Goal: Task Accomplishment & Management: Complete application form

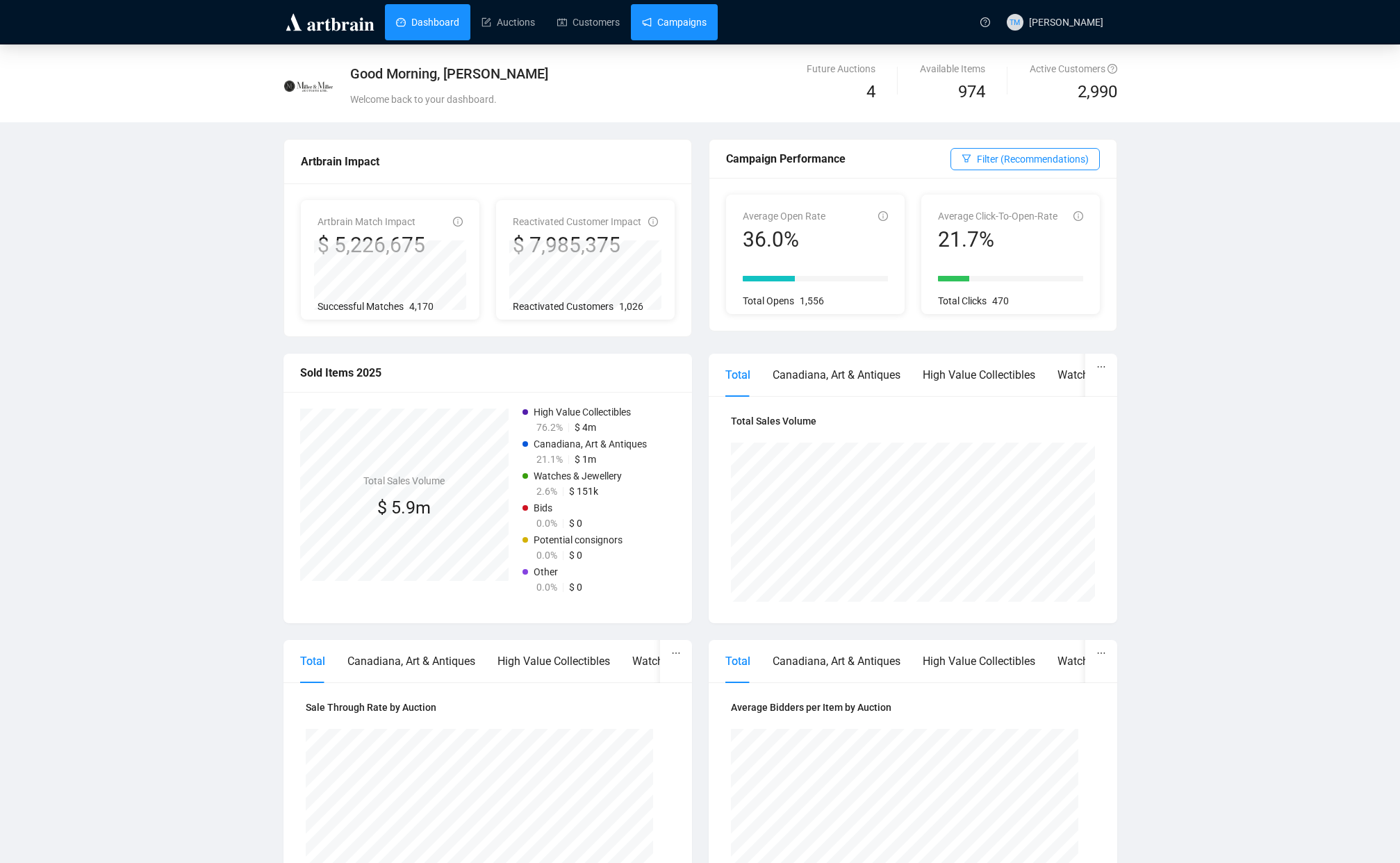
click at [699, 24] on link "Campaigns" at bounding box center [674, 22] width 65 height 36
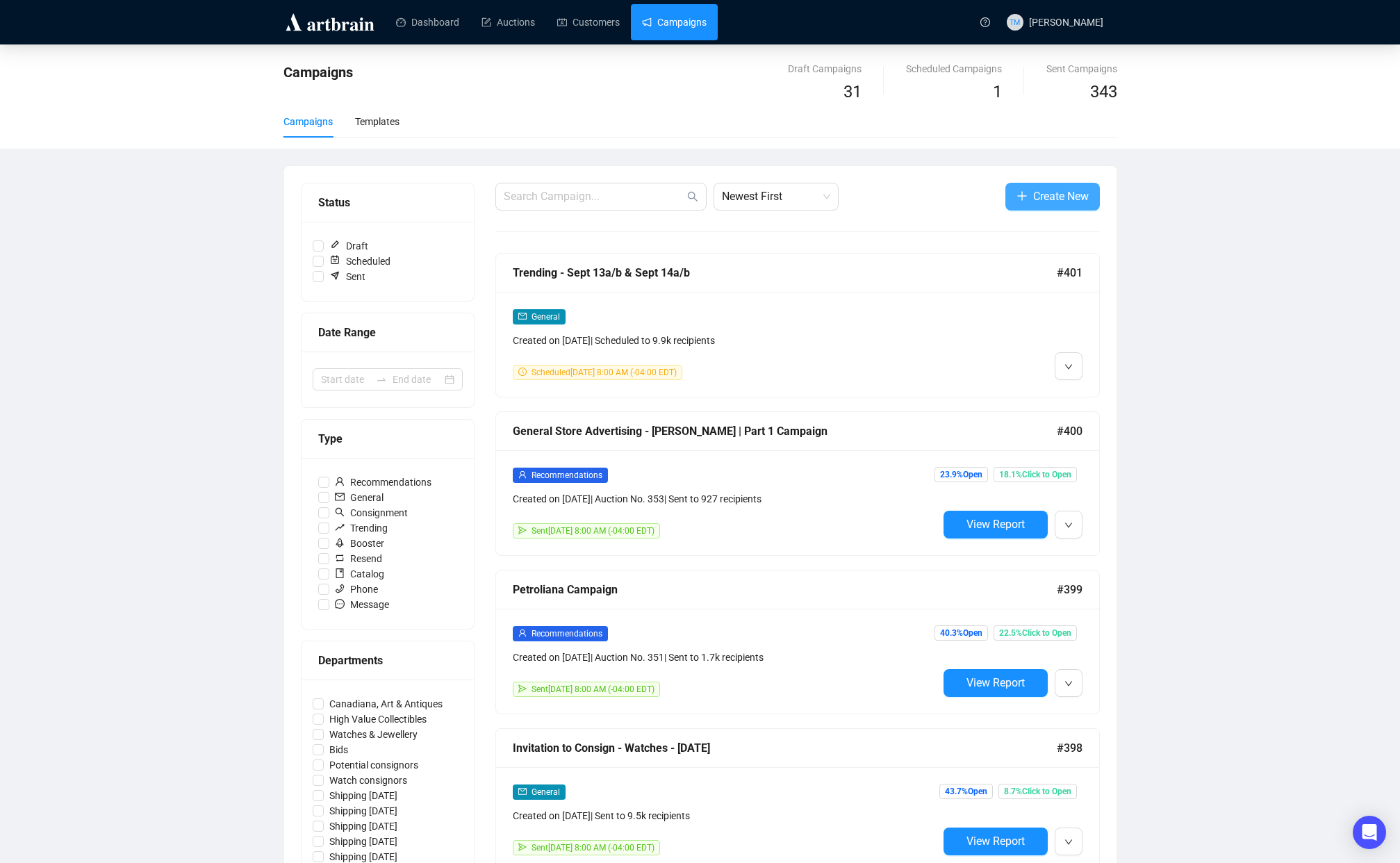
click at [1055, 198] on span "Create New" at bounding box center [1061, 196] width 56 height 17
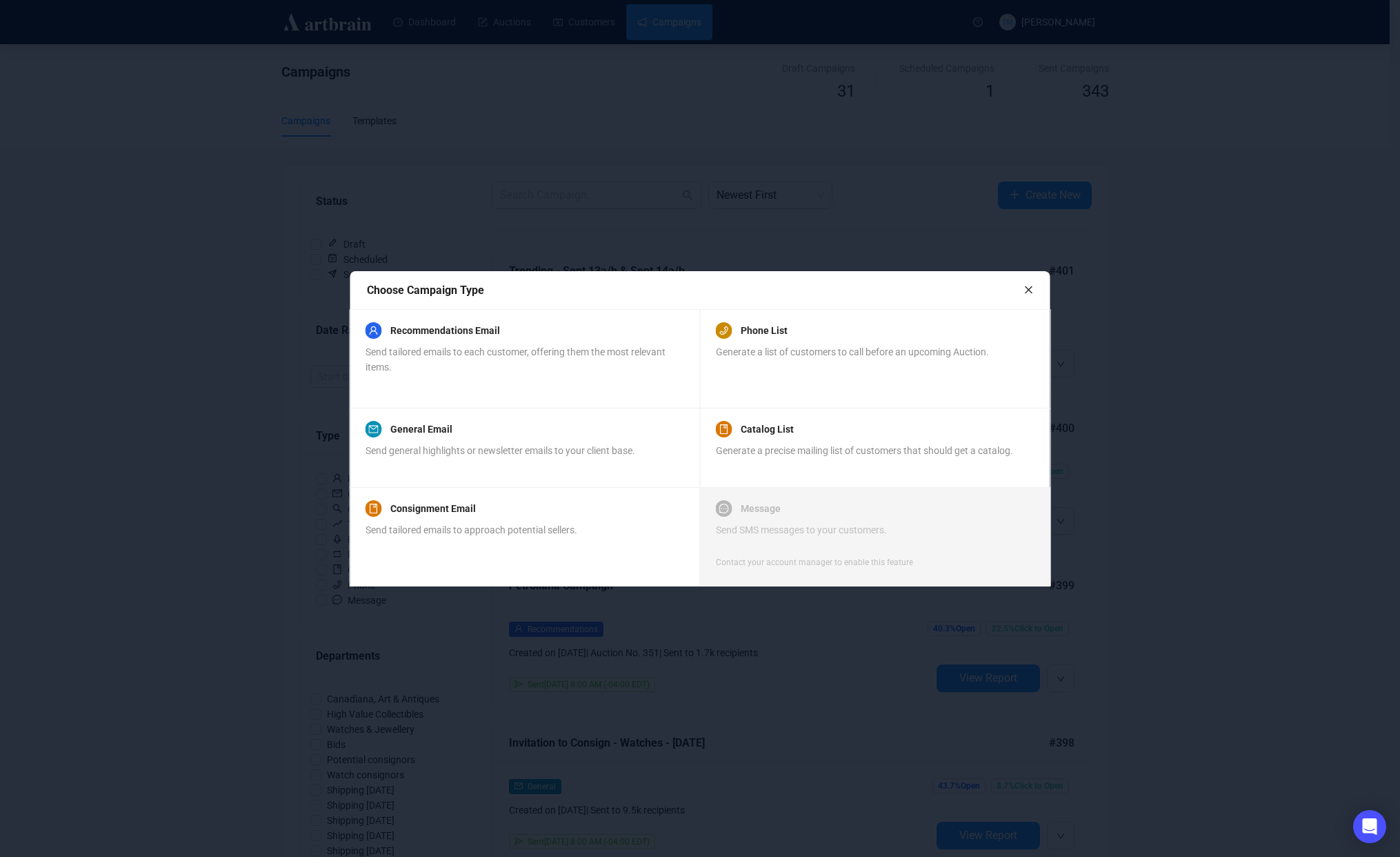
click at [1152, 491] on div at bounding box center [700, 428] width 1400 height 857
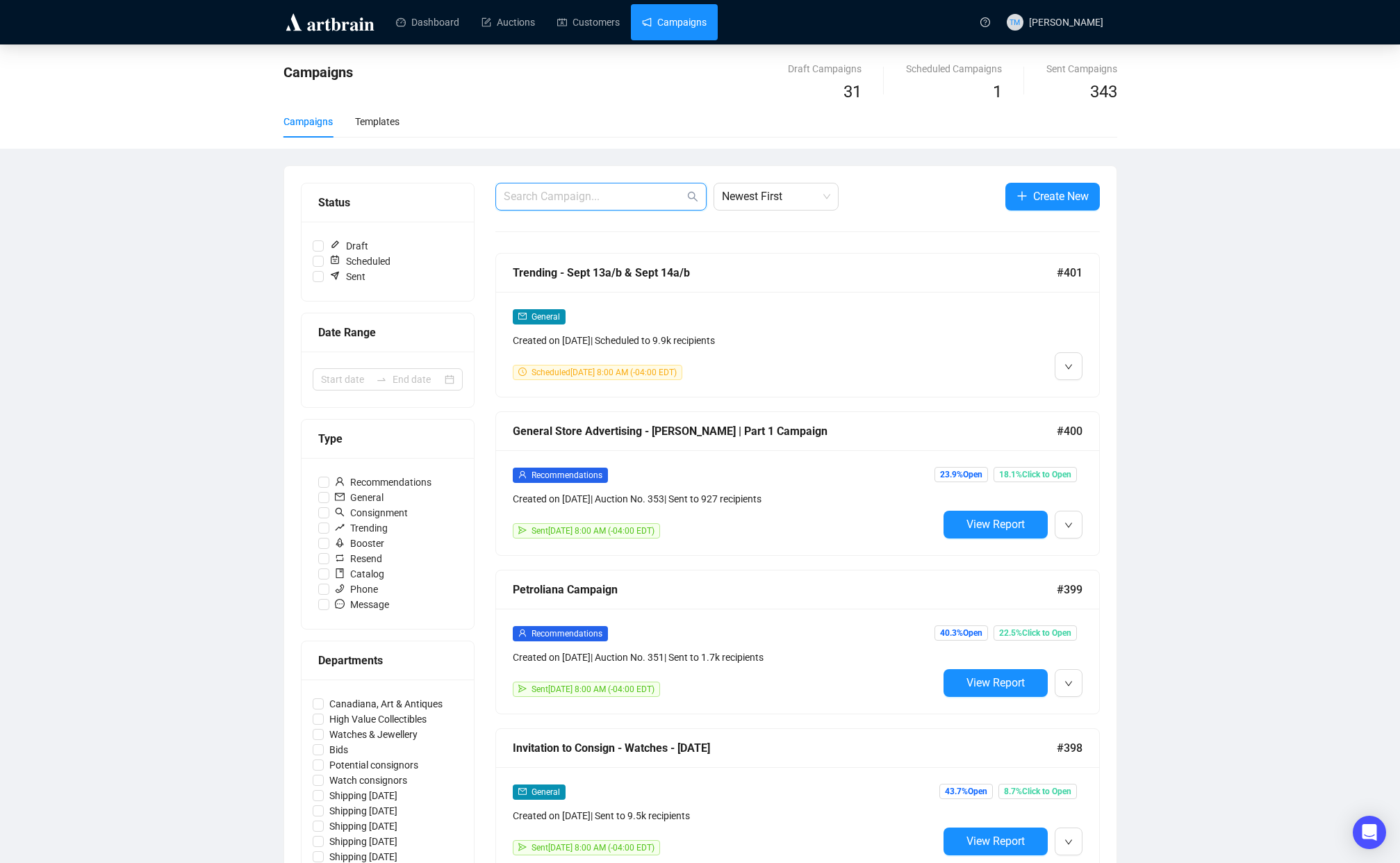
click at [596, 191] on input "text" at bounding box center [594, 196] width 181 height 16
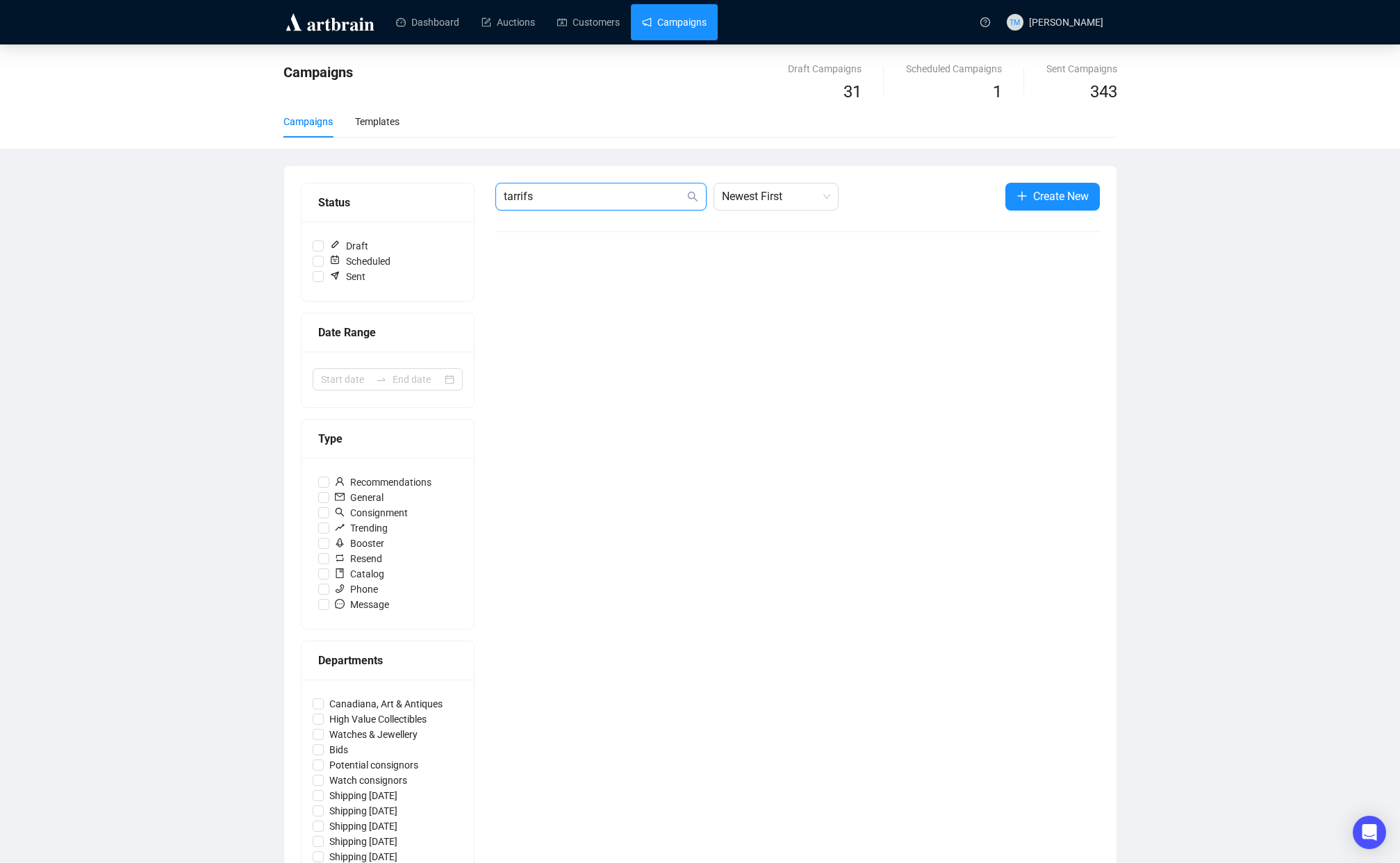
drag, startPoint x: 534, startPoint y: 196, endPoint x: 519, endPoint y: 194, distance: 15.1
click at [519, 194] on input "tarrifs" at bounding box center [594, 196] width 181 height 16
click at [619, 196] on input "tariffs" at bounding box center [594, 196] width 181 height 16
type input "canada post"
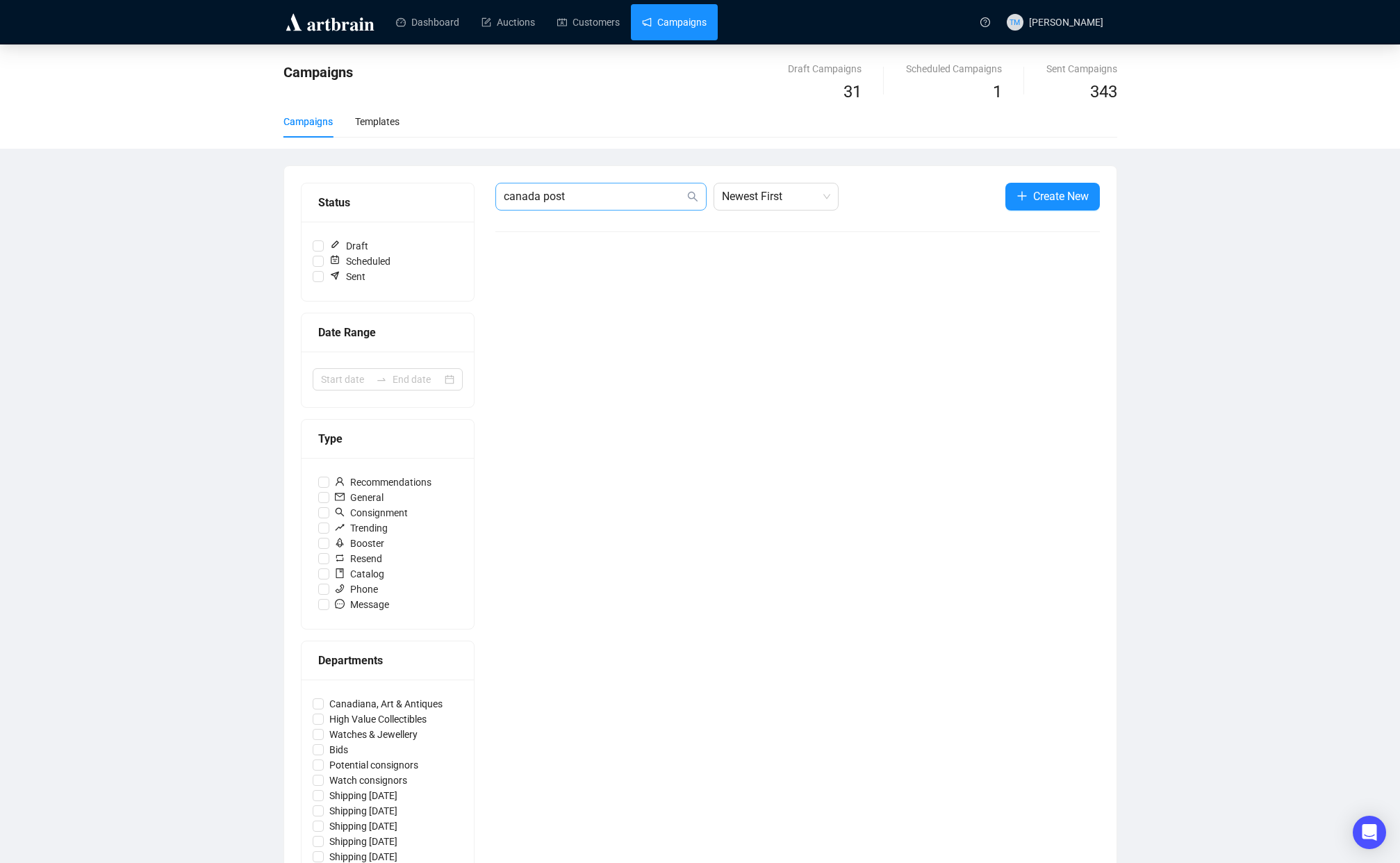
click at [597, 209] on span "canada post" at bounding box center [601, 196] width 211 height 28
click at [596, 196] on input "canada post" at bounding box center [594, 196] width 181 height 16
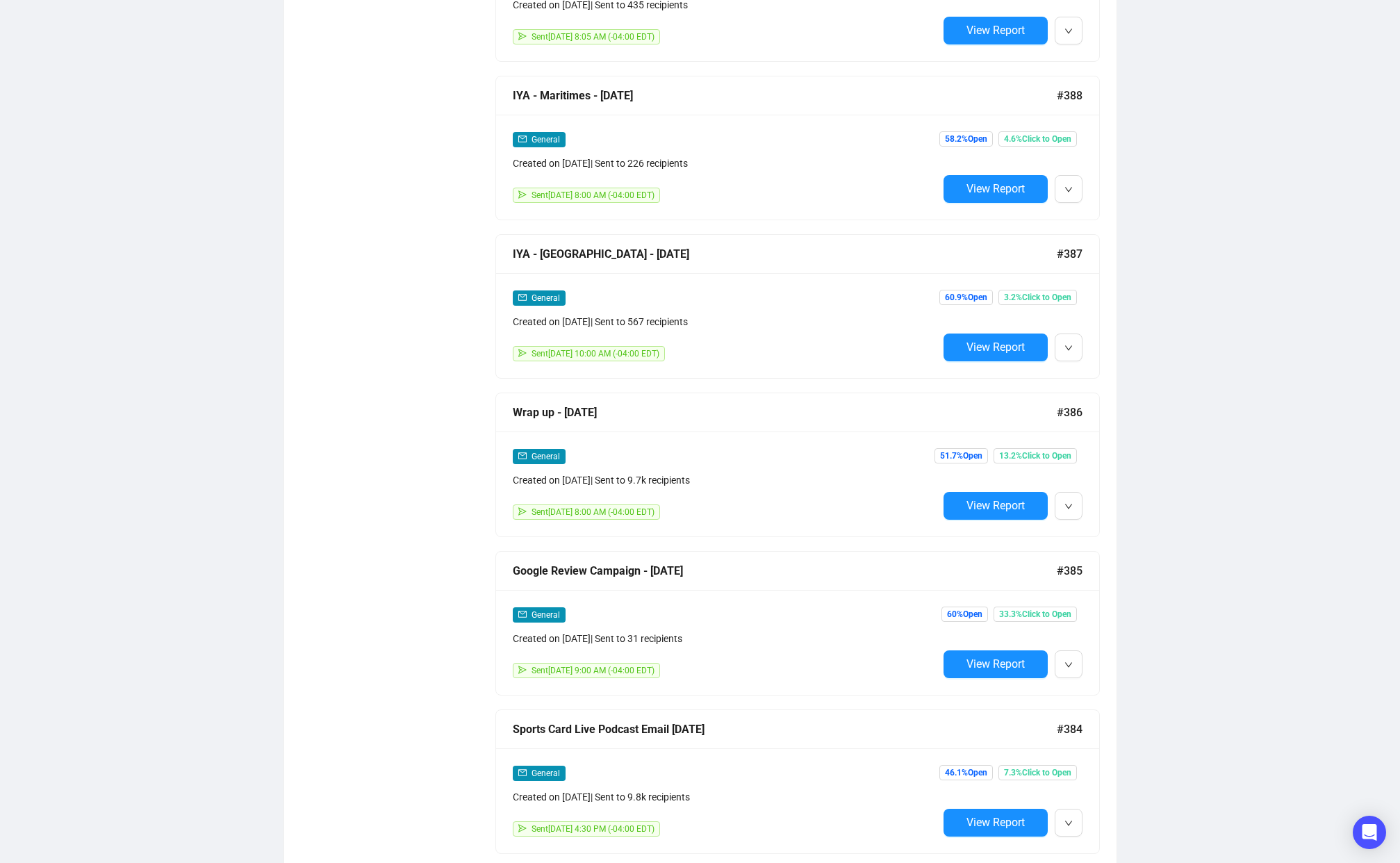
scroll to position [2487, 0]
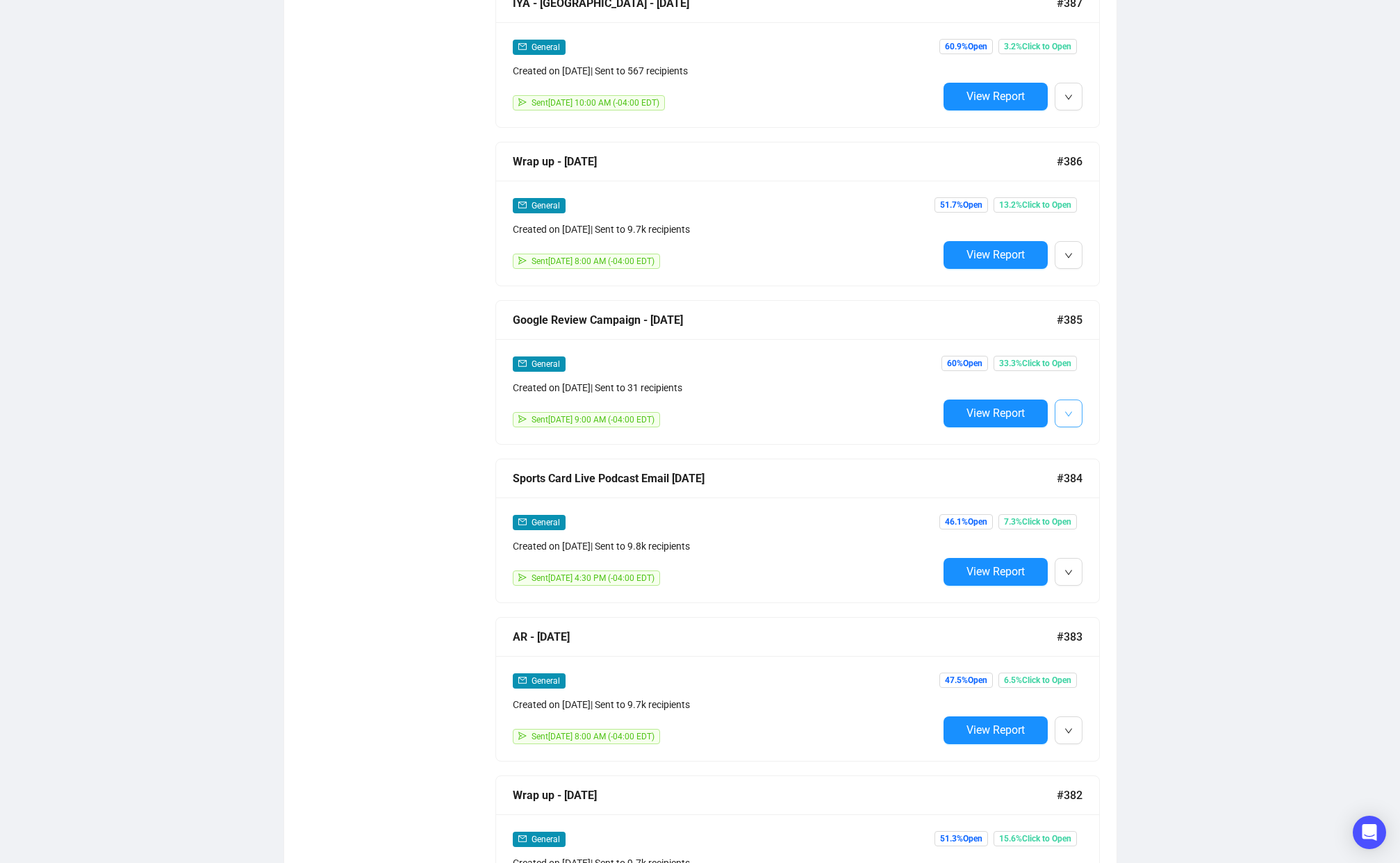
click at [1079, 407] on button "button" at bounding box center [1069, 413] width 28 height 28
click at [1092, 486] on span "Duplicate" at bounding box center [1102, 488] width 40 height 11
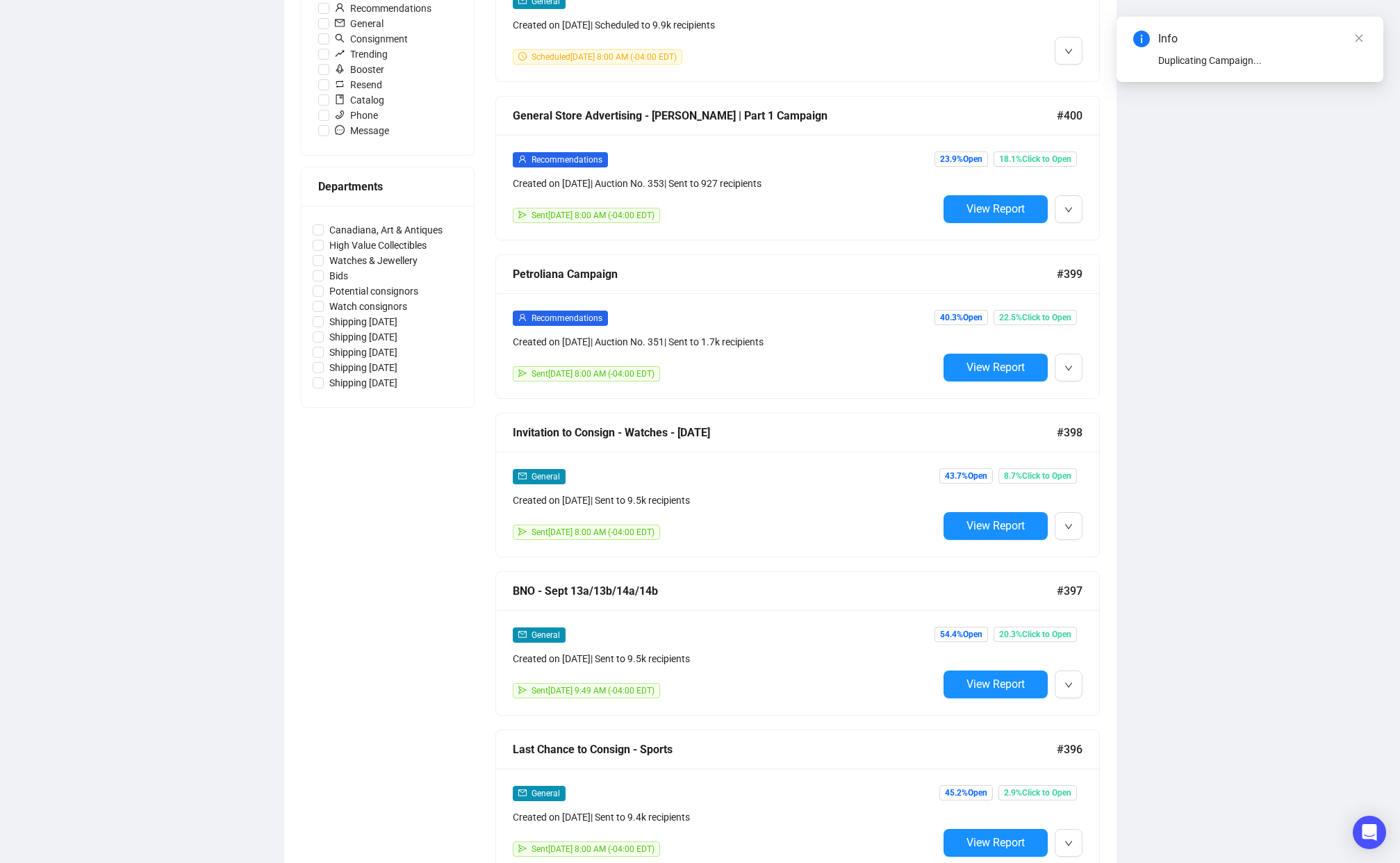
scroll to position [88, 0]
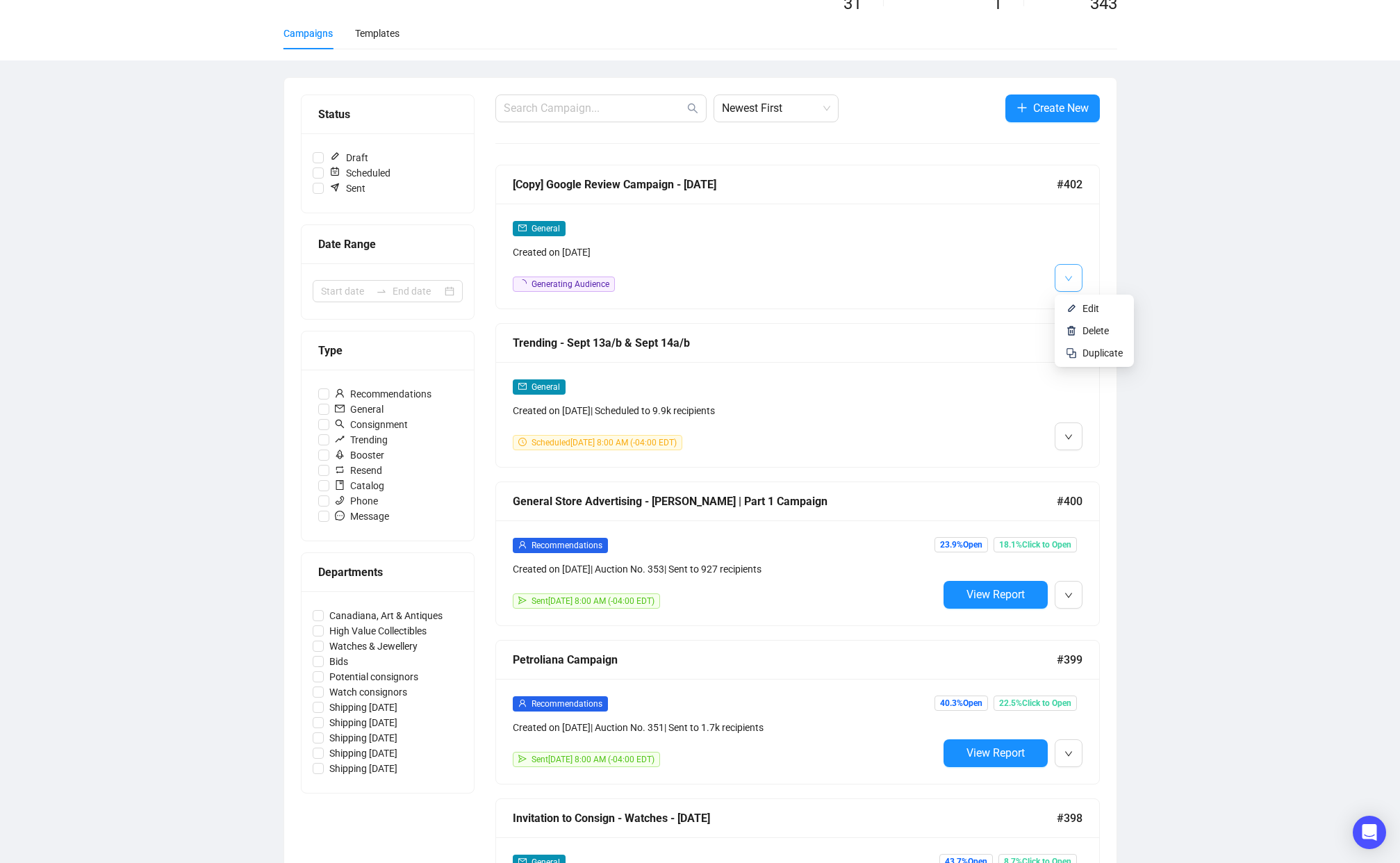
click at [1070, 283] on span "button" at bounding box center [1069, 277] width 8 height 17
click at [1102, 312] on span "Edit" at bounding box center [1102, 308] width 40 height 16
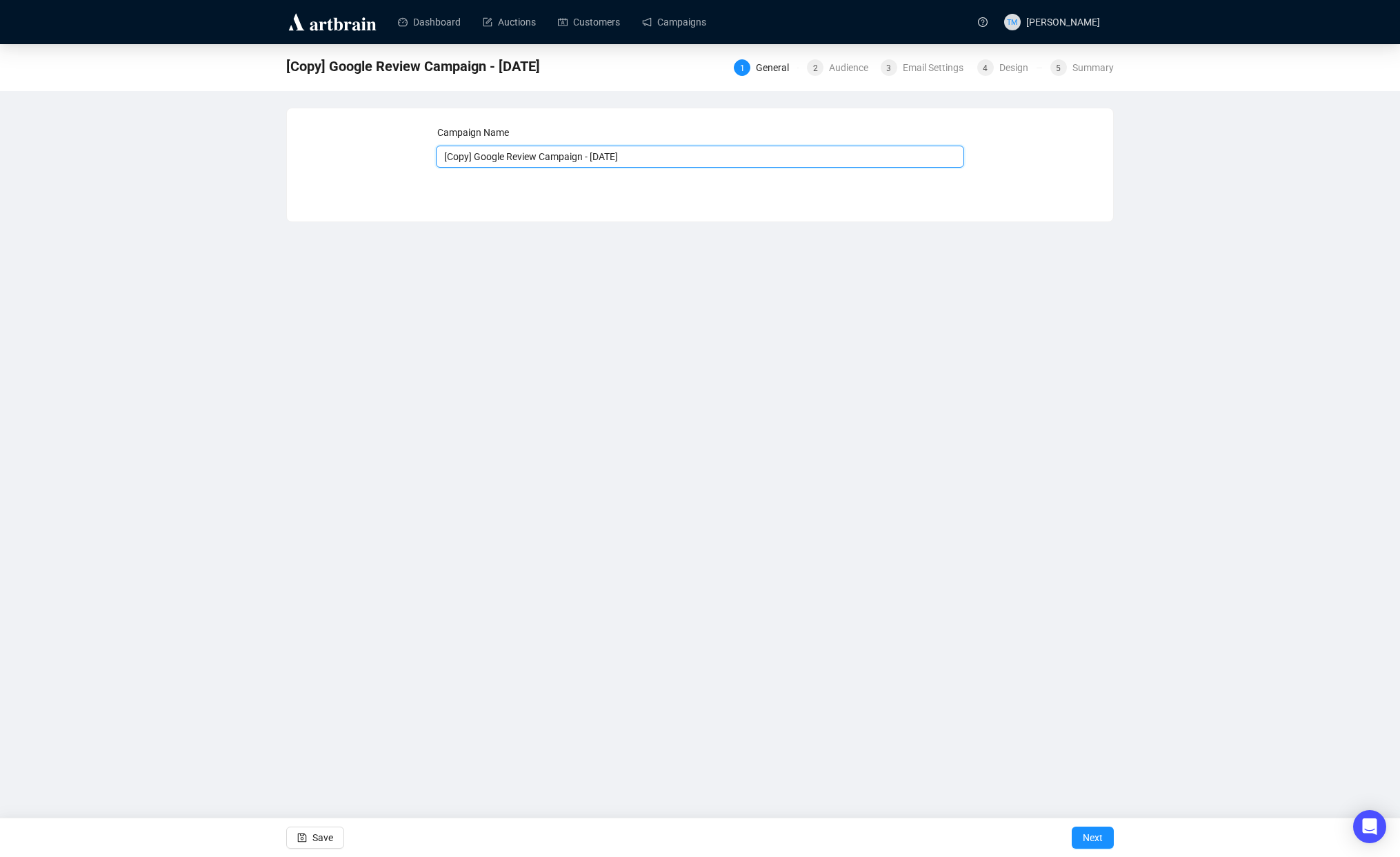
click at [486, 159] on input "[Copy] Google Review Campaign - [DATE]" at bounding box center [700, 156] width 529 height 22
click at [555, 158] on input "Tariffs and Cross Border shipping" at bounding box center [700, 156] width 529 height 22
type input "Tariffs and Cross Border Shipping"
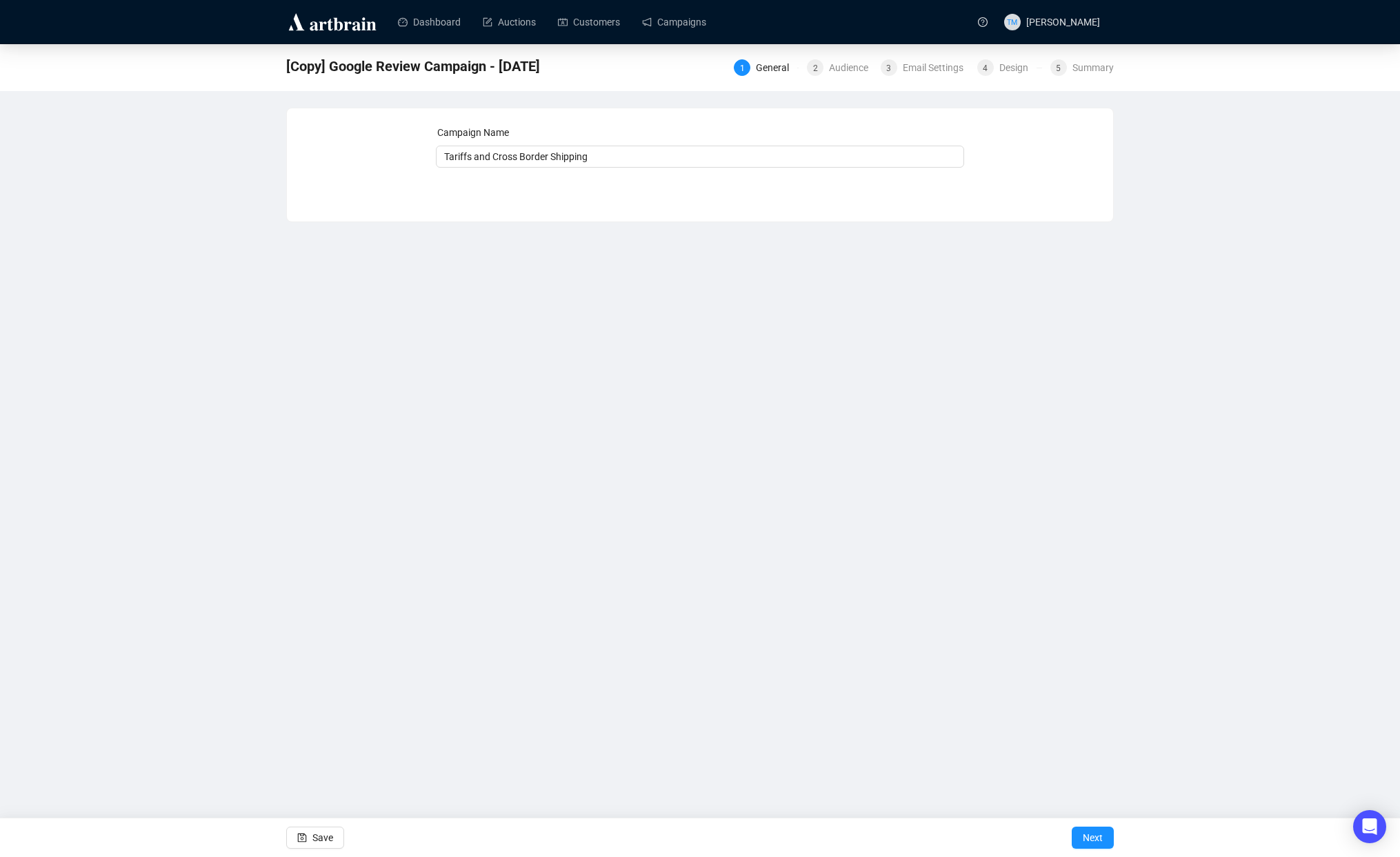
click at [757, 397] on div "Dashboard Auctions Customers Campaigns TM [PERSON_NAME] [Copy] Google Review Ca…" at bounding box center [700, 428] width 1400 height 857
click at [322, 832] on span "Save" at bounding box center [322, 838] width 20 height 39
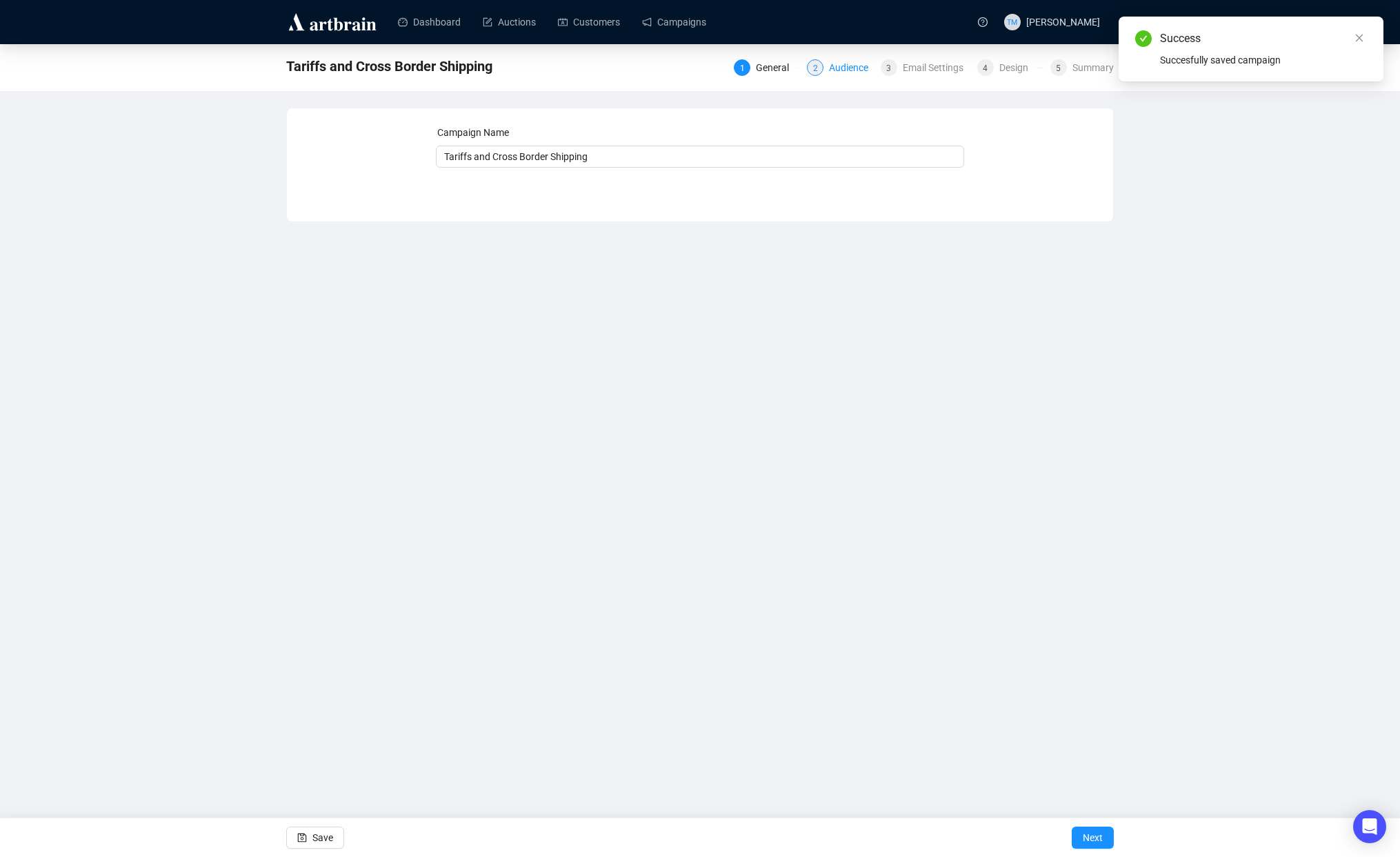
click at [848, 68] on div "Audience" at bounding box center [853, 67] width 48 height 16
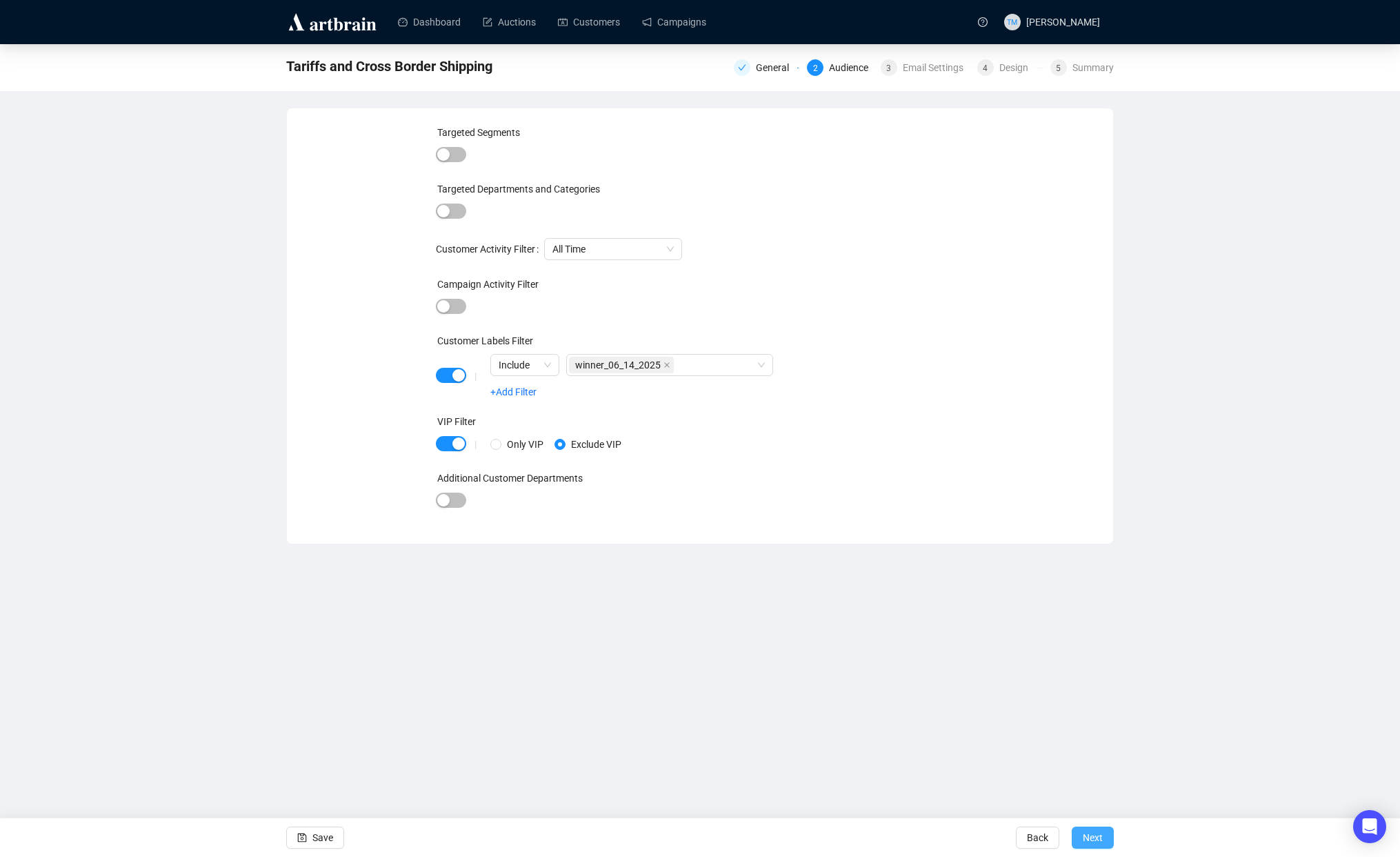
click at [1084, 833] on span "Next" at bounding box center [1092, 838] width 20 height 39
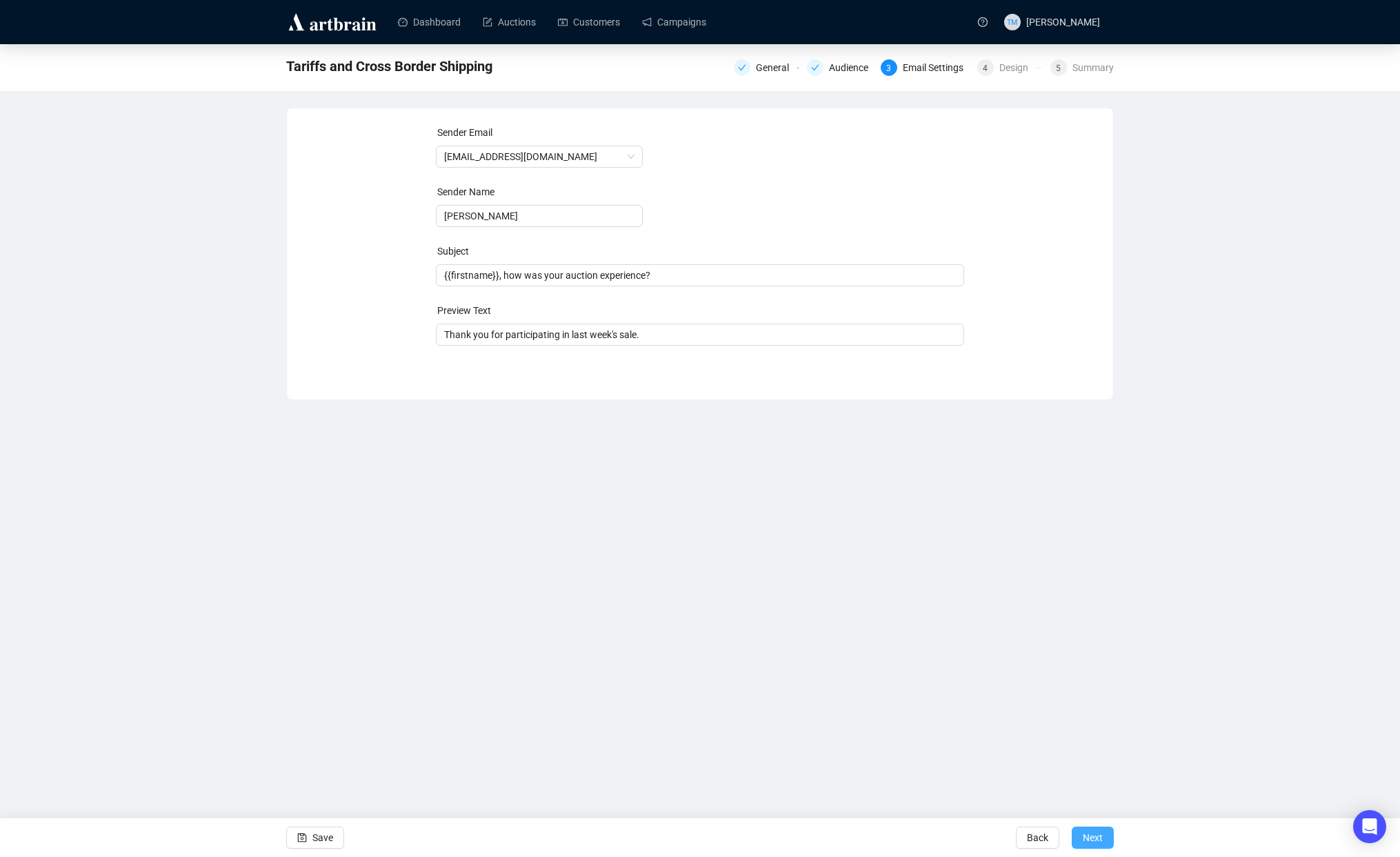
click at [1090, 840] on span "Next" at bounding box center [1092, 838] width 20 height 39
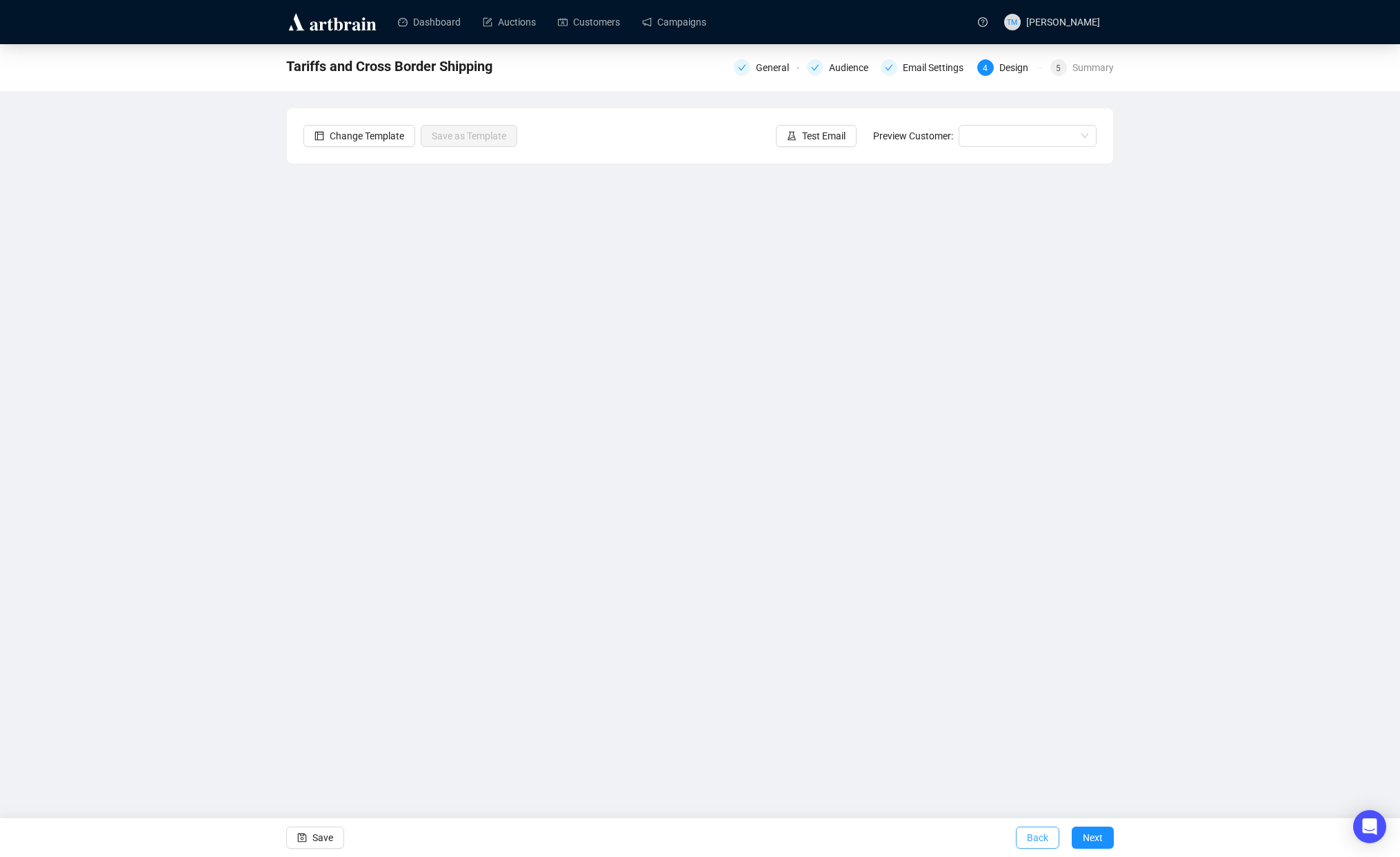
click at [1034, 836] on span "Back" at bounding box center [1037, 838] width 21 height 39
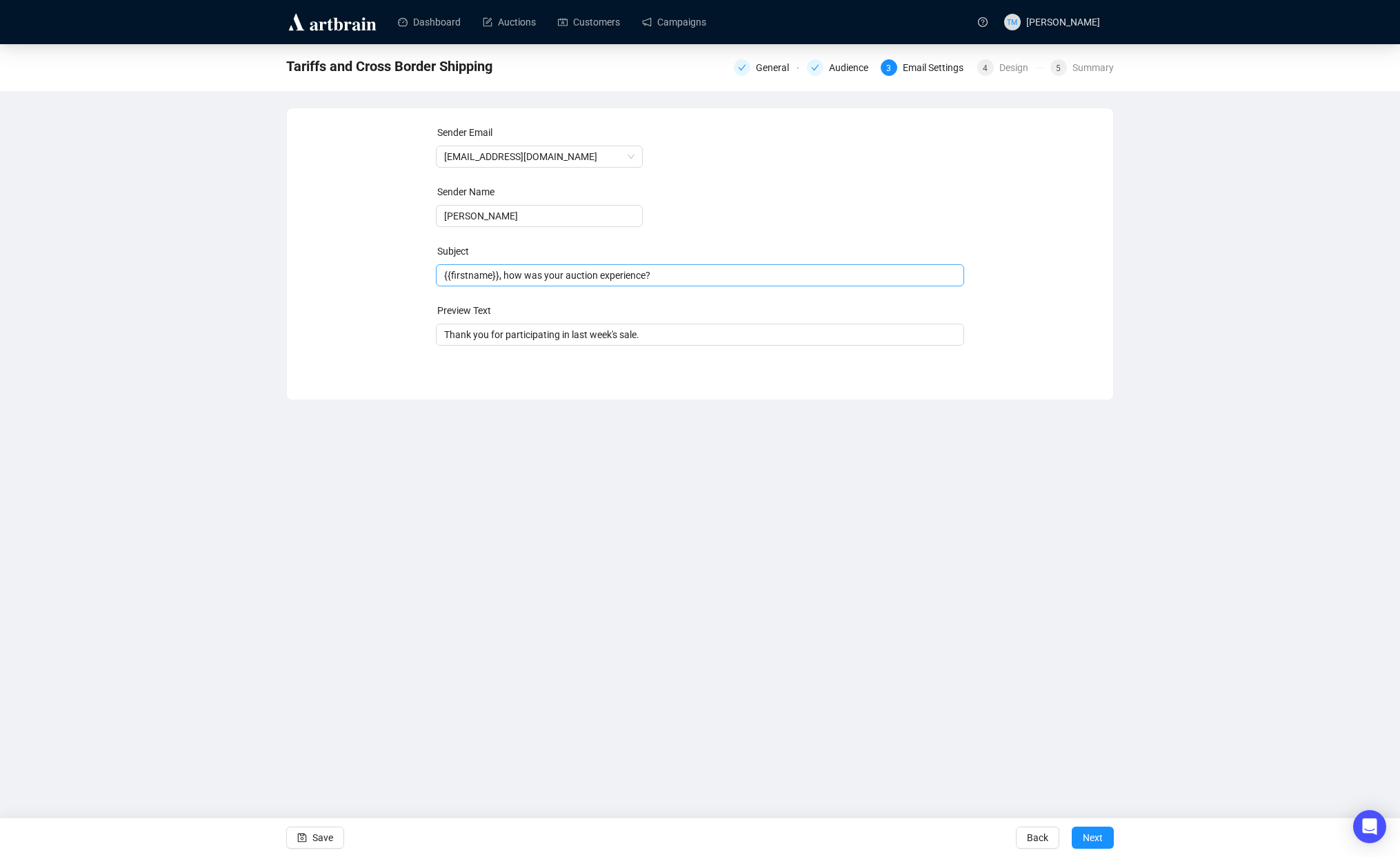
click at [573, 277] on span "{{firstname}}, how was your auction experience?" at bounding box center [700, 275] width 529 height 11
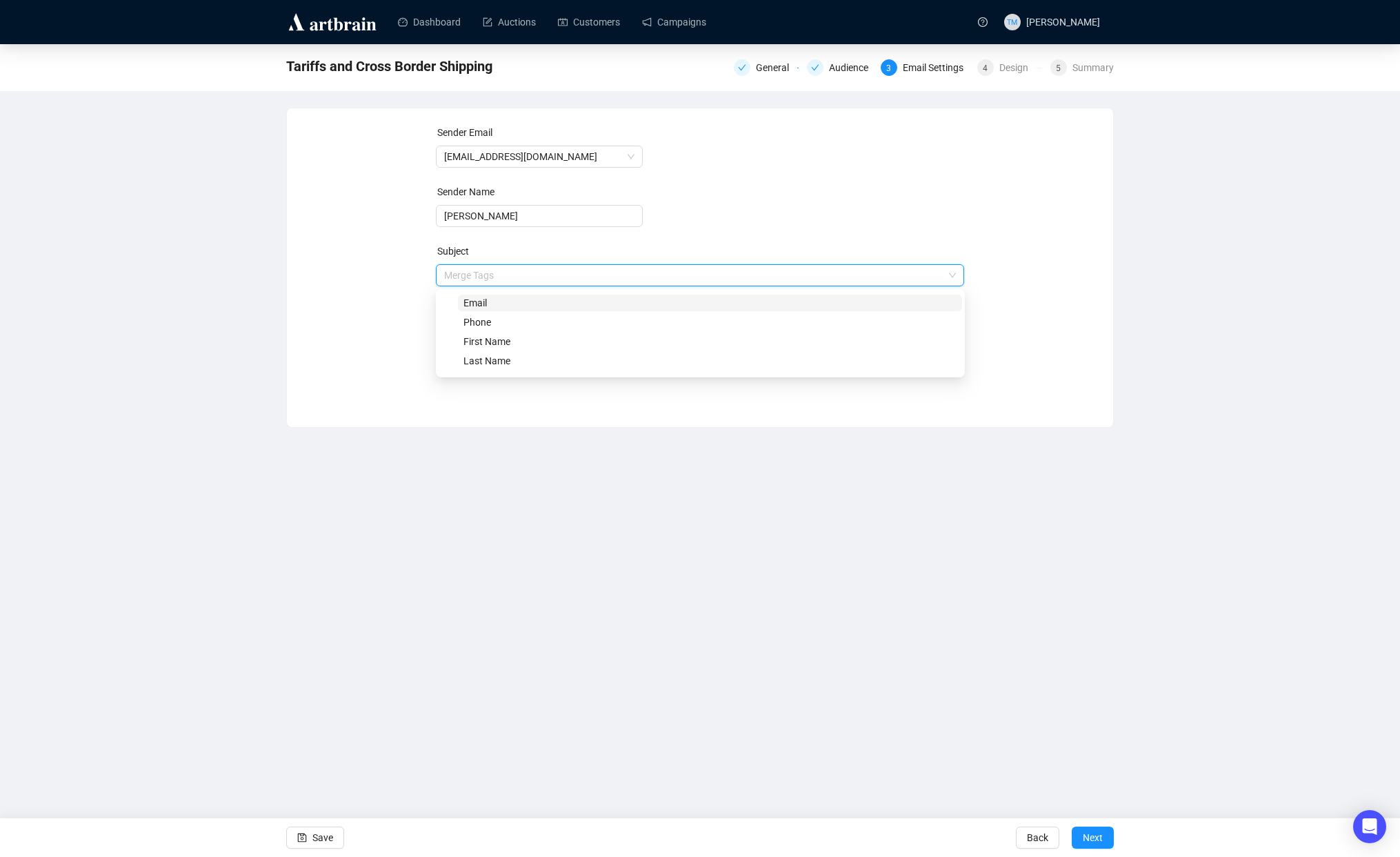
click at [573, 277] on input "search" at bounding box center [694, 275] width 500 height 20
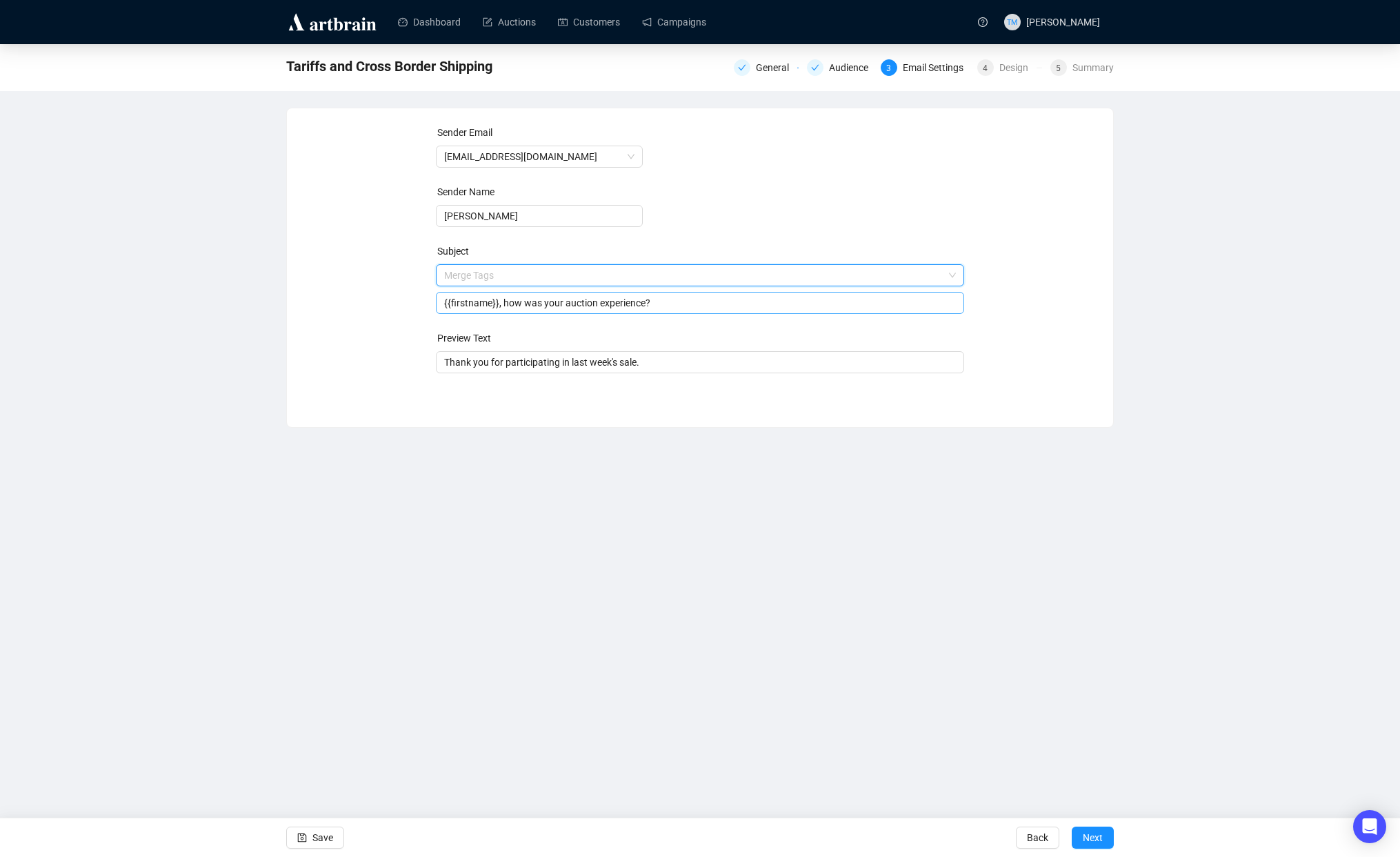
click at [573, 277] on input "search" at bounding box center [694, 275] width 500 height 20
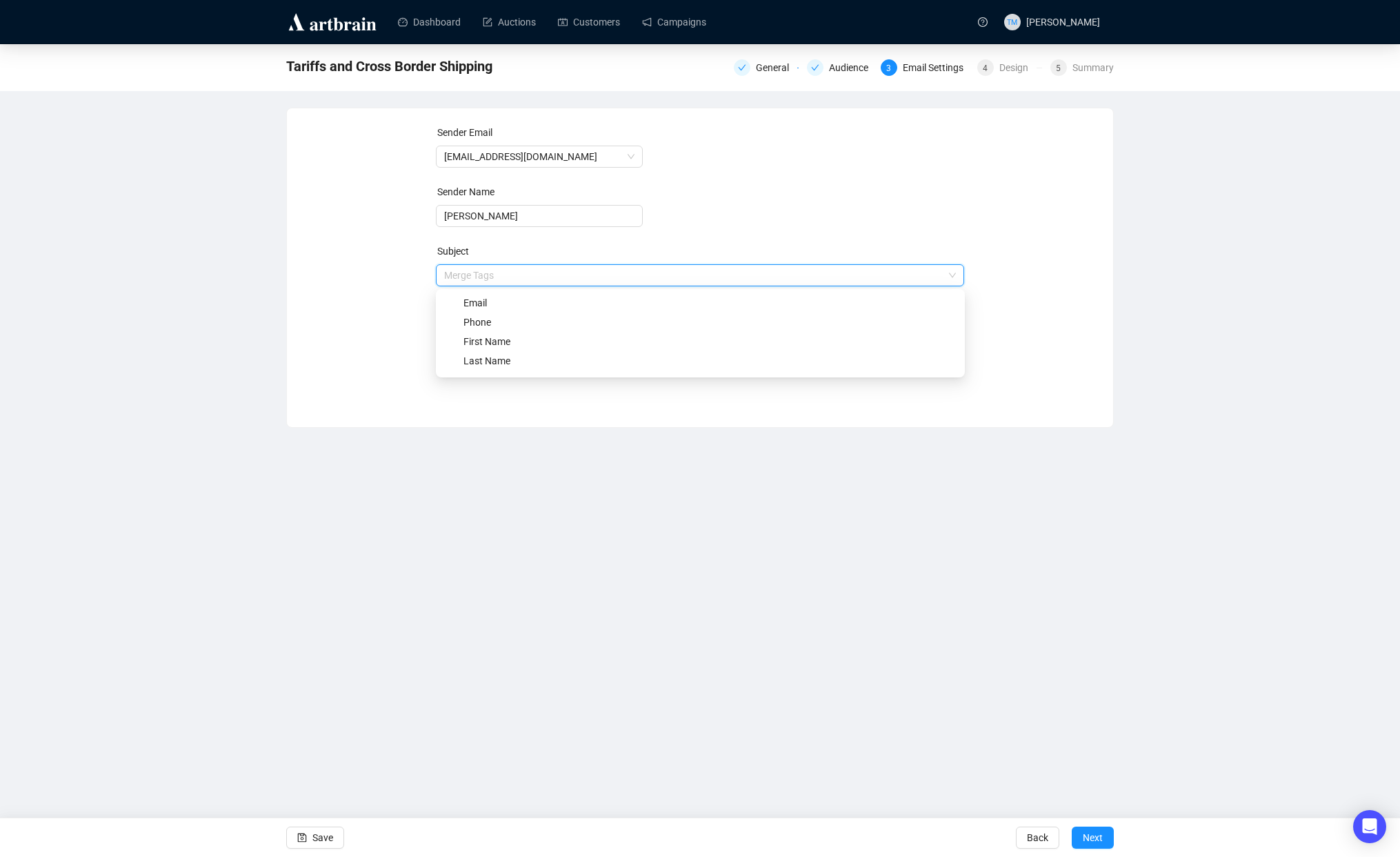
click at [484, 272] on input "search" at bounding box center [694, 275] width 500 height 20
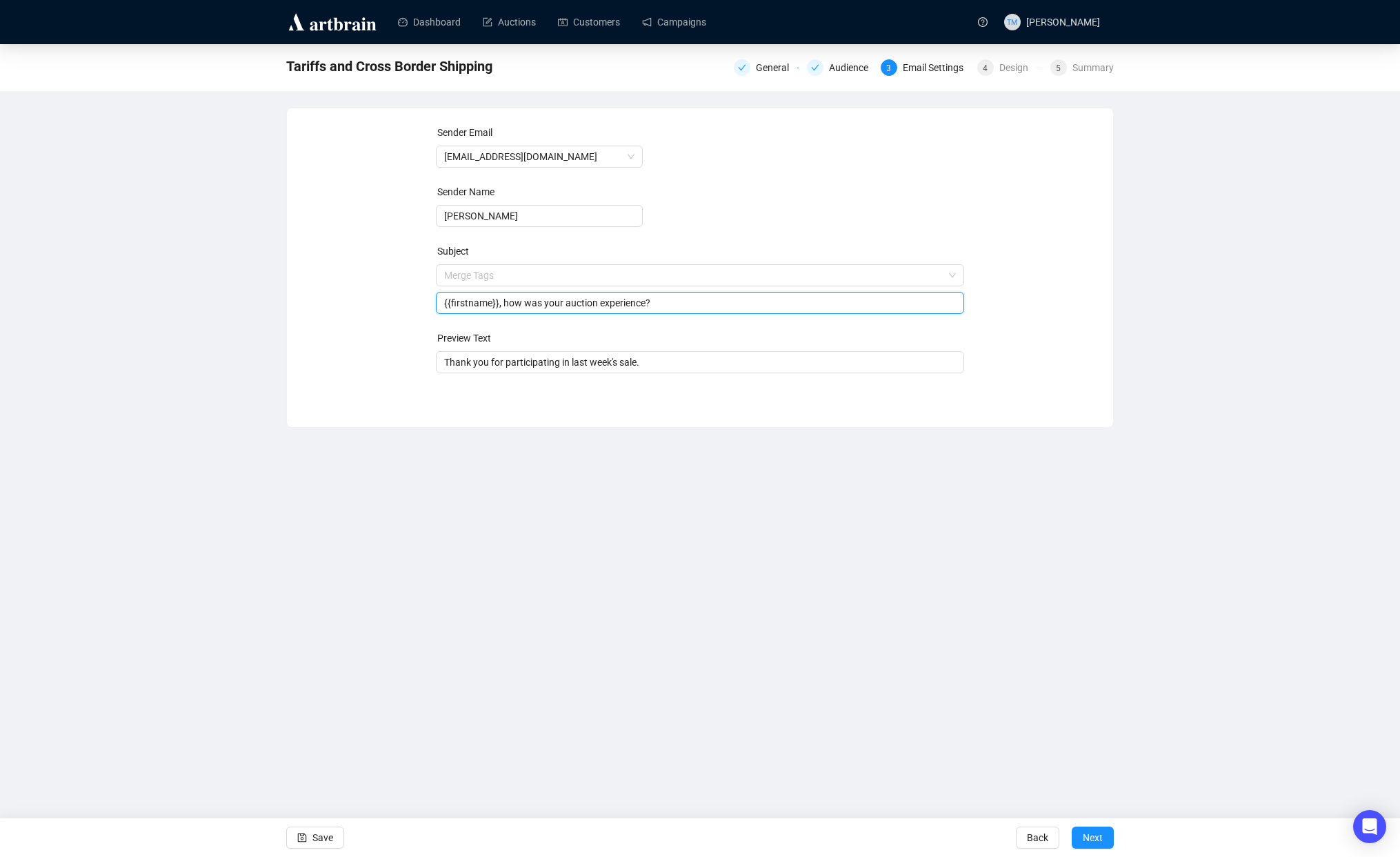
click at [483, 299] on input "{{firstname}}, how was your auction experience?" at bounding box center [700, 302] width 512 height 15
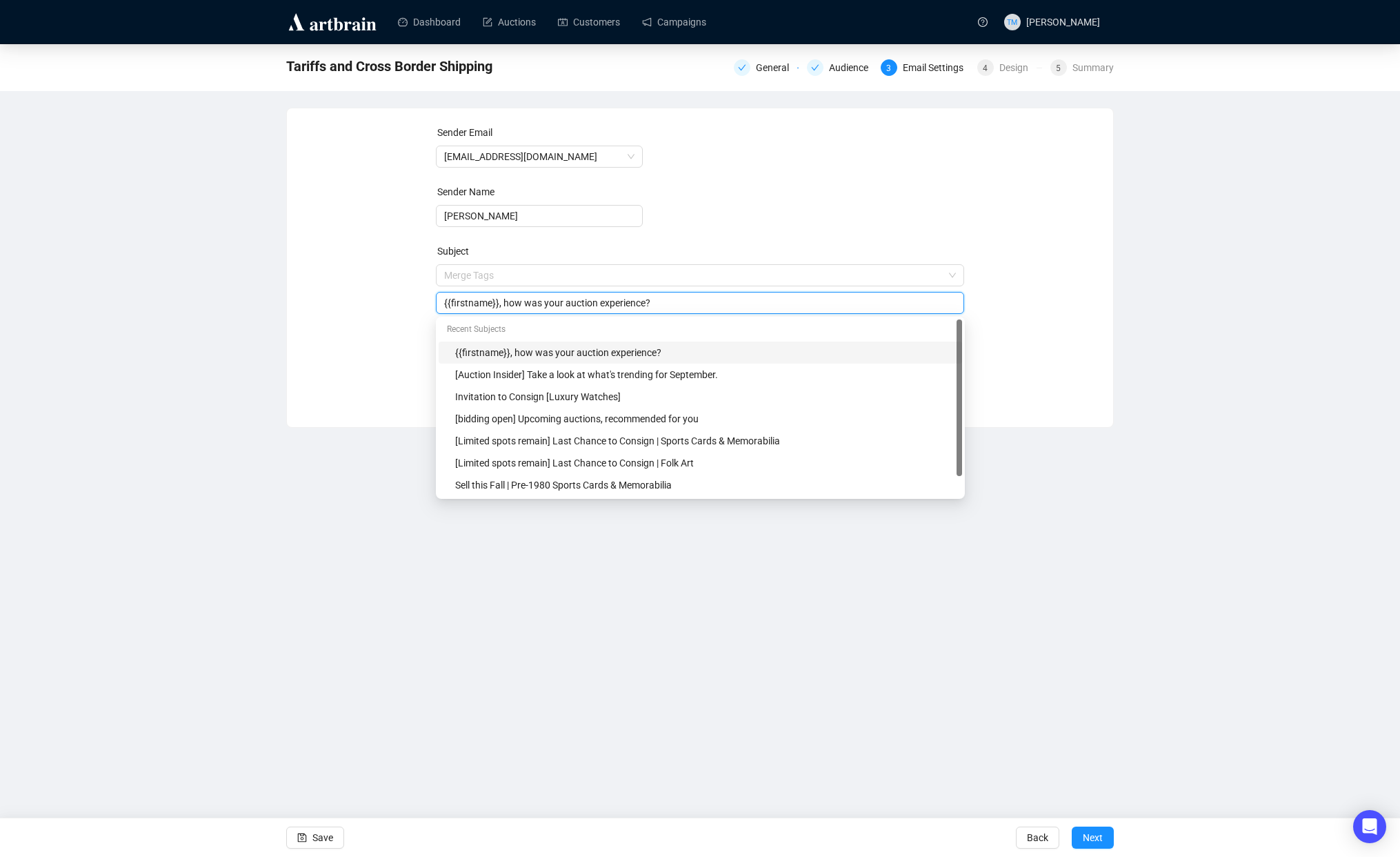
click at [483, 299] on input "{{firstname}}, how was your auction experience?" at bounding box center [700, 302] width 512 height 15
paste input "US Buyers: [Most US Goods Remain tariff-free]"
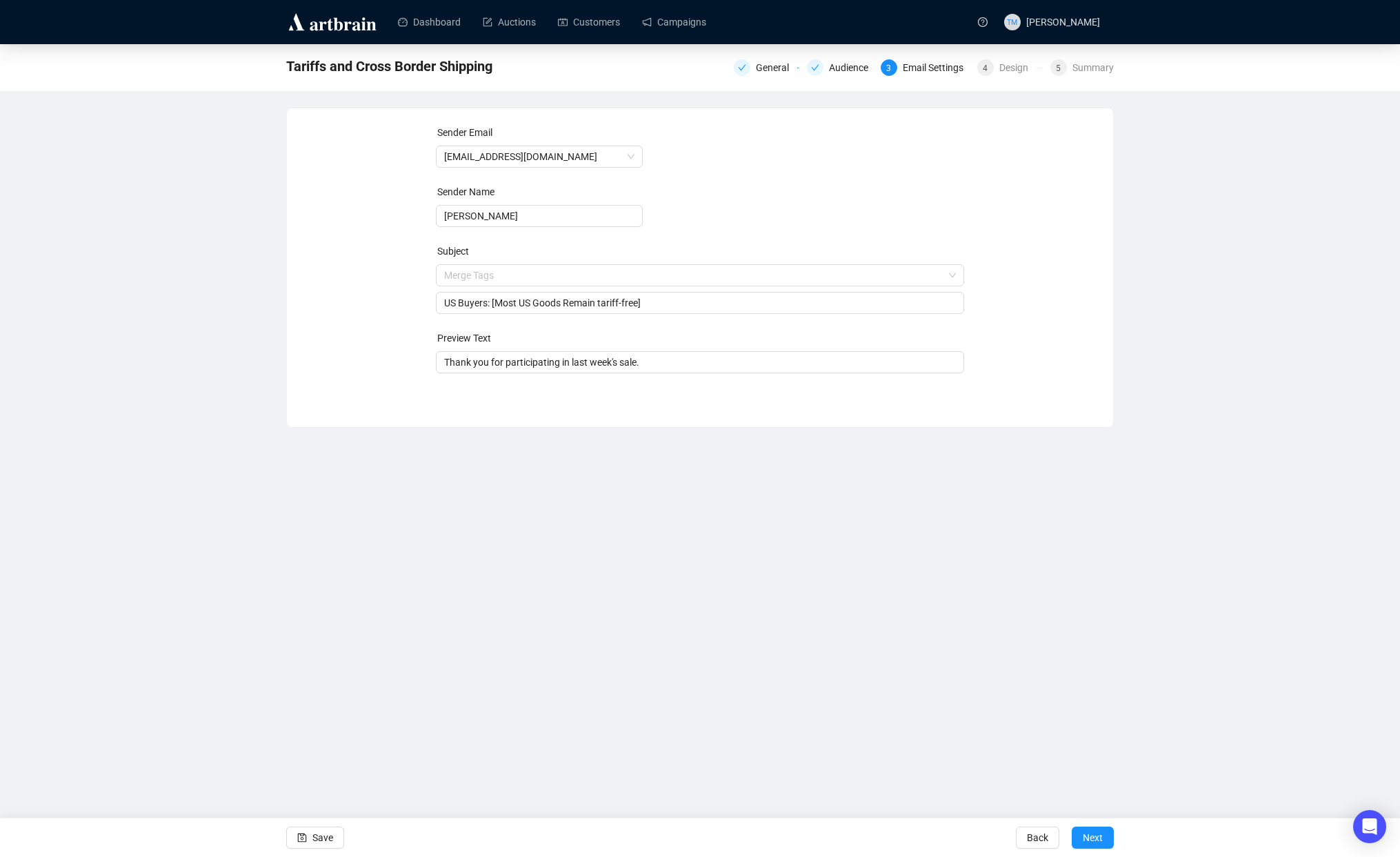
click at [296, 379] on div "Sender Email [EMAIL_ADDRESS][DOMAIN_NAME] Sender Name [PERSON_NAME] Subject Mer…" at bounding box center [699, 257] width 826 height 298
click at [610, 302] on input "US Buyers: [Most US Goods Remain tariff-free]" at bounding box center [700, 302] width 512 height 15
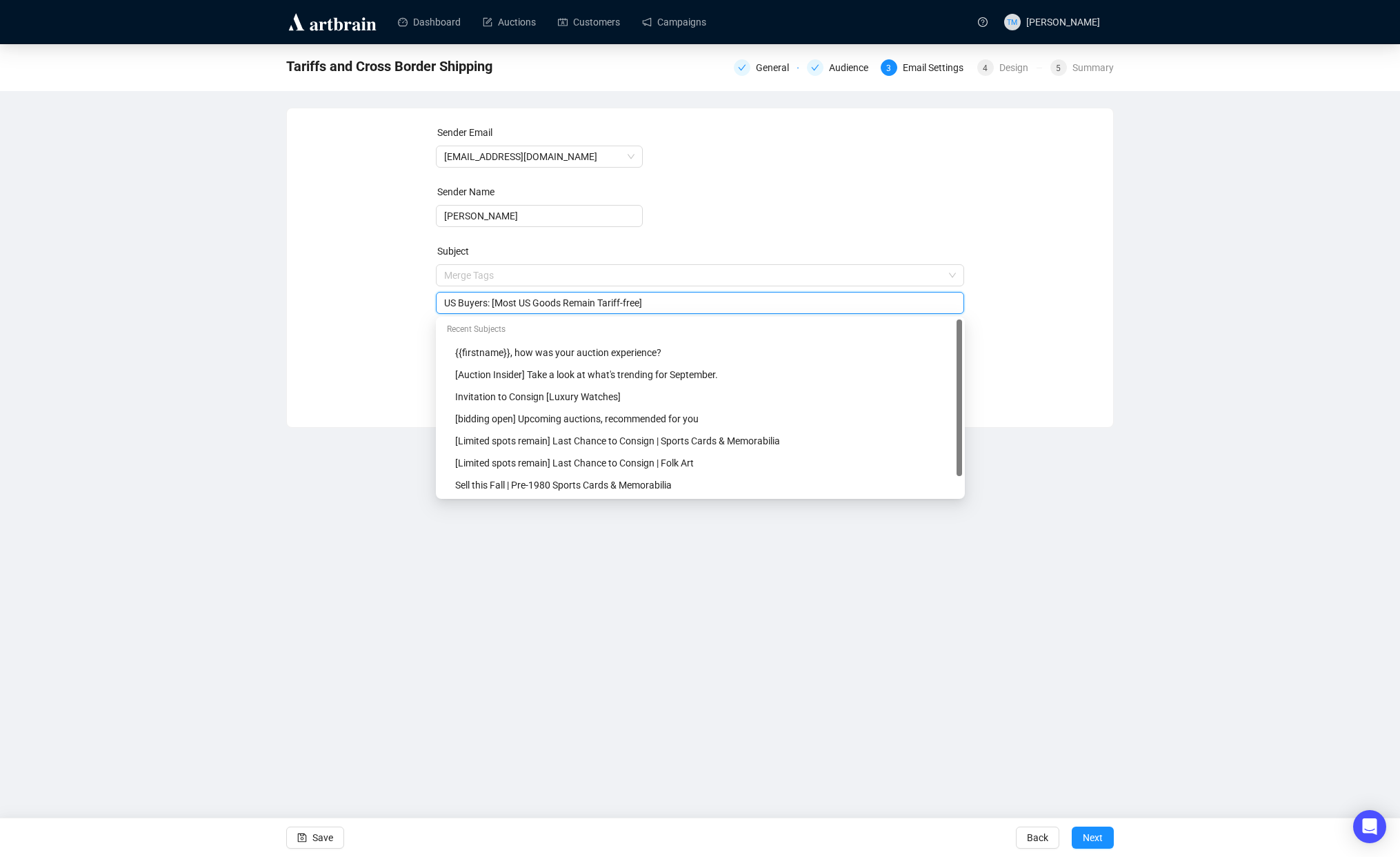
click at [637, 301] on input "US Buyers: [Most US Goods Remain Tariff-free]" at bounding box center [700, 302] width 512 height 15
type input "US Buyers: [Most US Goods Remain Tariff-Free]"
click at [216, 540] on div "Dashboard Auctions Customers Campaigns TM [PERSON_NAME] Tariffs and Cross Borde…" at bounding box center [700, 428] width 1400 height 857
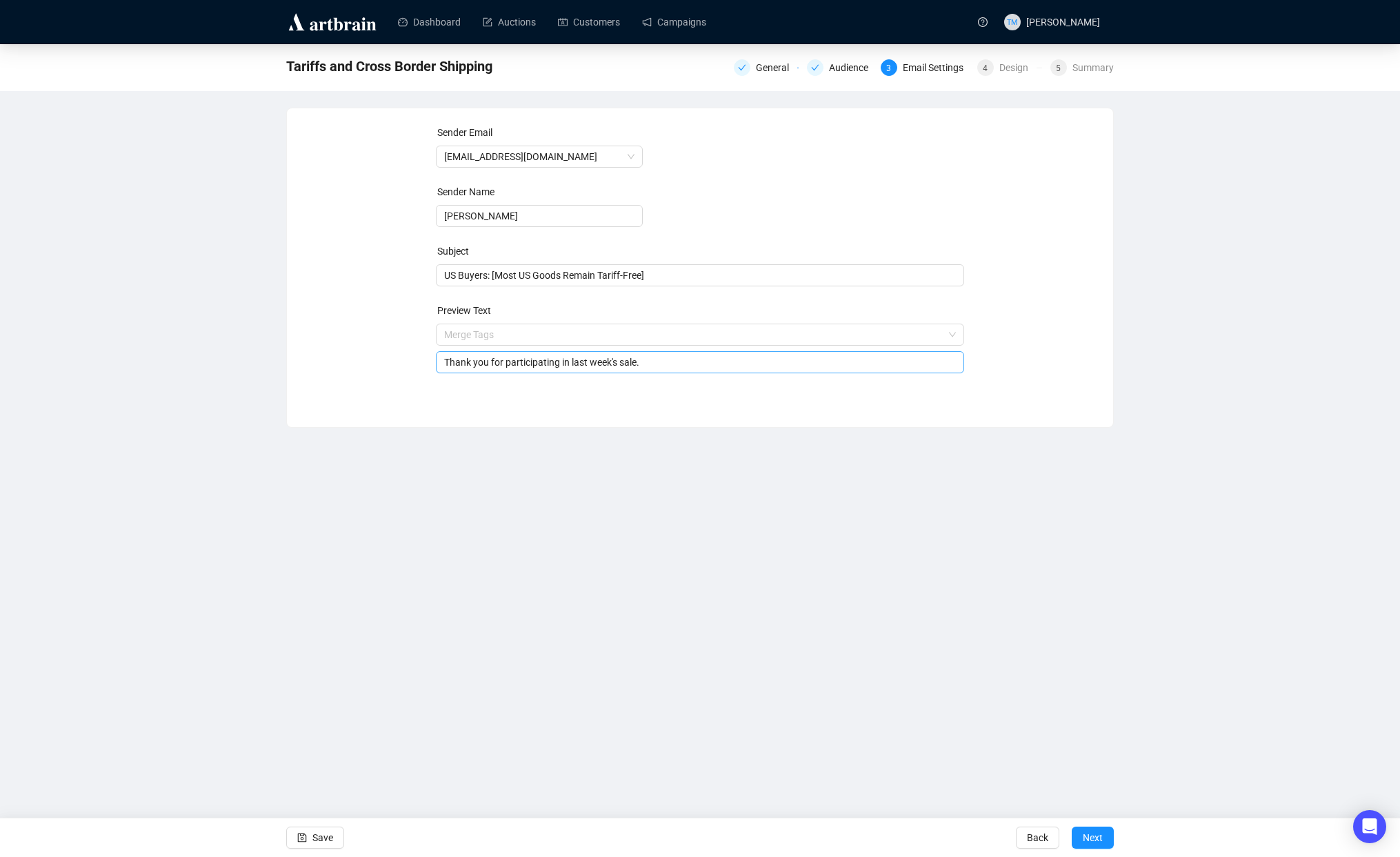
click at [510, 357] on input "Thank you for participating in last week's sale." at bounding box center [700, 361] width 512 height 15
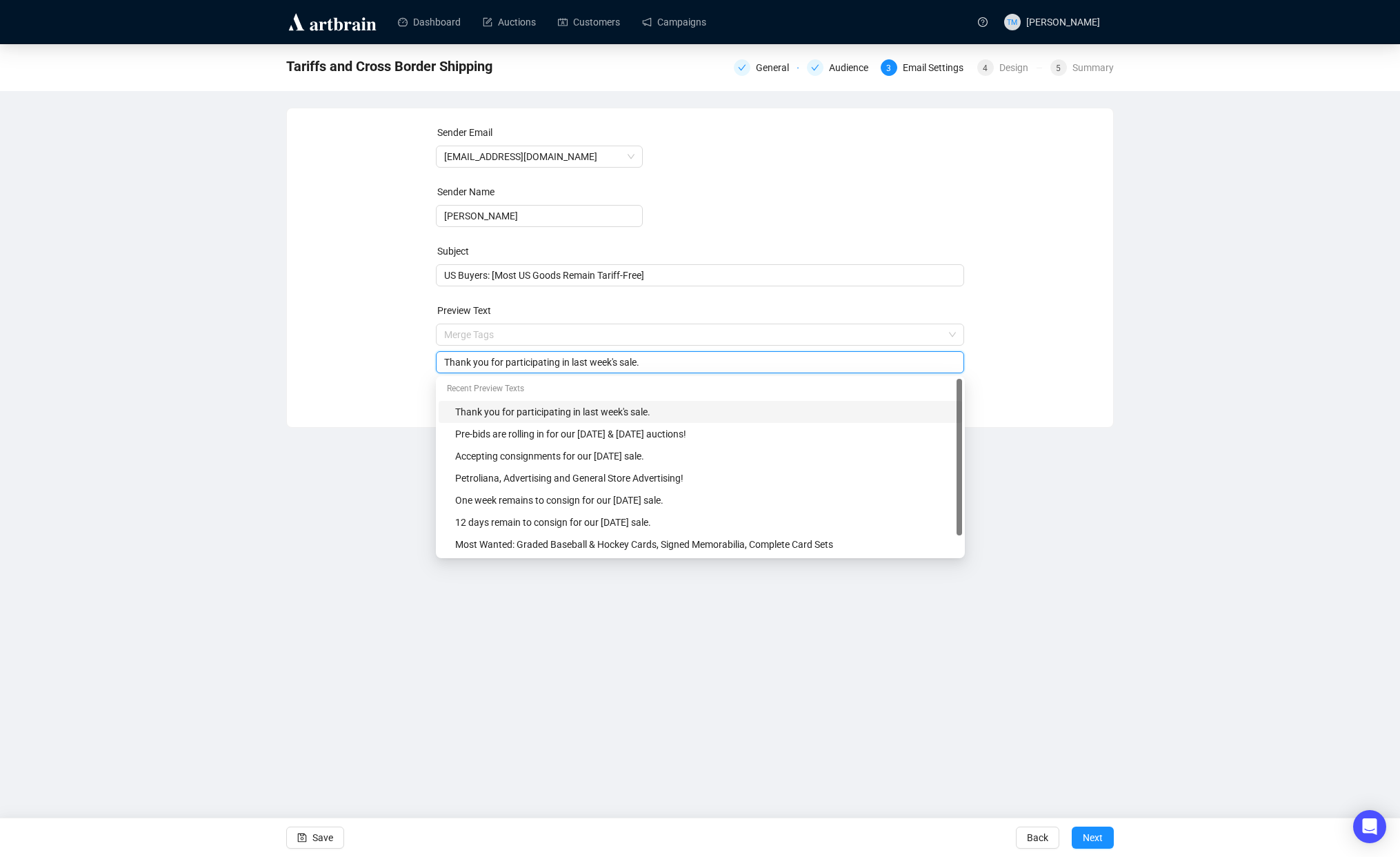
click at [510, 357] on input "Thank you for participating in last week's sale." at bounding box center [700, 361] width 512 height 15
paste input "Our goal is to make the cross-border process seamless and hassle-free so you ca…"
click at [361, 485] on div "Dashboard Auctions Customers Campaigns TM [PERSON_NAME] Tariffs and Cross Borde…" at bounding box center [700, 428] width 1400 height 857
drag, startPoint x: 551, startPoint y: 362, endPoint x: 401, endPoint y: 353, distance: 150.3
click at [401, 353] on div "Sender Email [EMAIL_ADDRESS][DOMAIN_NAME] Sender Name [PERSON_NAME] Subject US …" at bounding box center [700, 258] width 793 height 265
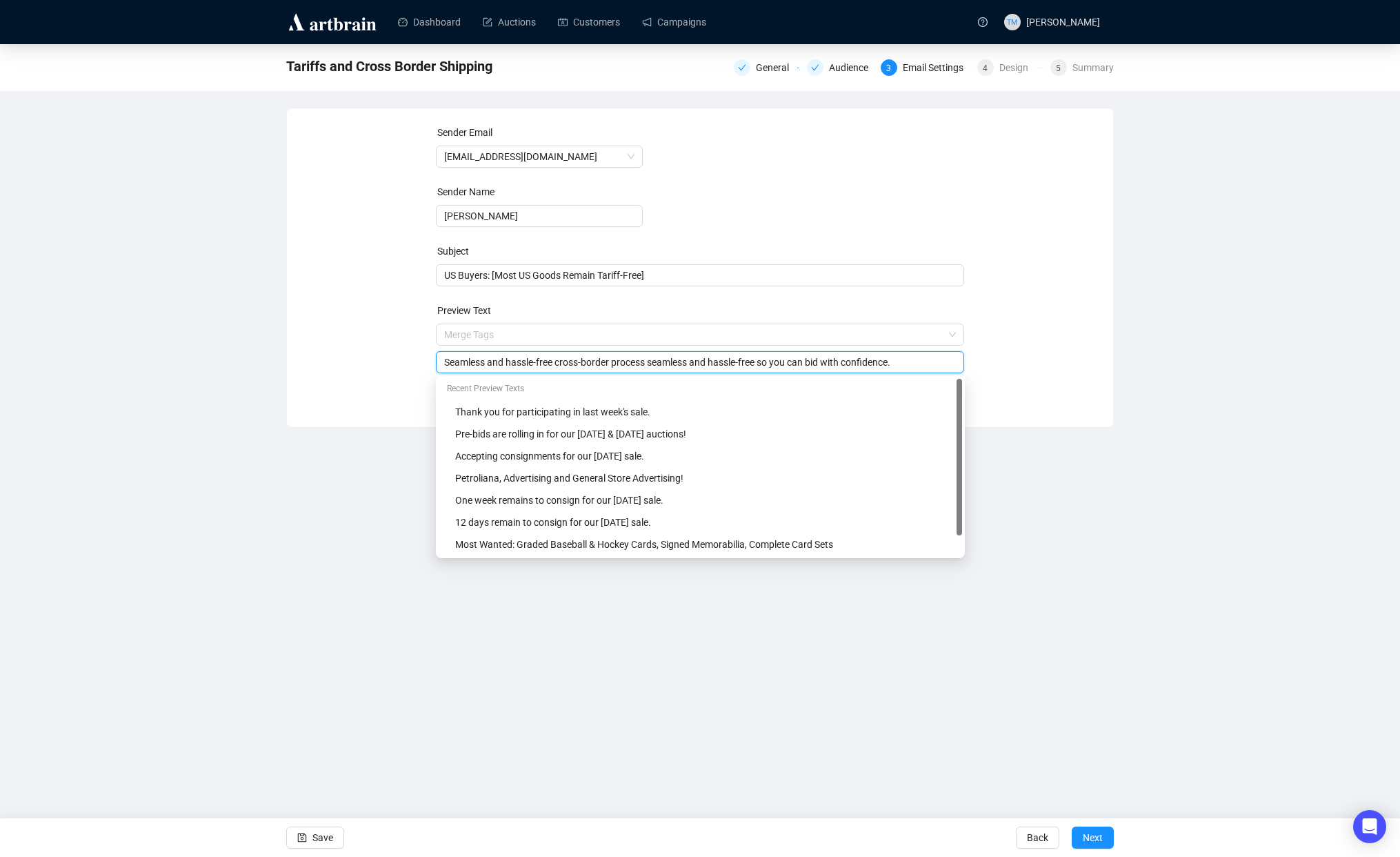
drag, startPoint x: 624, startPoint y: 360, endPoint x: 942, endPoint y: 364, distance: 318.0
click at [942, 364] on input "Seamless and hassle-free cross-border process seamless and hassle-free so you c…" at bounding box center [700, 361] width 512 height 15
click at [235, 522] on div "Dashboard Auctions Customers Campaigns TM [PERSON_NAME] Tariffs and Cross Borde…" at bounding box center [700, 428] width 1400 height 857
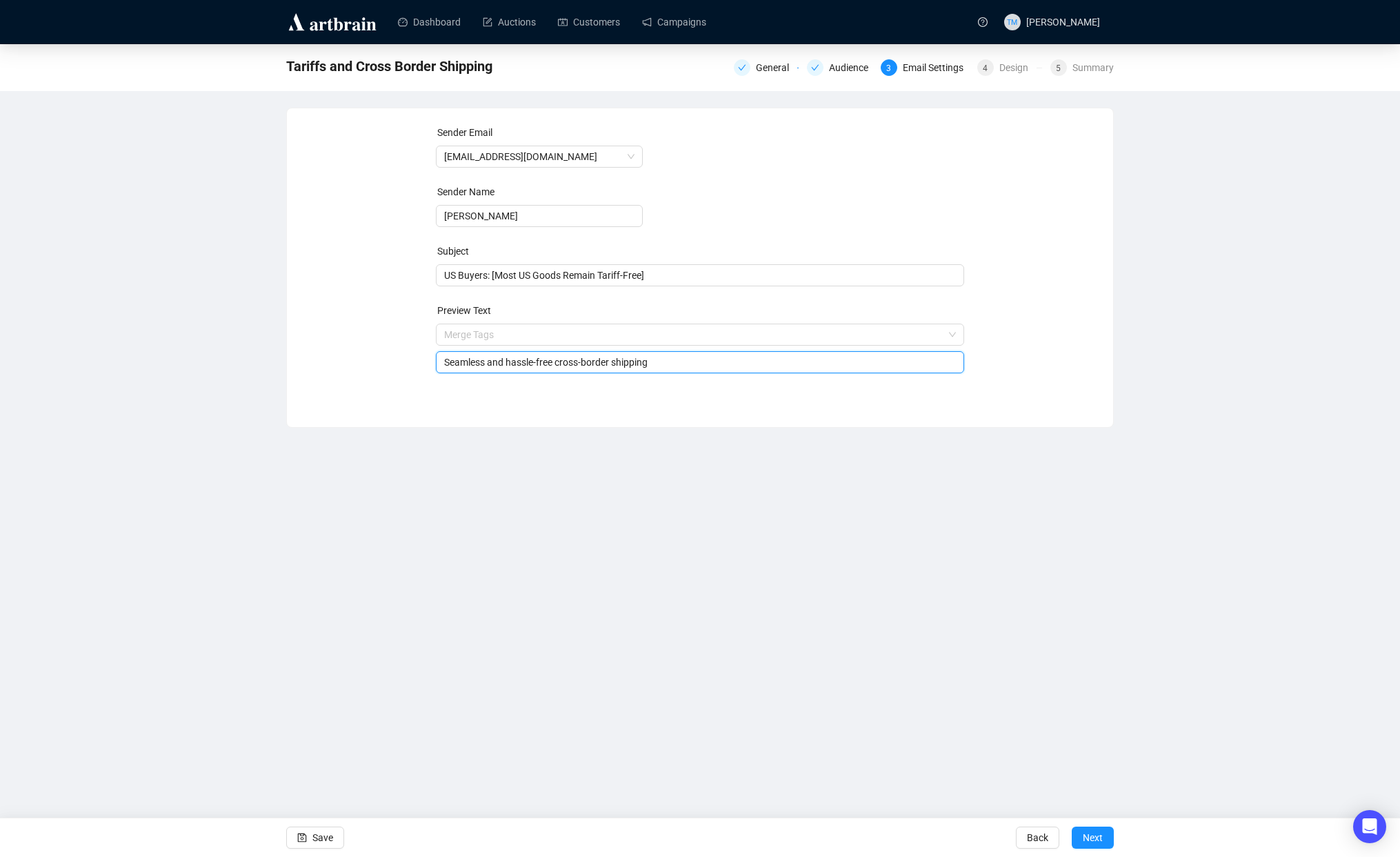
click at [688, 356] on input "Seamless and hassle-free cross-border shipping" at bounding box center [700, 361] width 512 height 15
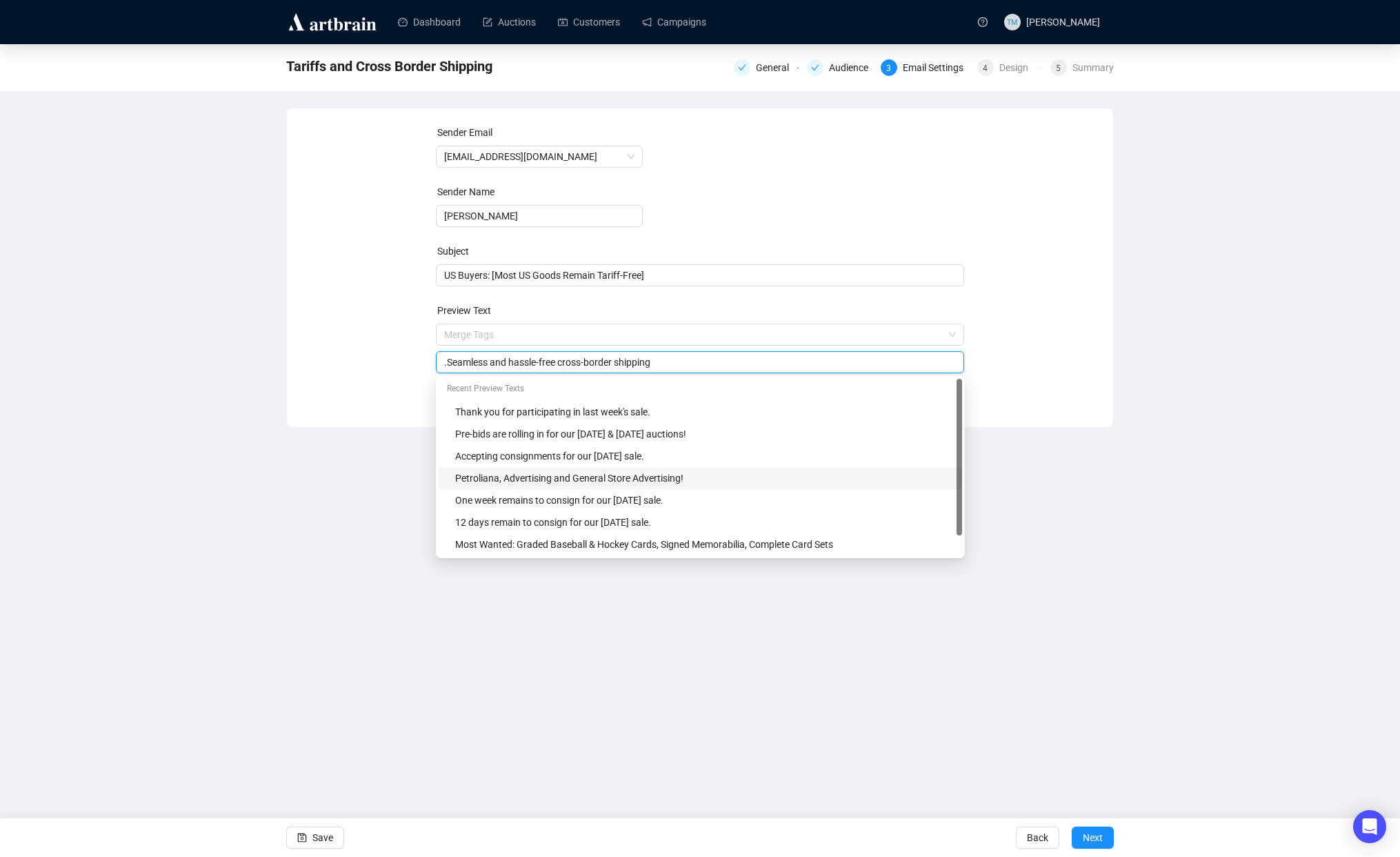
click at [292, 532] on div "Dashboard Auctions Customers Campaigns TM [PERSON_NAME] Tariffs and Cross Borde…" at bounding box center [700, 428] width 1400 height 857
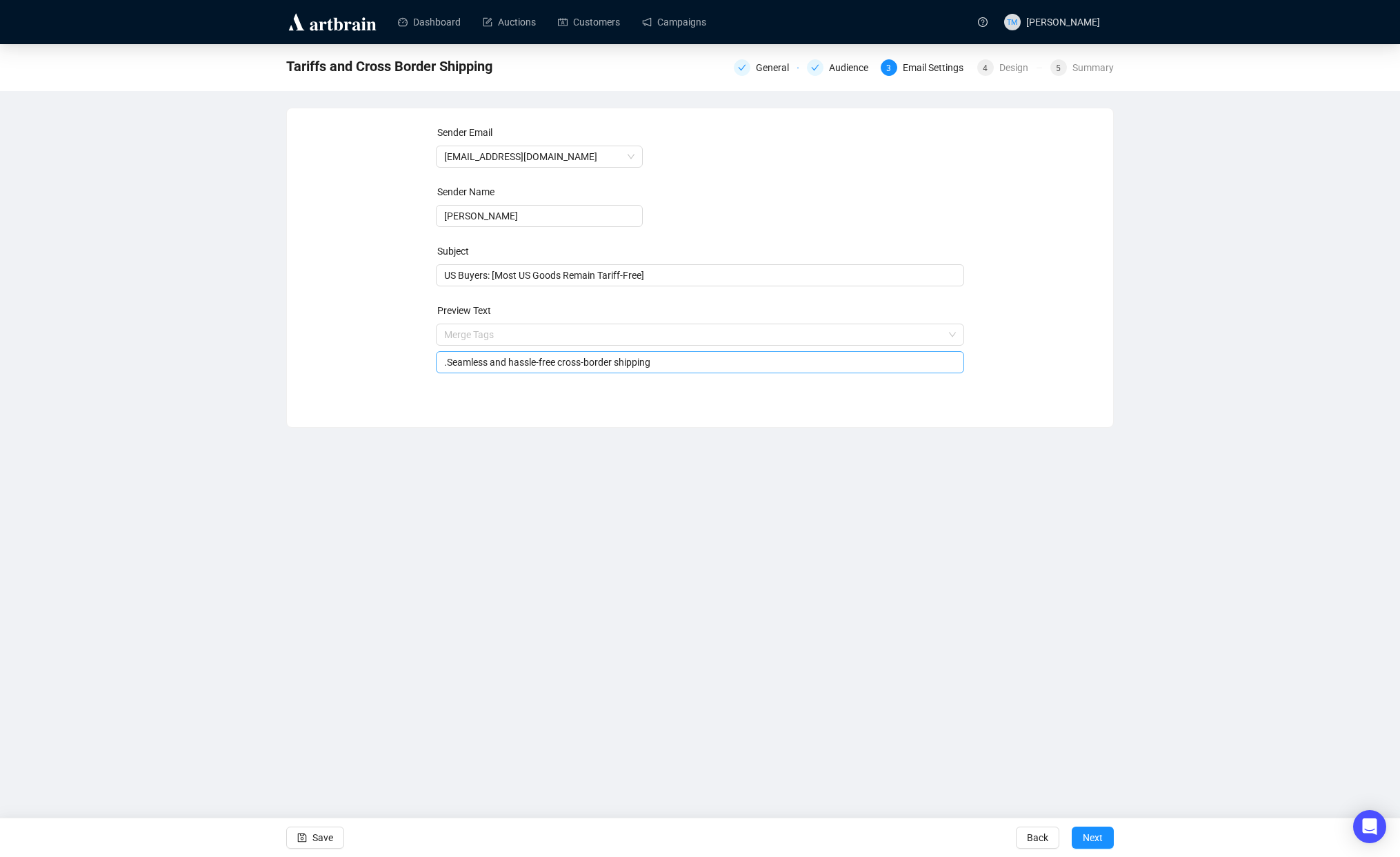
click at [447, 361] on input ".Seamless and hassle-free cross-border shipping" at bounding box center [700, 361] width 512 height 15
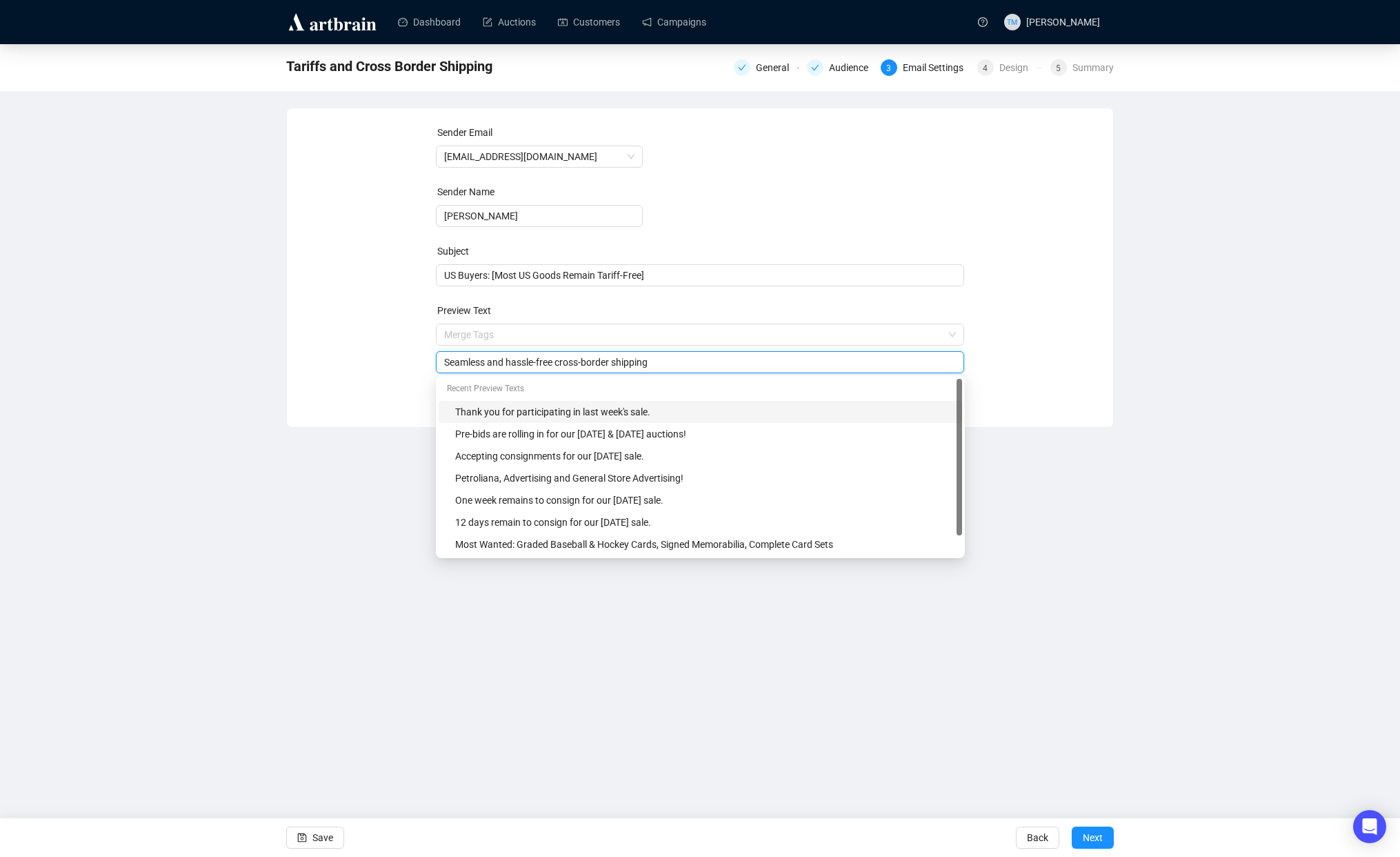
click at [333, 459] on div "Dashboard Auctions Customers Campaigns TM [PERSON_NAME] Tariffs and Cross Borde…" at bounding box center [700, 428] width 1400 height 857
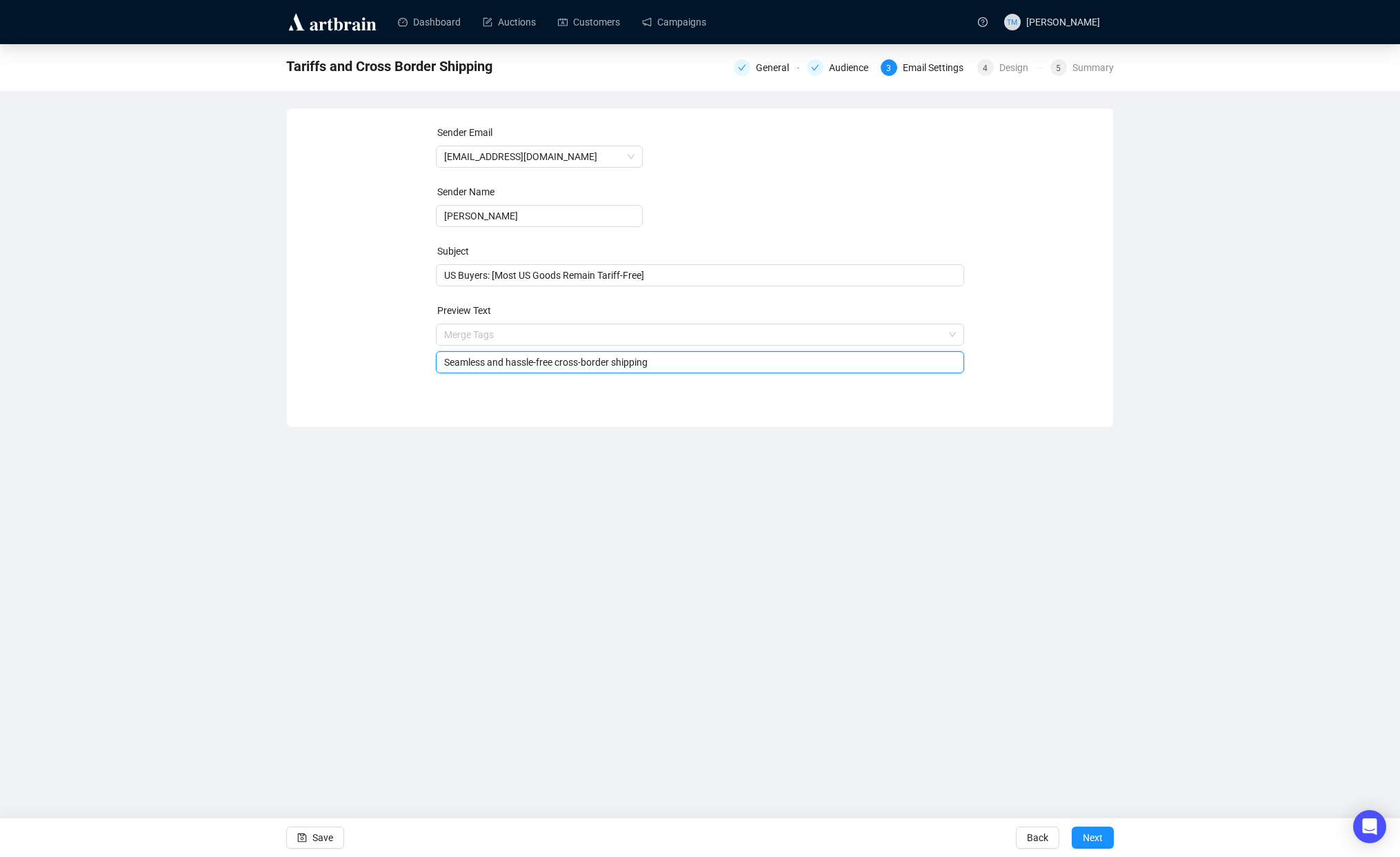
click at [692, 359] on input "Seamless and hassle-free cross-border shipping" at bounding box center [700, 361] width 512 height 15
click at [265, 559] on div "Dashboard Auctions Customers Campaigns TM [PERSON_NAME] Tariffs and Cross Borde…" at bounding box center [700, 428] width 1400 height 857
click at [452, 361] on input "Seamless and hassle-free cross-border shipping." at bounding box center [700, 361] width 512 height 15
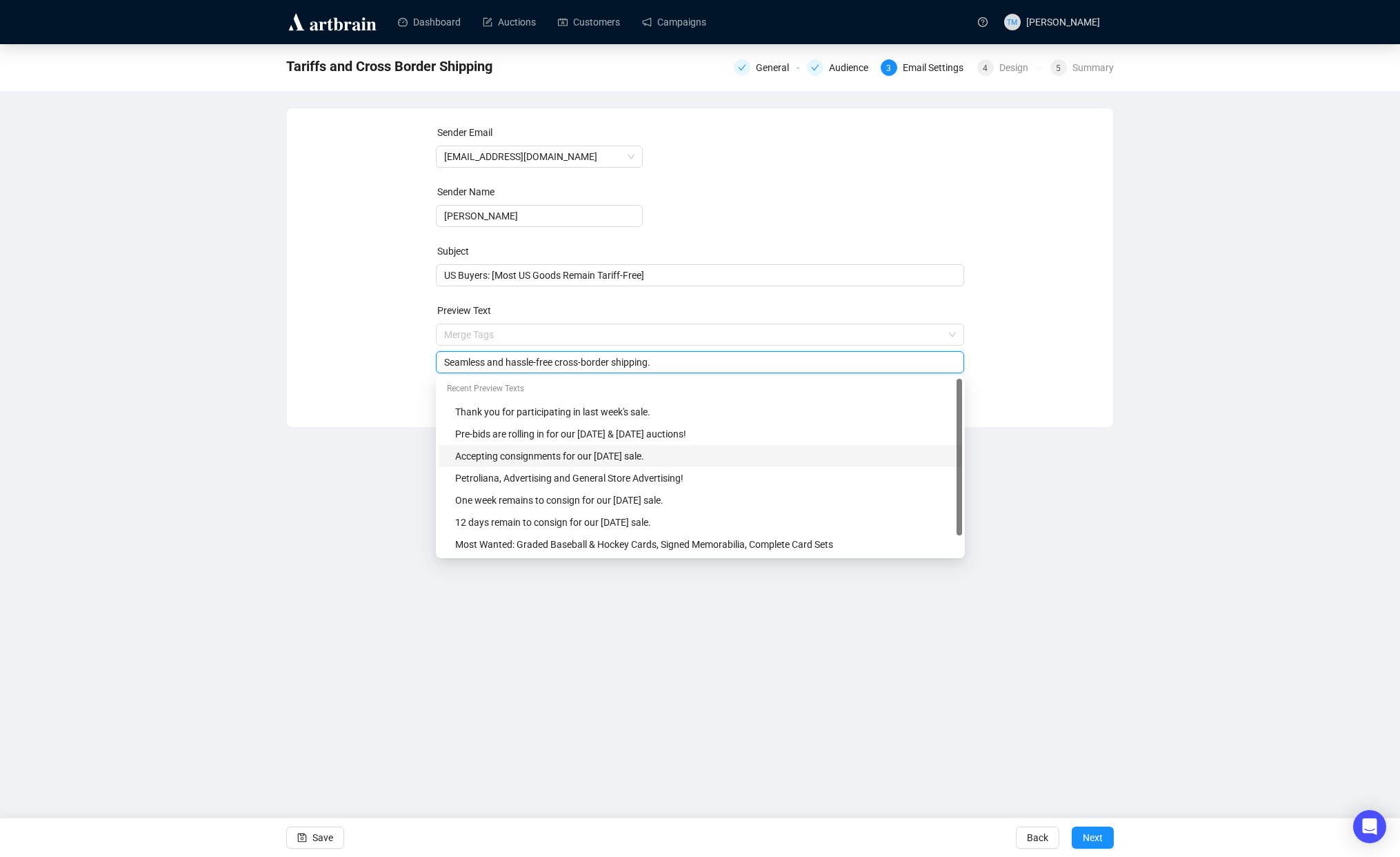
click at [452, 361] on input "Seamless and hassle-free cross-border shipping." at bounding box center [700, 361] width 512 height 15
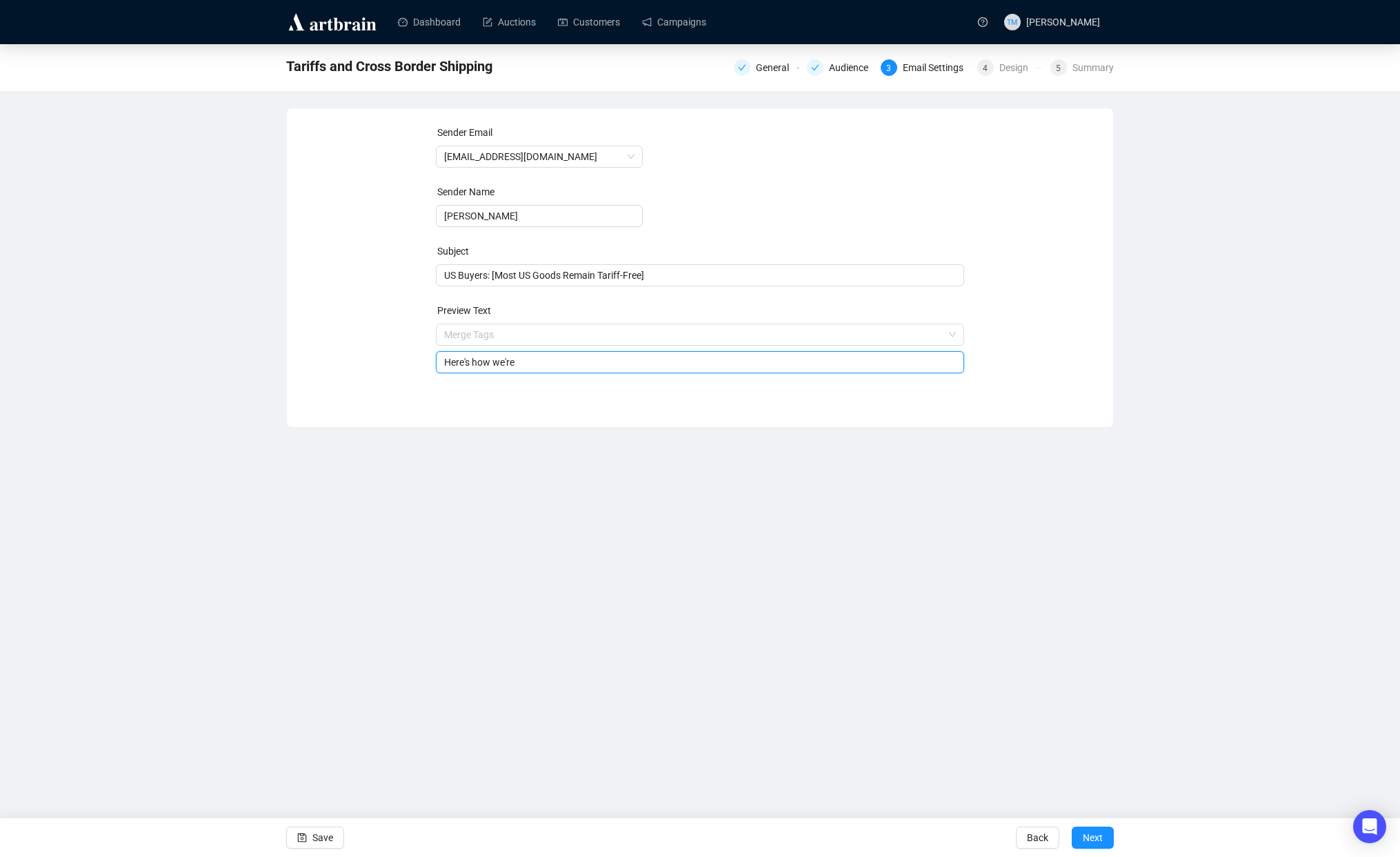
click at [499, 363] on input "Here's how we're" at bounding box center [700, 361] width 512 height 15
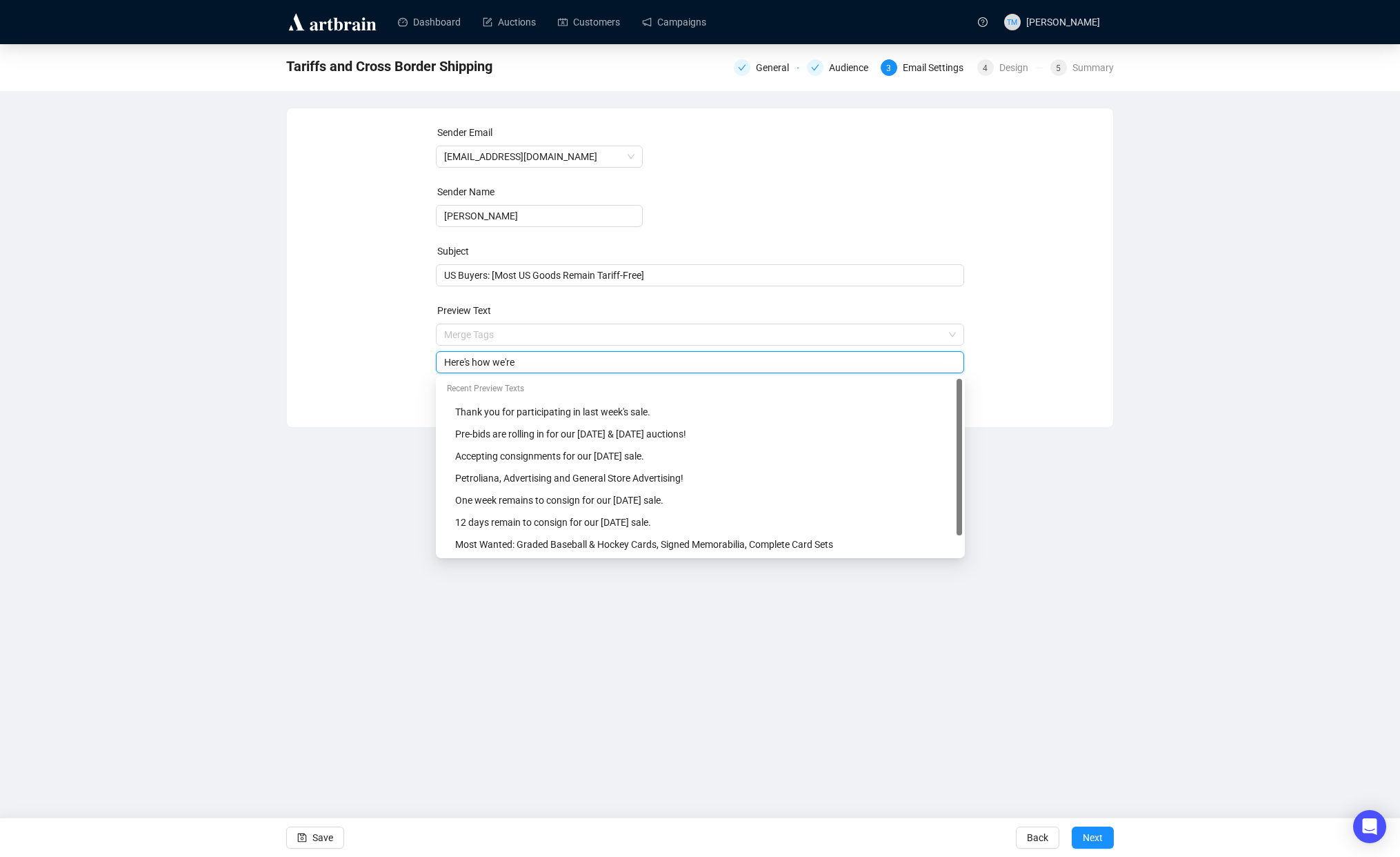
click at [499, 363] on input "Here's how we're" at bounding box center [700, 361] width 512 height 15
paste input "Your U.S. dollars go further in [GEOGRAPHIC_DATA]—here’s why bidding across the…"
click at [619, 363] on input "Your U.S. dollars go further in [GEOGRAPHIC_DATA]—here’s why bidding across the…" at bounding box center [700, 361] width 512 height 15
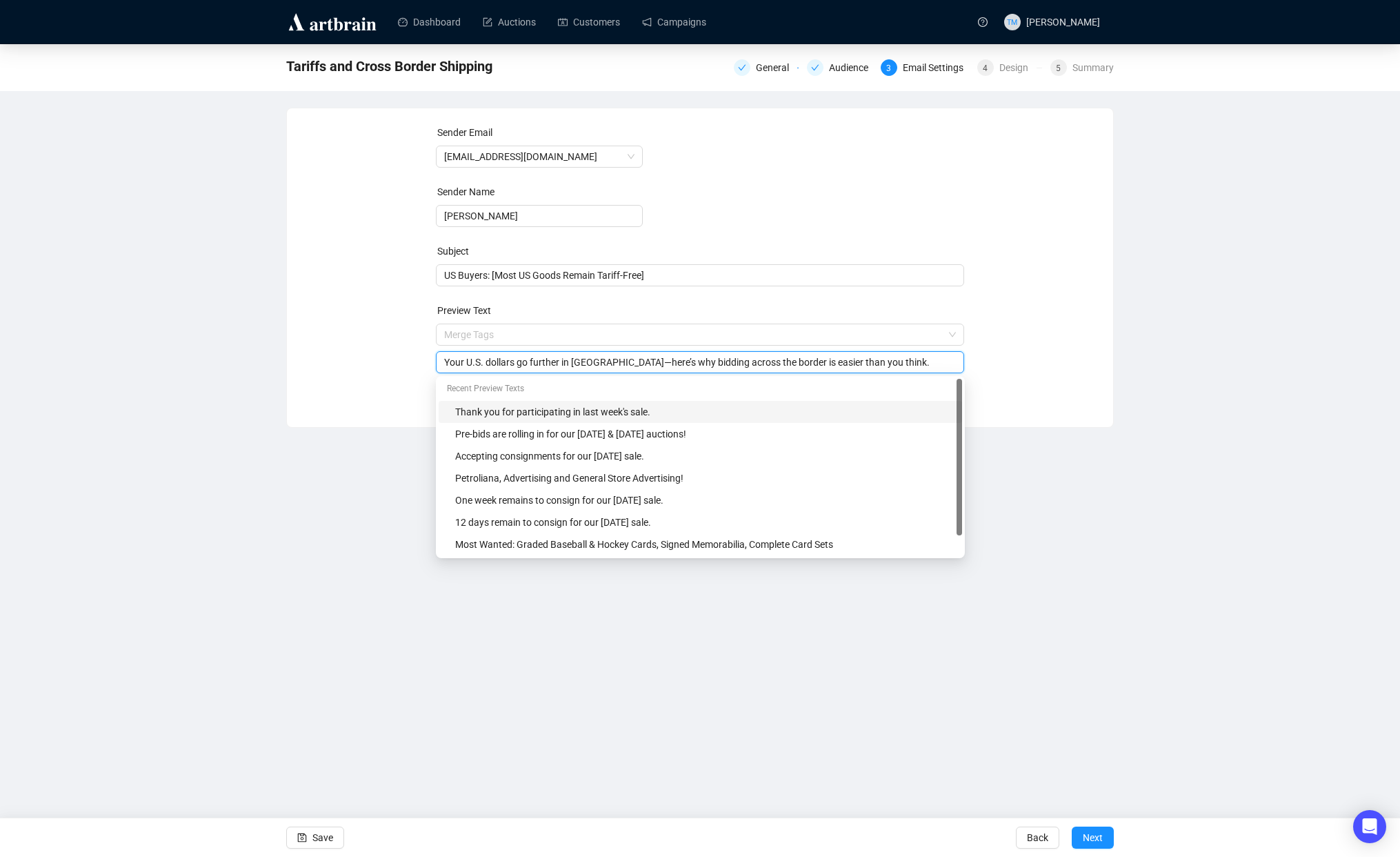
drag, startPoint x: 613, startPoint y: 366, endPoint x: 997, endPoint y: 365, distance: 384.0
click at [997, 365] on div "Sender Email [EMAIL_ADDRESS][DOMAIN_NAME] Sender Name [PERSON_NAME] Subject US …" at bounding box center [700, 258] width 793 height 265
type input "Your U.S. dollars go further in [GEOGRAPHIC_DATA]."
click at [481, 653] on div "Dashboard Auctions Customers Campaigns TM [PERSON_NAME] Tariffs and Cross Borde…" at bounding box center [700, 428] width 1400 height 857
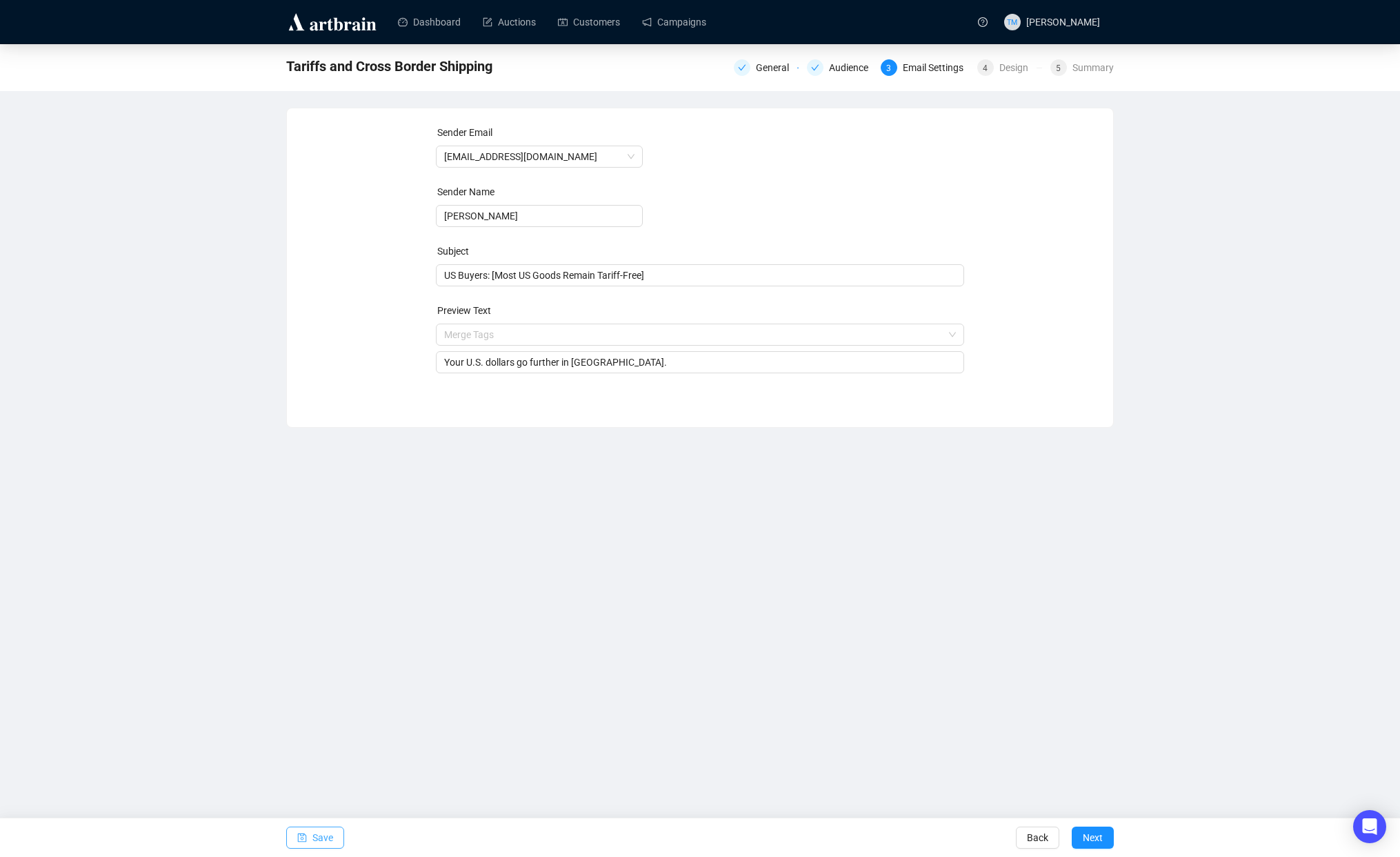
click at [316, 830] on span "Save" at bounding box center [322, 838] width 20 height 39
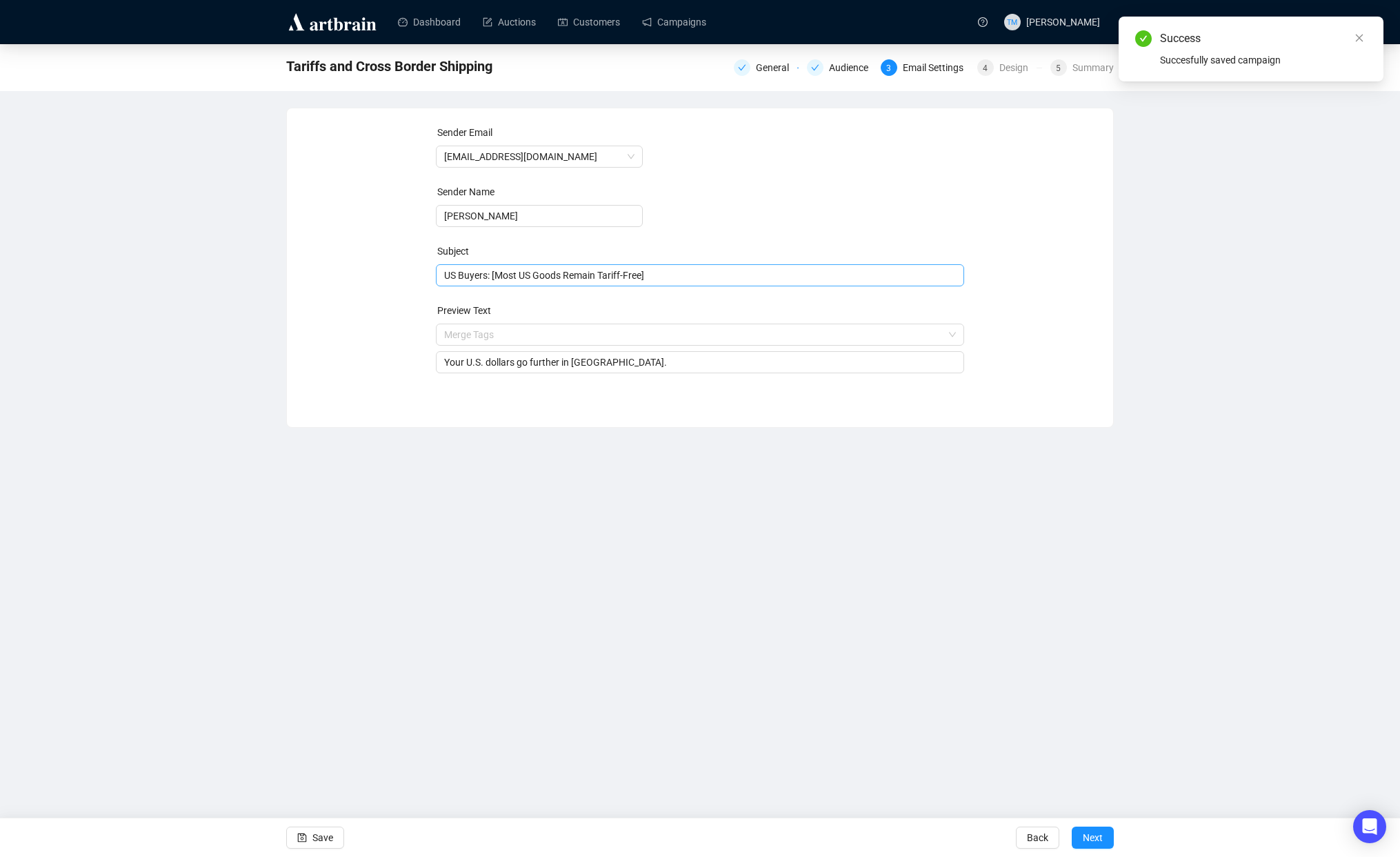
click at [451, 275] on span "US Buyers: [Most US Goods Remain Tariff-Free]" at bounding box center [700, 275] width 529 height 11
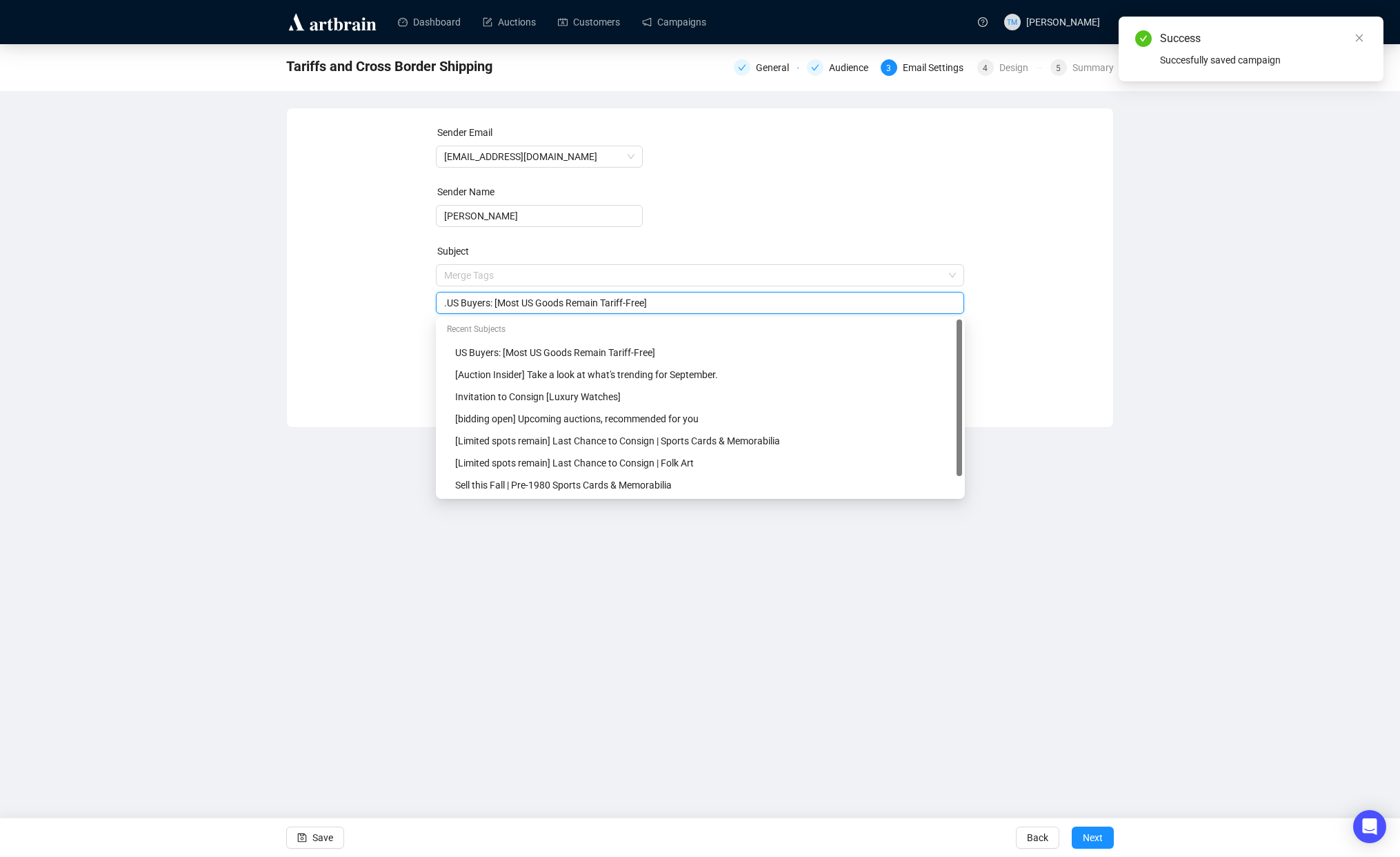
click at [460, 304] on input ".US Buyers: [Most US Goods Remain Tariff-Free]" at bounding box center [700, 302] width 512 height 15
click at [455, 301] on input ".US. Buyers: [Most US Goods Remain Tariff-Free]" at bounding box center [700, 302] width 512 height 15
drag, startPoint x: 447, startPoint y: 302, endPoint x: 378, endPoint y: 373, distance: 99.0
click at [447, 302] on input ".U.S. Buyers: [Most US Goods Remain Tariff-Free]" at bounding box center [700, 302] width 512 height 15
click at [344, 476] on div "Dashboard Auctions Customers Campaigns TM [PERSON_NAME] Tariffs and Cross Borde…" at bounding box center [700, 428] width 1400 height 857
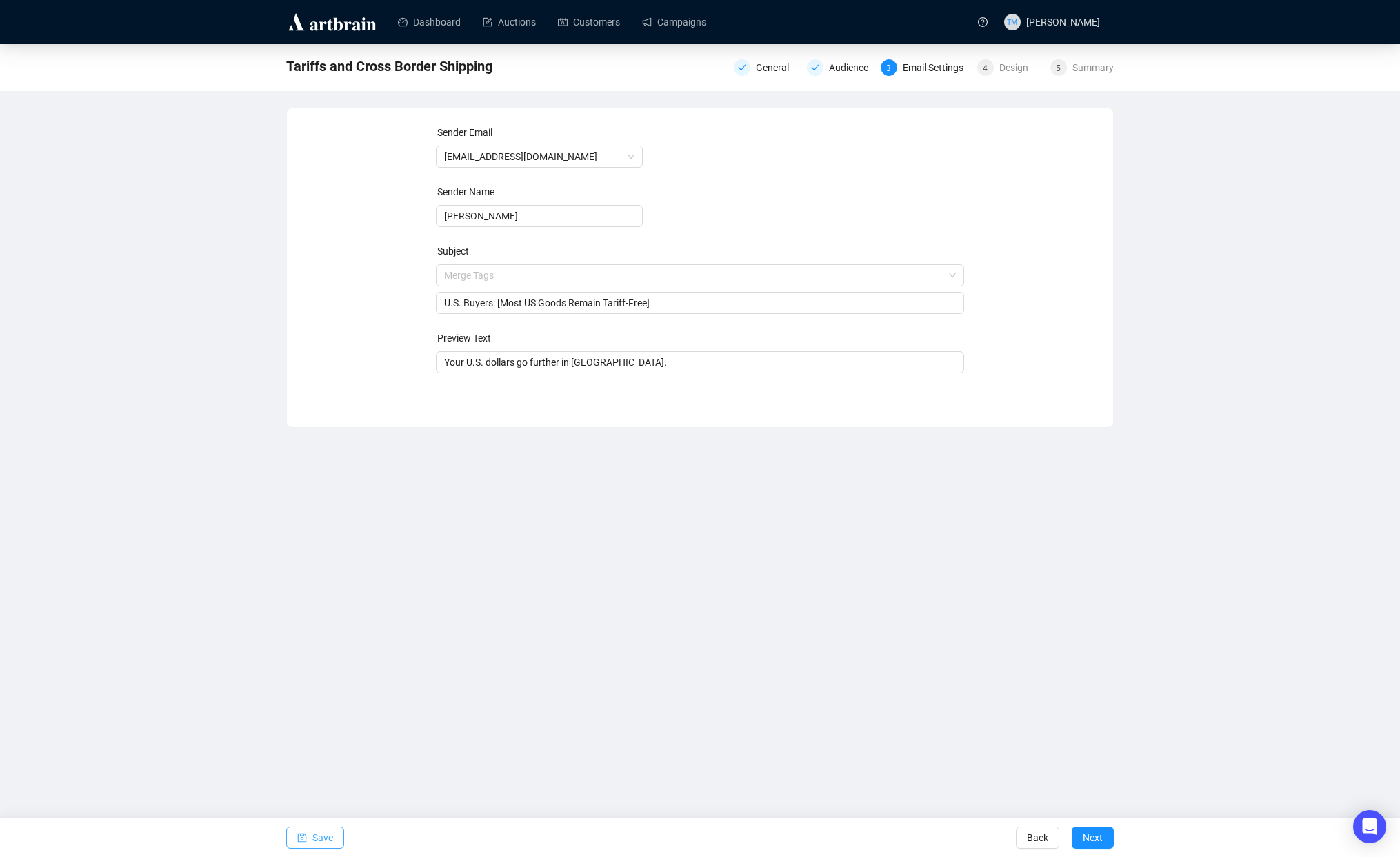
click at [308, 834] on button "Save" at bounding box center [314, 837] width 58 height 22
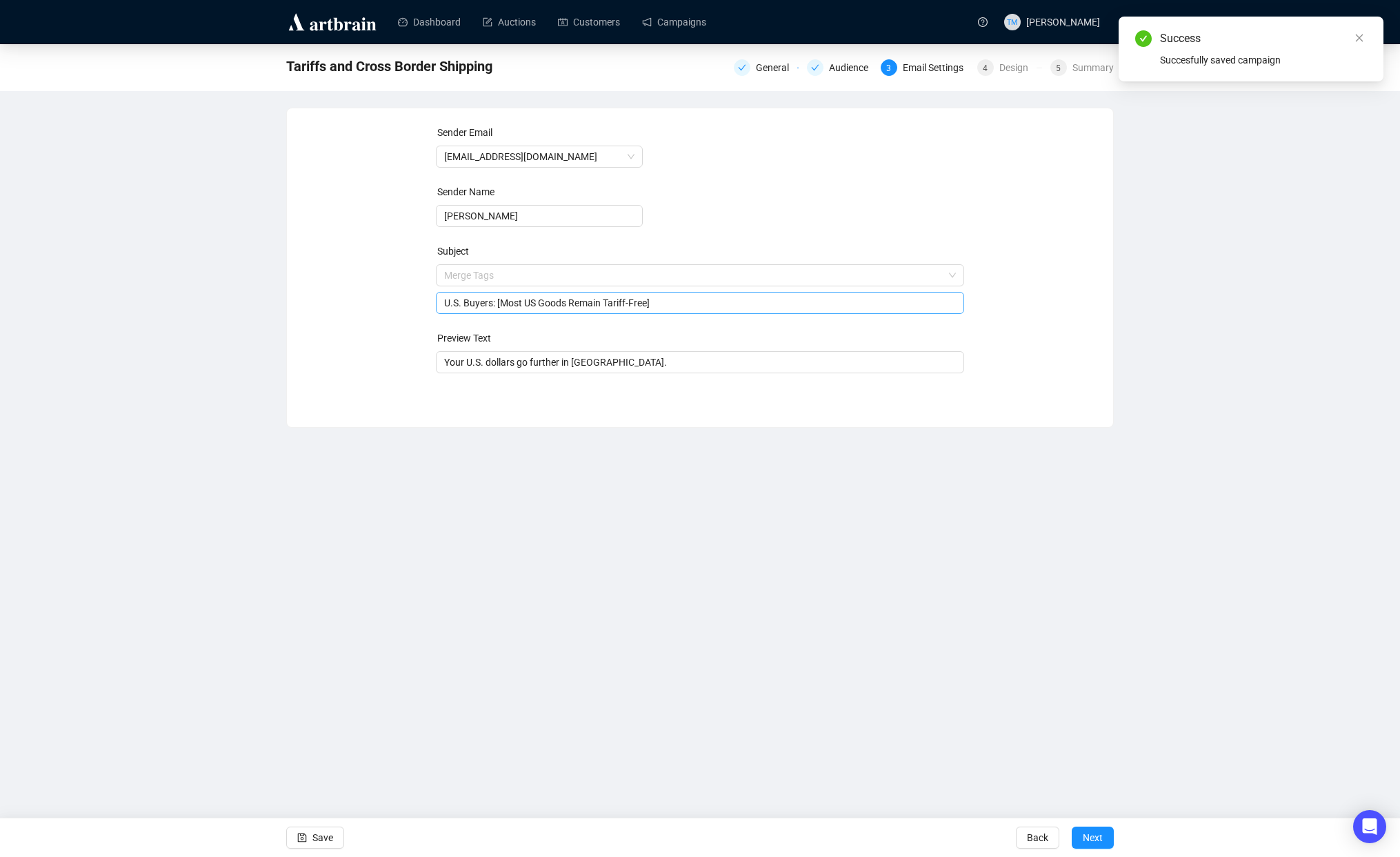
click at [655, 296] on input "U.S. Buyers: [Most US Goods Remain Tariff-Free]" at bounding box center [700, 302] width 512 height 15
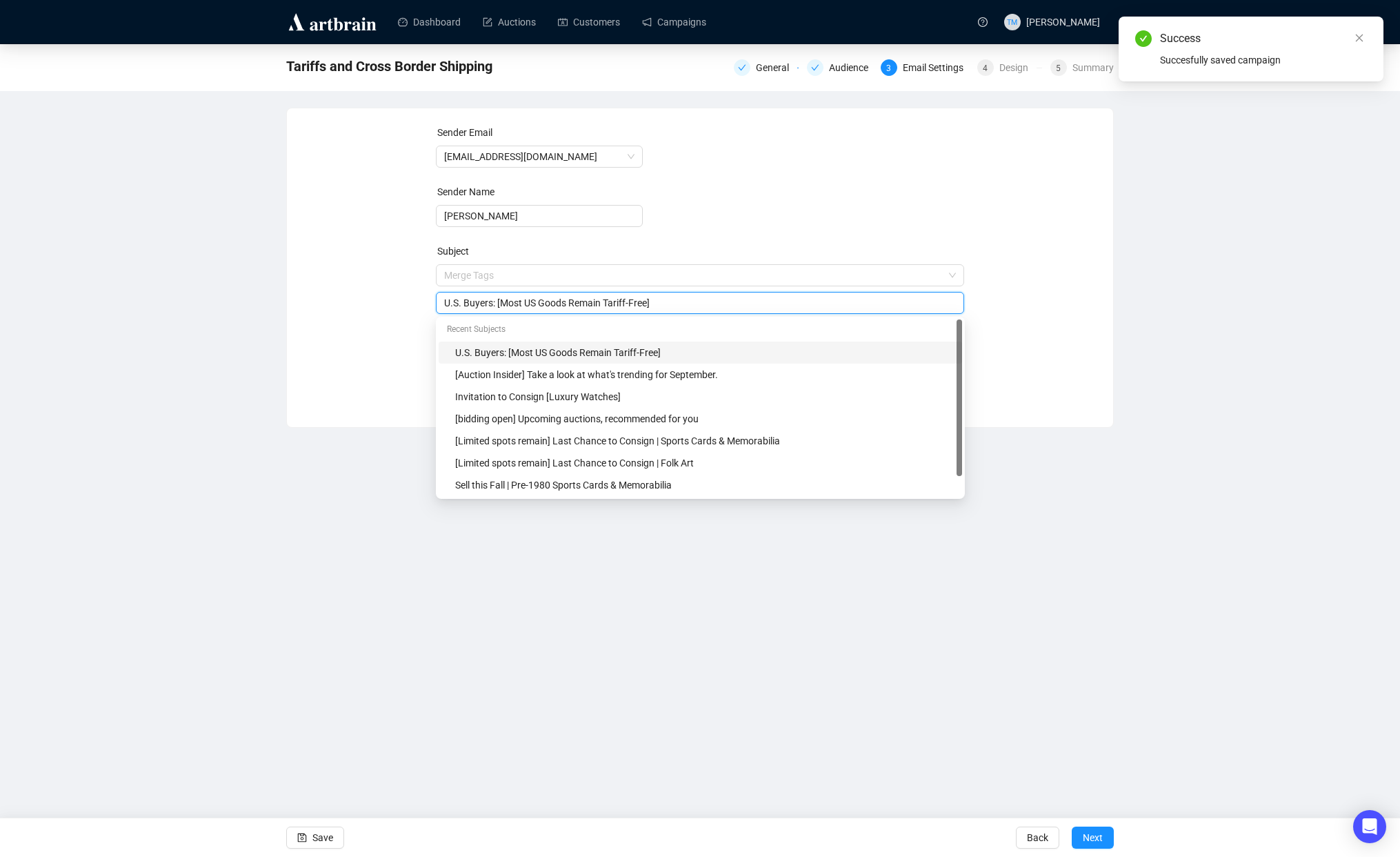
click at [655, 296] on input "U.S. Buyers: [Most US Goods Remain Tariff-Free]" at bounding box center [700, 302] width 512 height 15
click at [293, 320] on div "Sender Email [EMAIL_ADDRESS][DOMAIN_NAME] Sender Name [PERSON_NAME] Subject Mer…" at bounding box center [699, 257] width 826 height 298
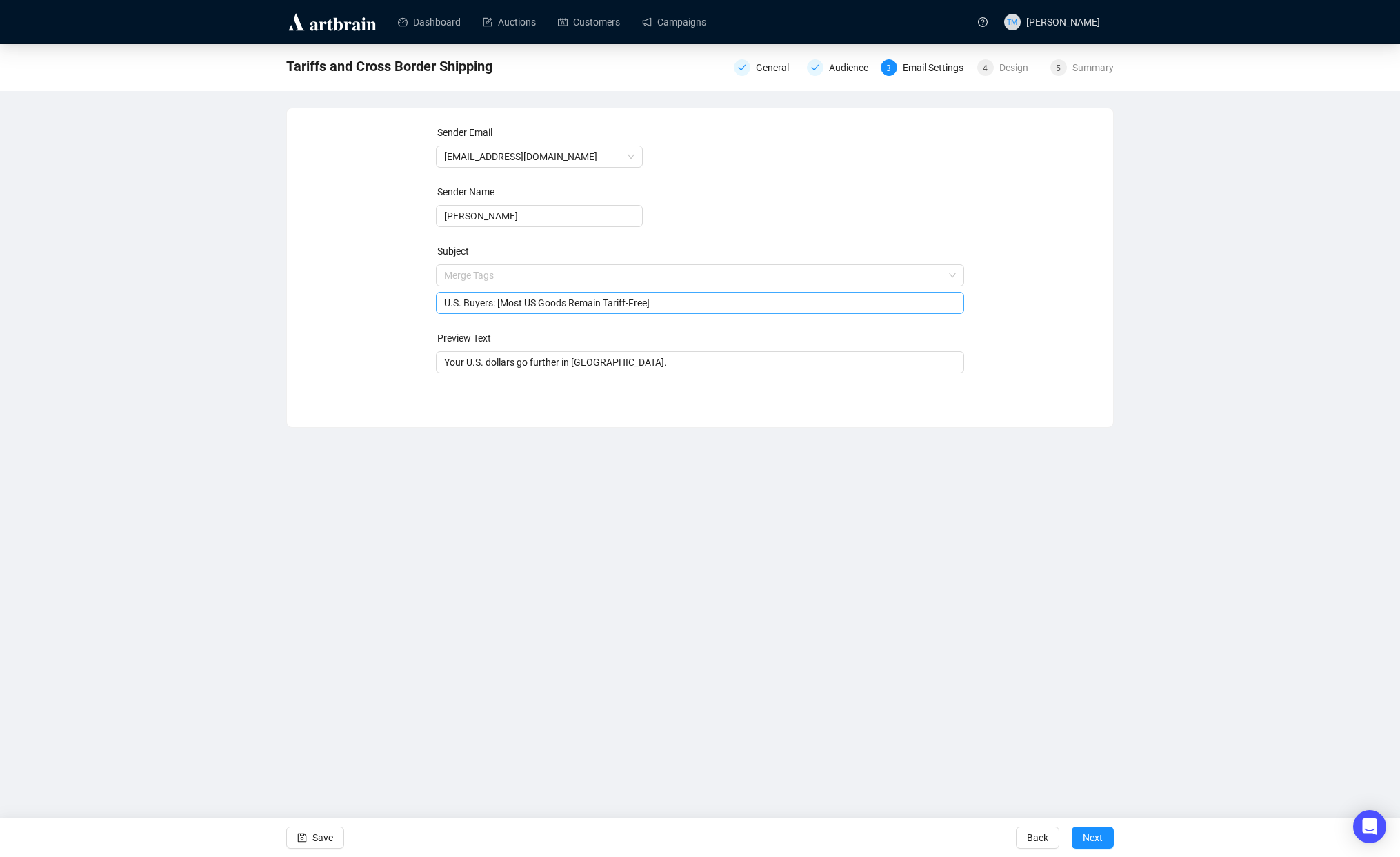
click at [537, 304] on input "U.S. Buyers: [Most US Goods Remain Tariff-Free]" at bounding box center [700, 302] width 512 height 15
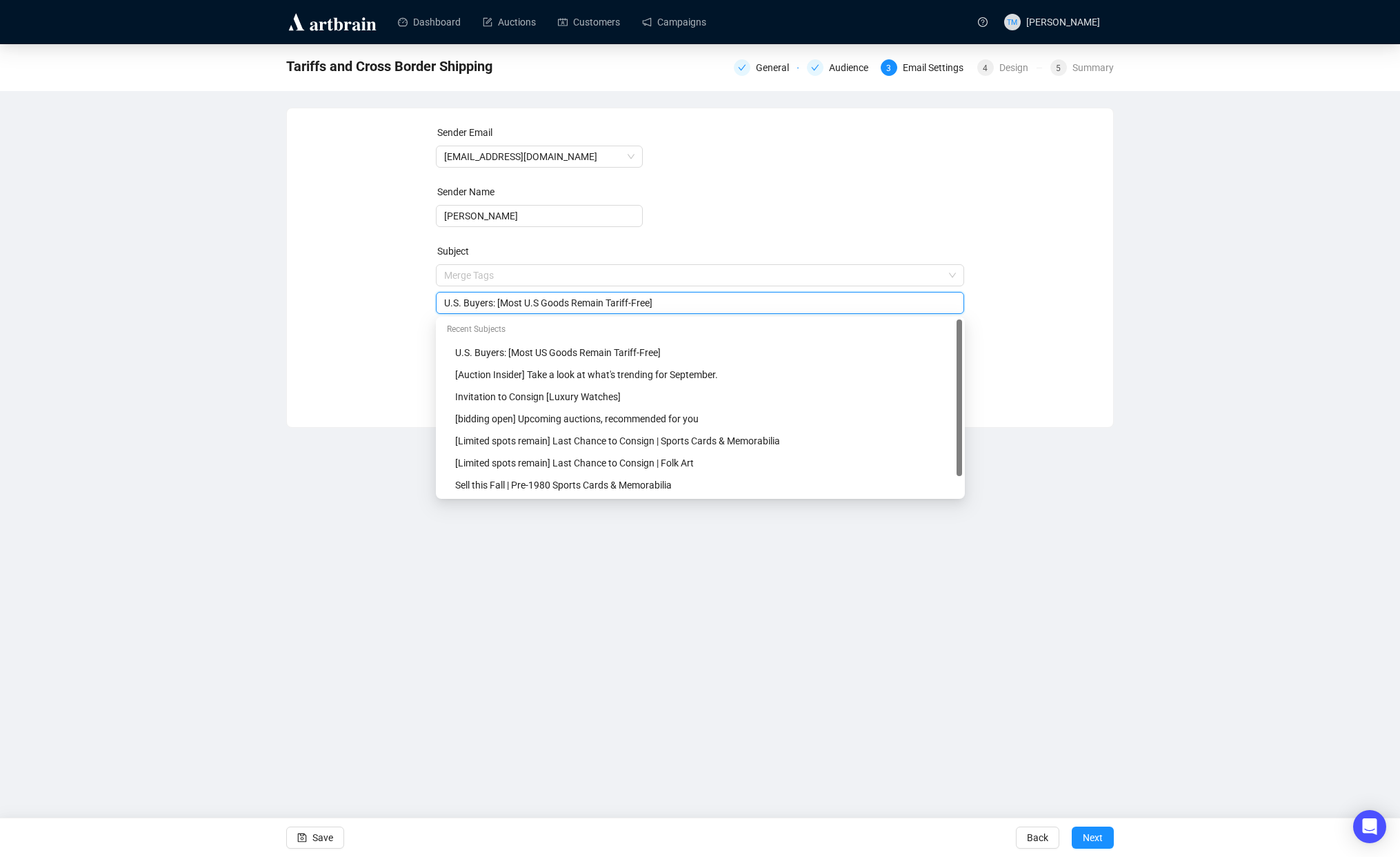
click at [543, 304] on input "U.S. Buyers: [Most U.S Goods Remain Tariff-Free]" at bounding box center [700, 302] width 512 height 15
type input "U.S. Buyers: [Most U.S. Goods Remain Tariff-Free]"
click at [295, 456] on div "Dashboard Auctions Customers Campaigns TM [PERSON_NAME] Tariffs and Cross Borde…" at bounding box center [700, 428] width 1400 height 857
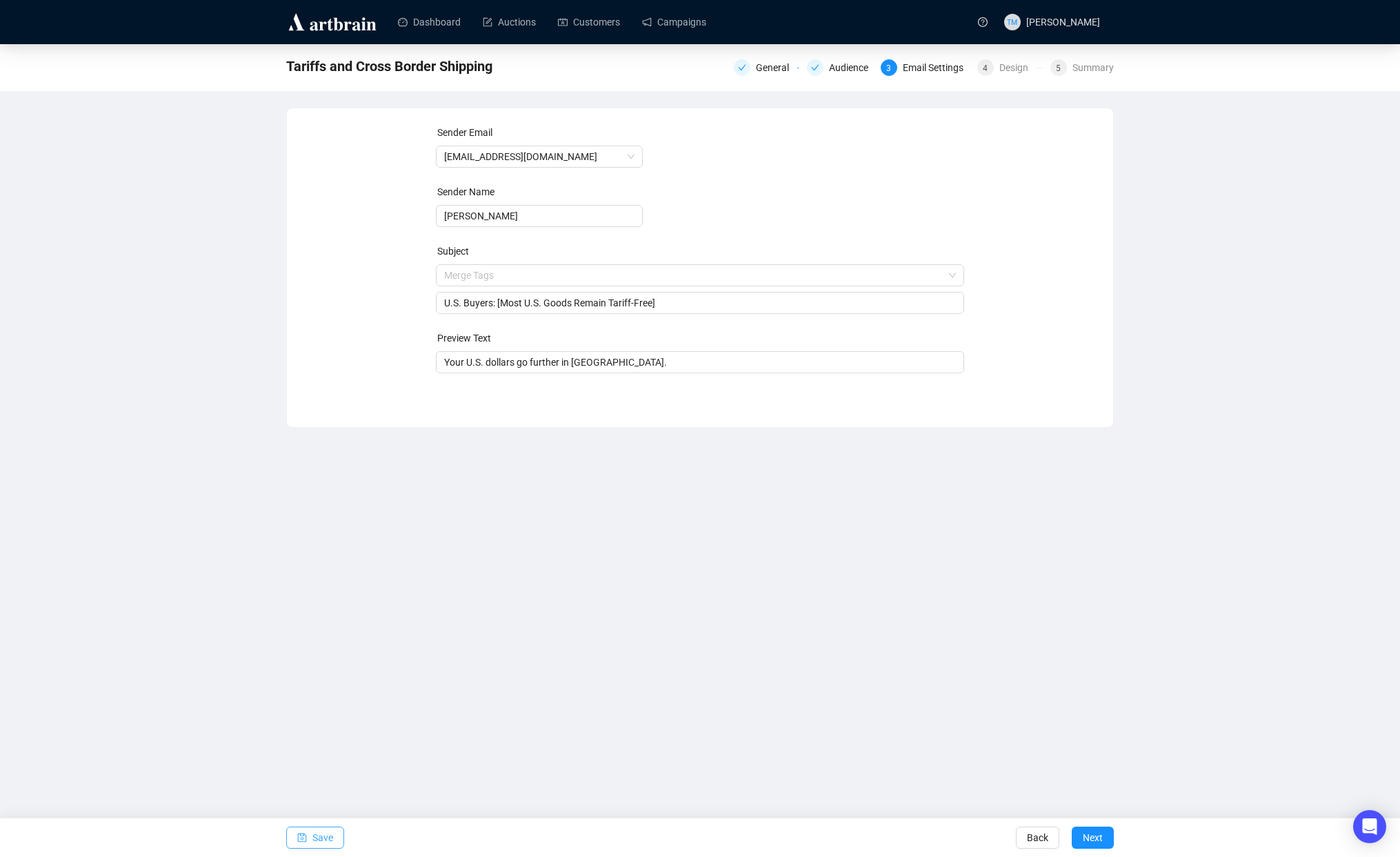
click at [318, 831] on span "Save" at bounding box center [322, 838] width 20 height 39
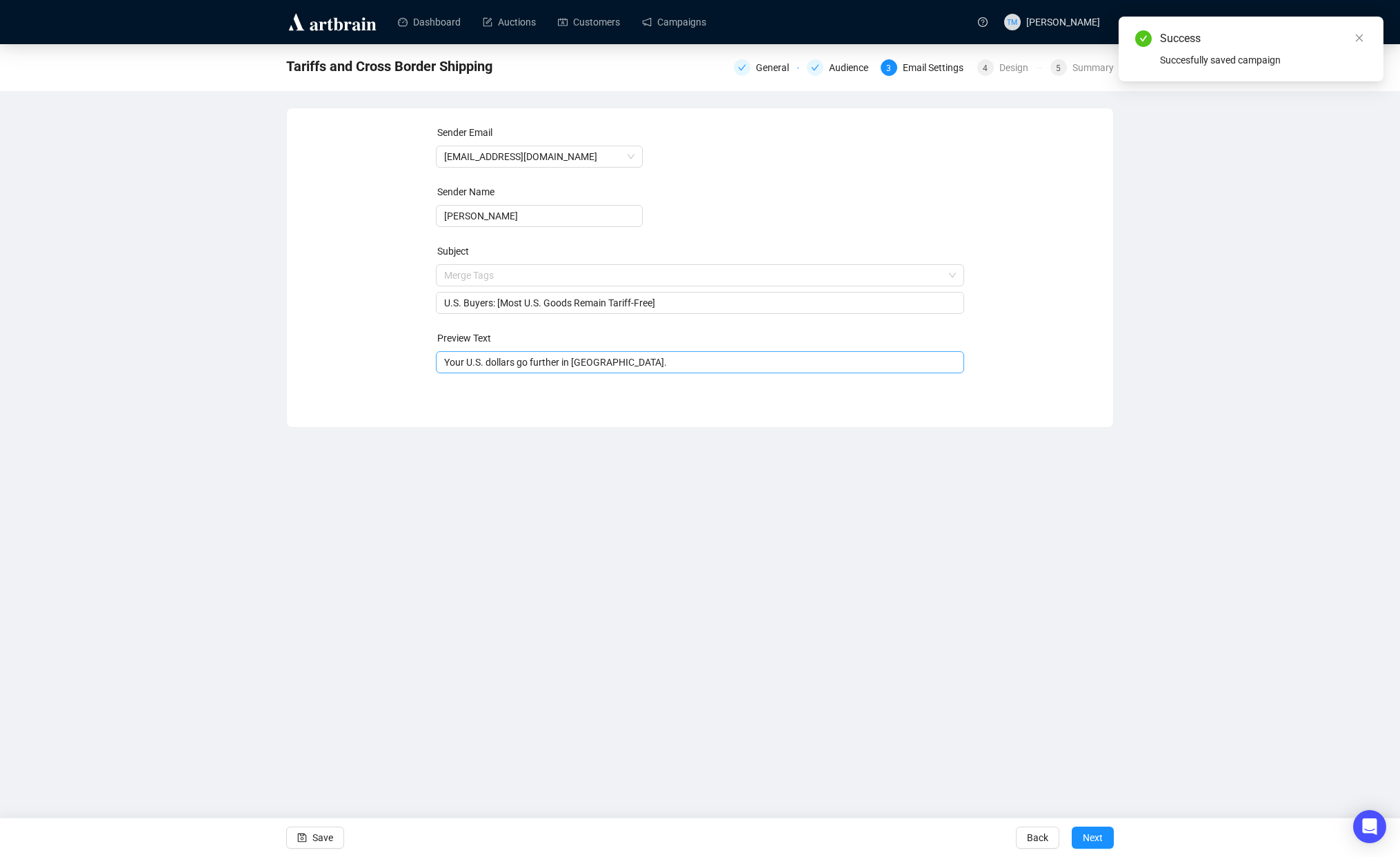
click at [652, 370] on div "Your U.S. dollars go further in [GEOGRAPHIC_DATA]." at bounding box center [700, 361] width 529 height 22
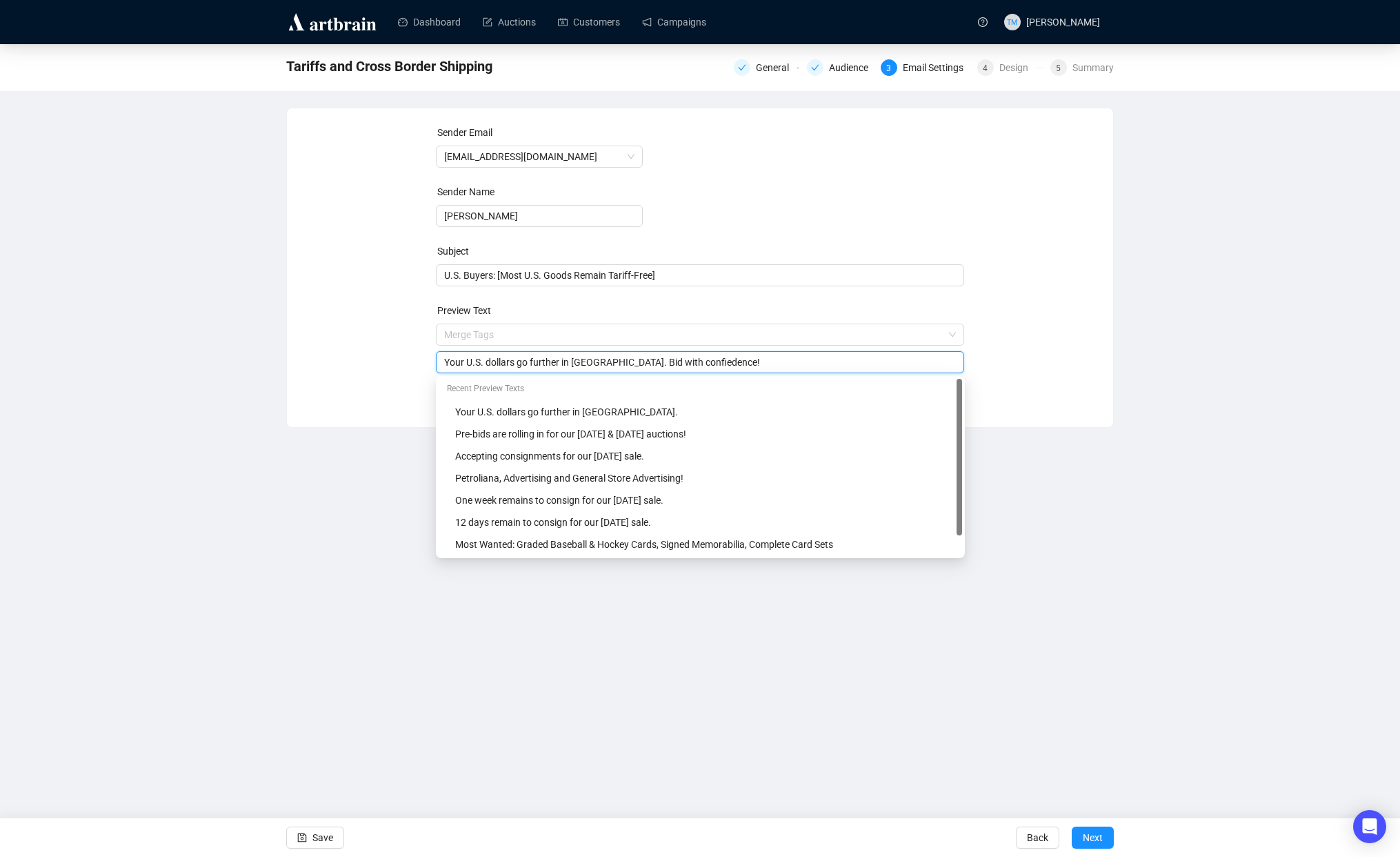
drag, startPoint x: 683, startPoint y: 363, endPoint x: 678, endPoint y: 372, distance: 10.3
click at [683, 363] on input "Your U.S. dollars go further in [GEOGRAPHIC_DATA]. Bid with confiedence!" at bounding box center [700, 361] width 512 height 15
type input "Your U.S. dollars go further in [GEOGRAPHIC_DATA]. Bid with confidence!"
click at [542, 678] on div "Dashboard Auctions Customers Campaigns TM [PERSON_NAME] Tariffs and Cross Borde…" at bounding box center [700, 428] width 1400 height 857
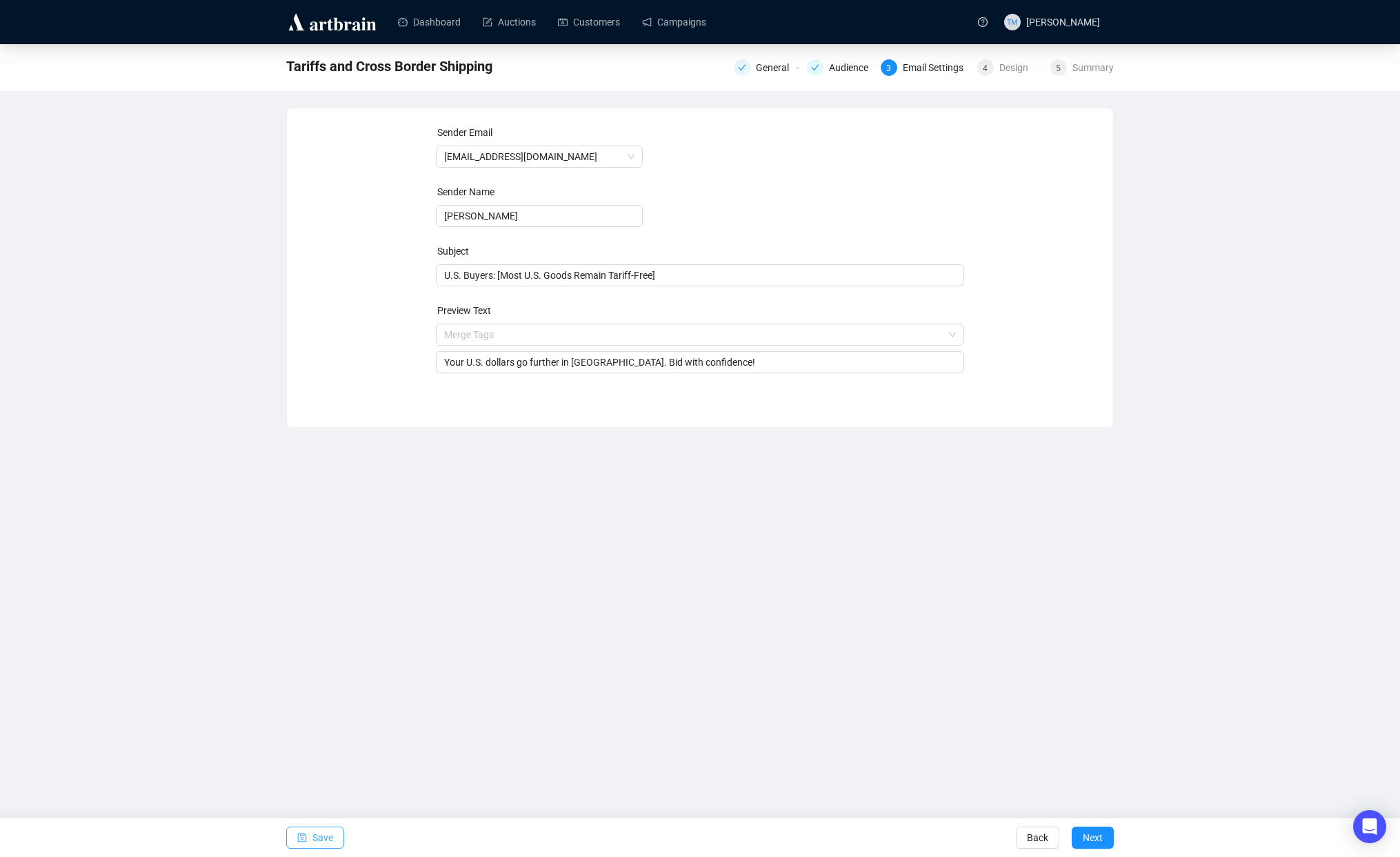
click at [300, 834] on icon "save" at bounding box center [302, 838] width 9 height 9
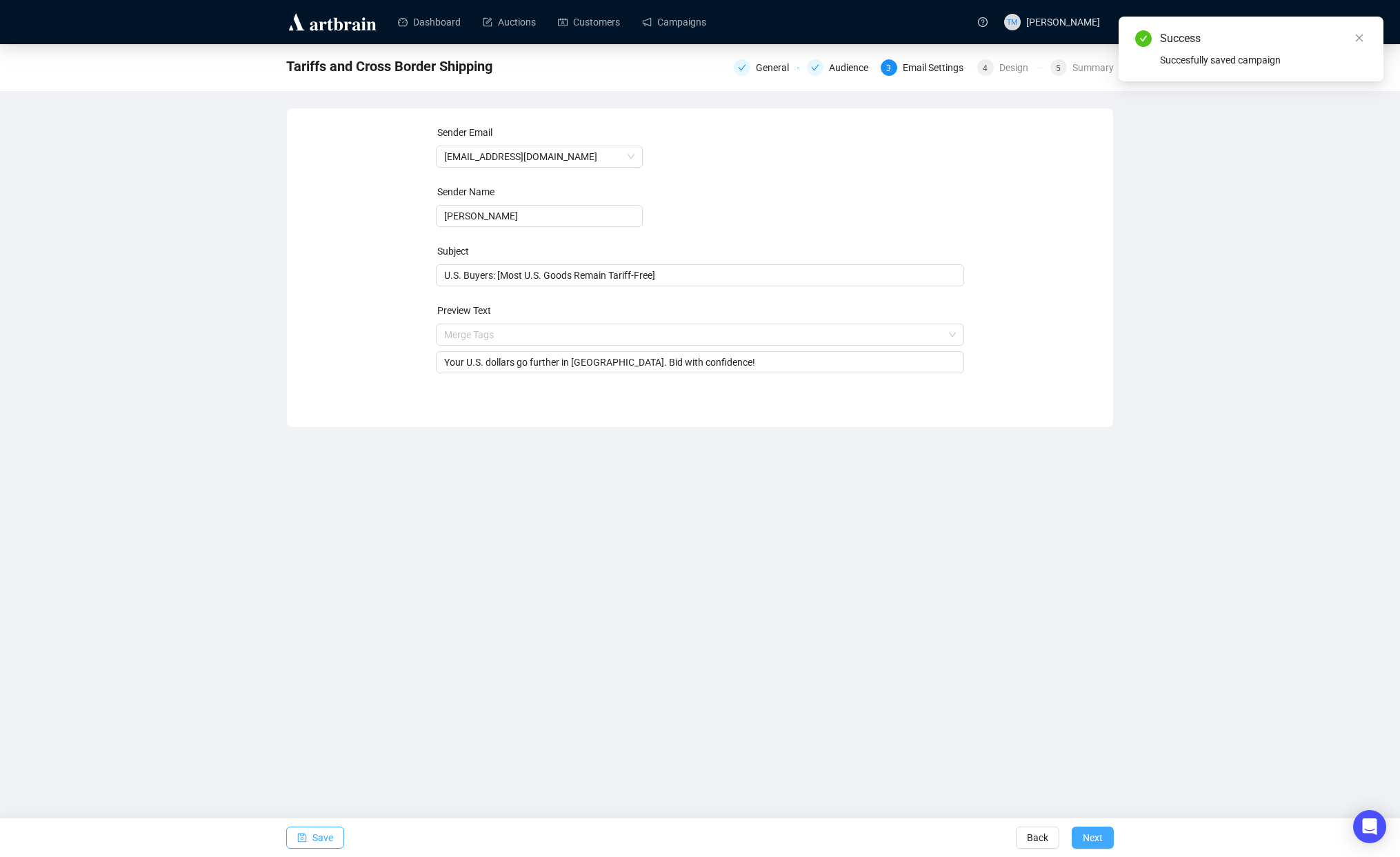
click at [1091, 834] on span "Next" at bounding box center [1092, 838] width 20 height 39
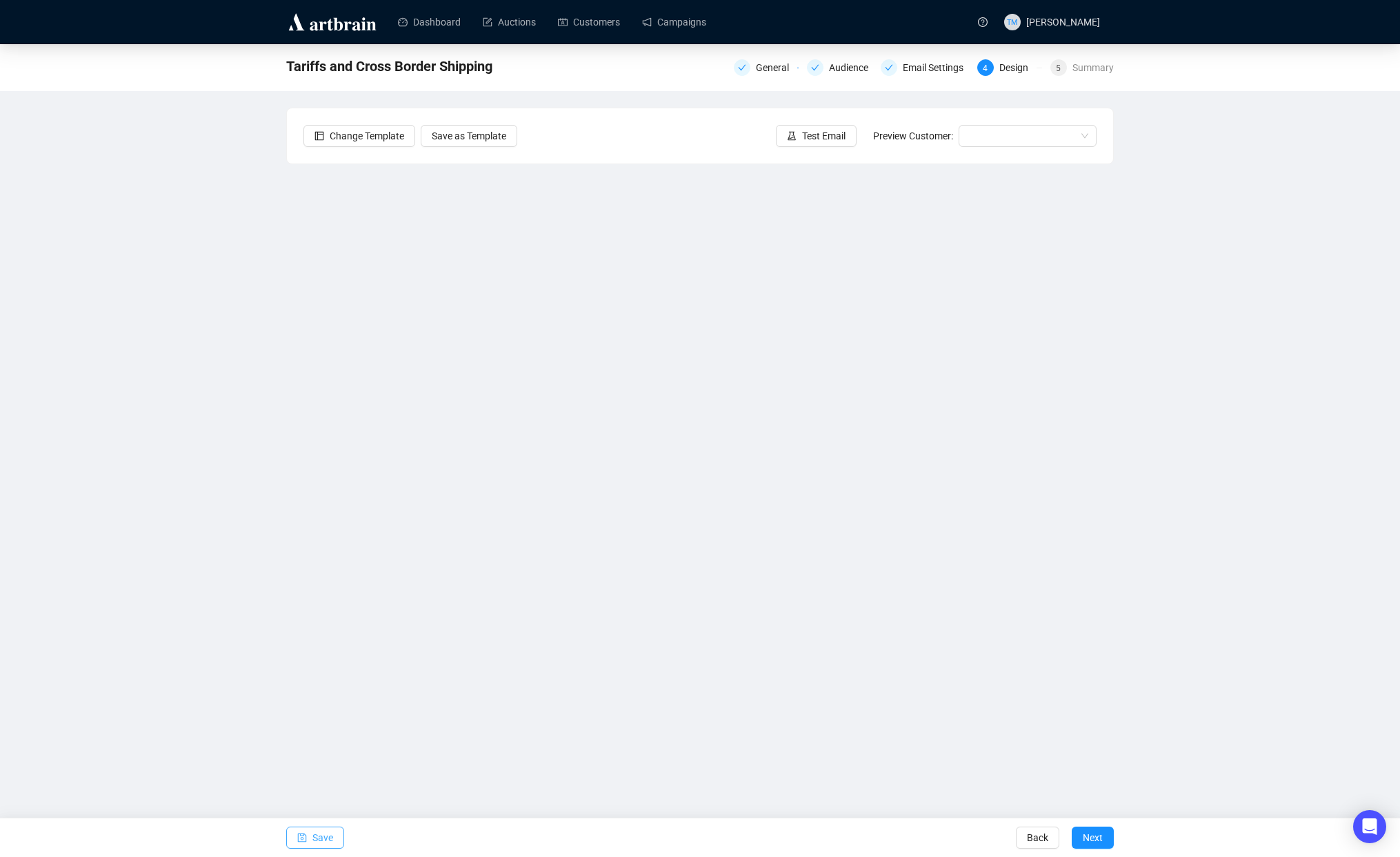
click at [298, 834] on icon "save" at bounding box center [302, 838] width 9 height 9
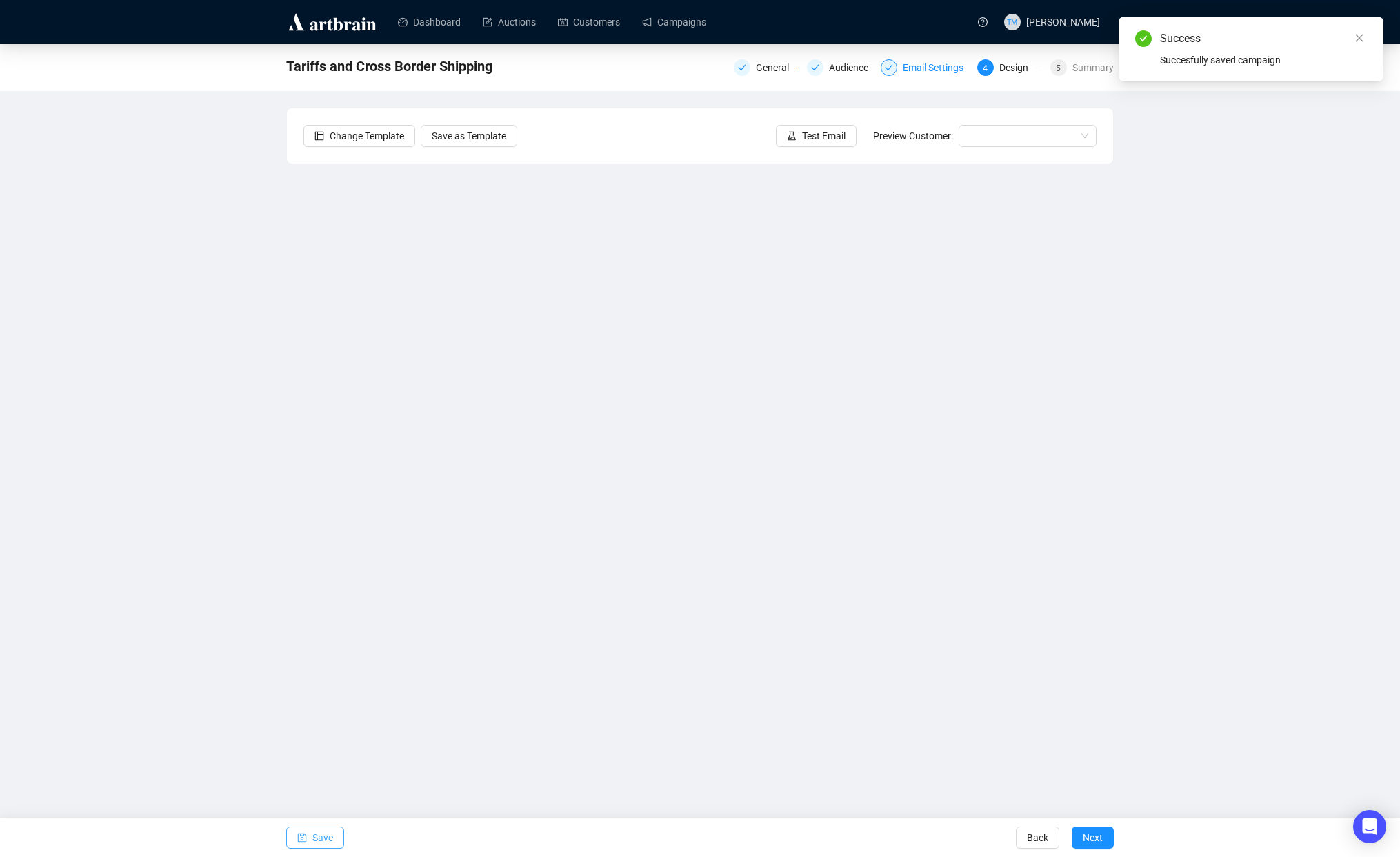
click at [932, 70] on div "Email Settings" at bounding box center [936, 67] width 69 height 16
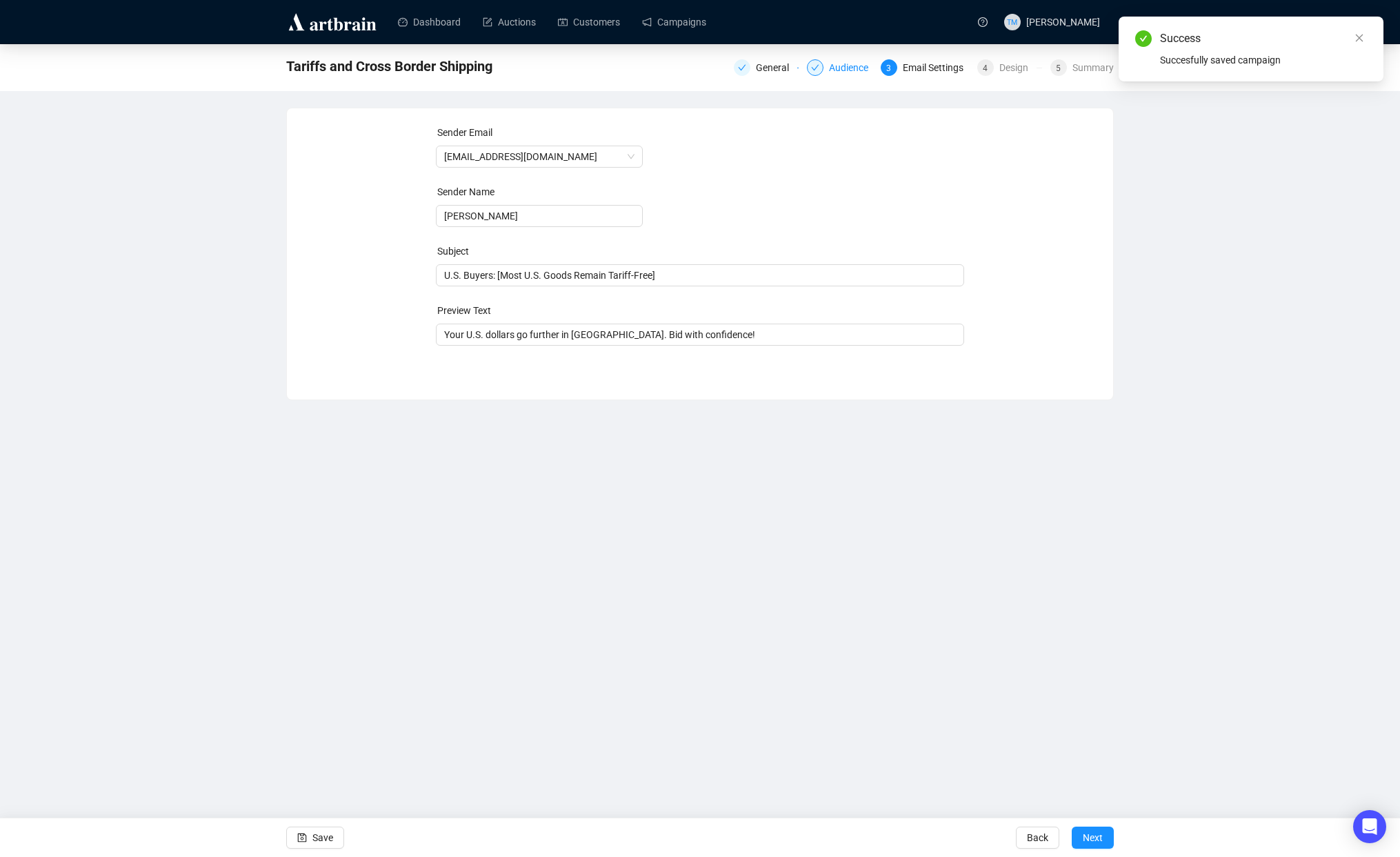
click at [836, 73] on div "Audience" at bounding box center [853, 67] width 48 height 16
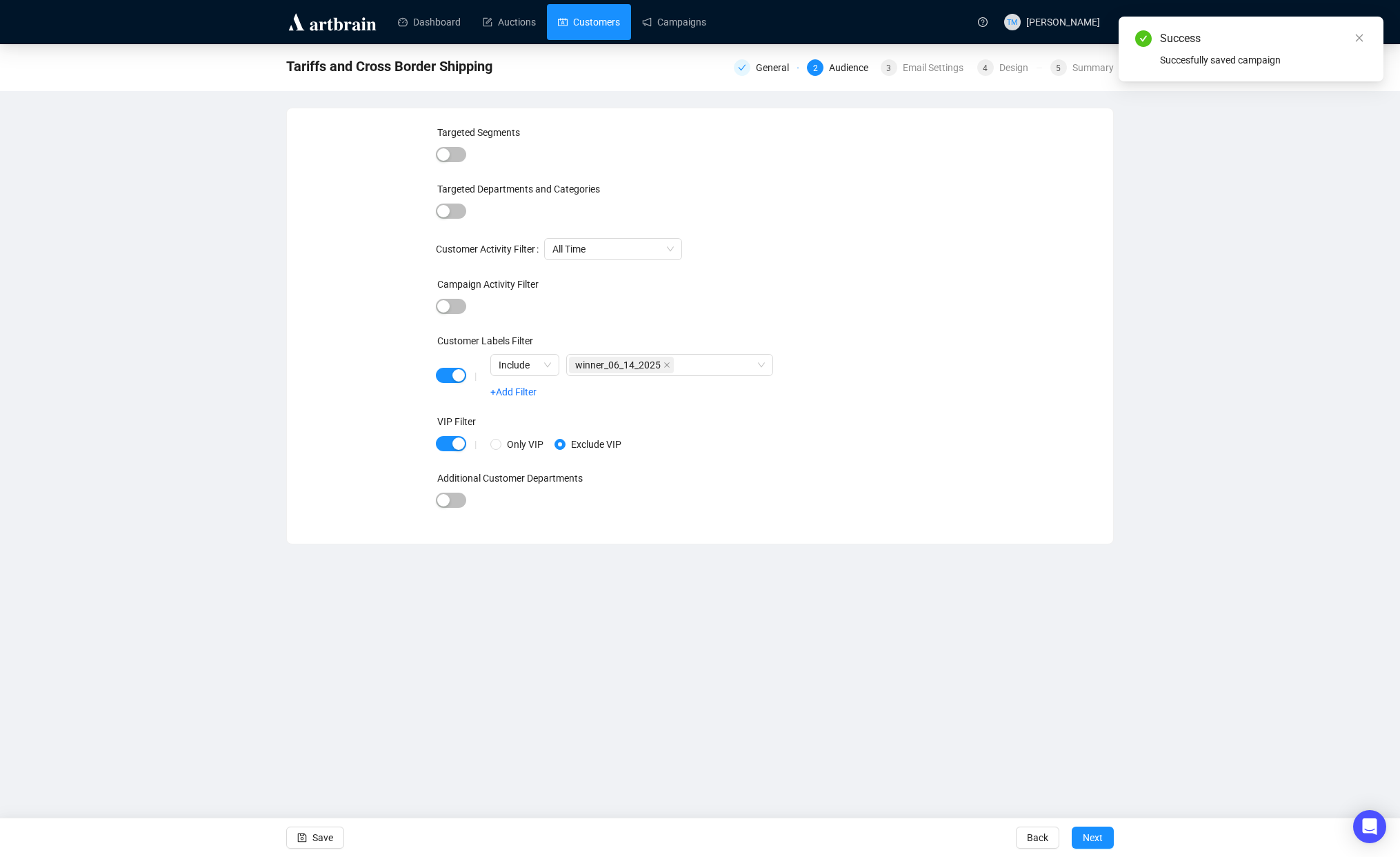
click at [592, 27] on link "Customers" at bounding box center [589, 22] width 62 height 36
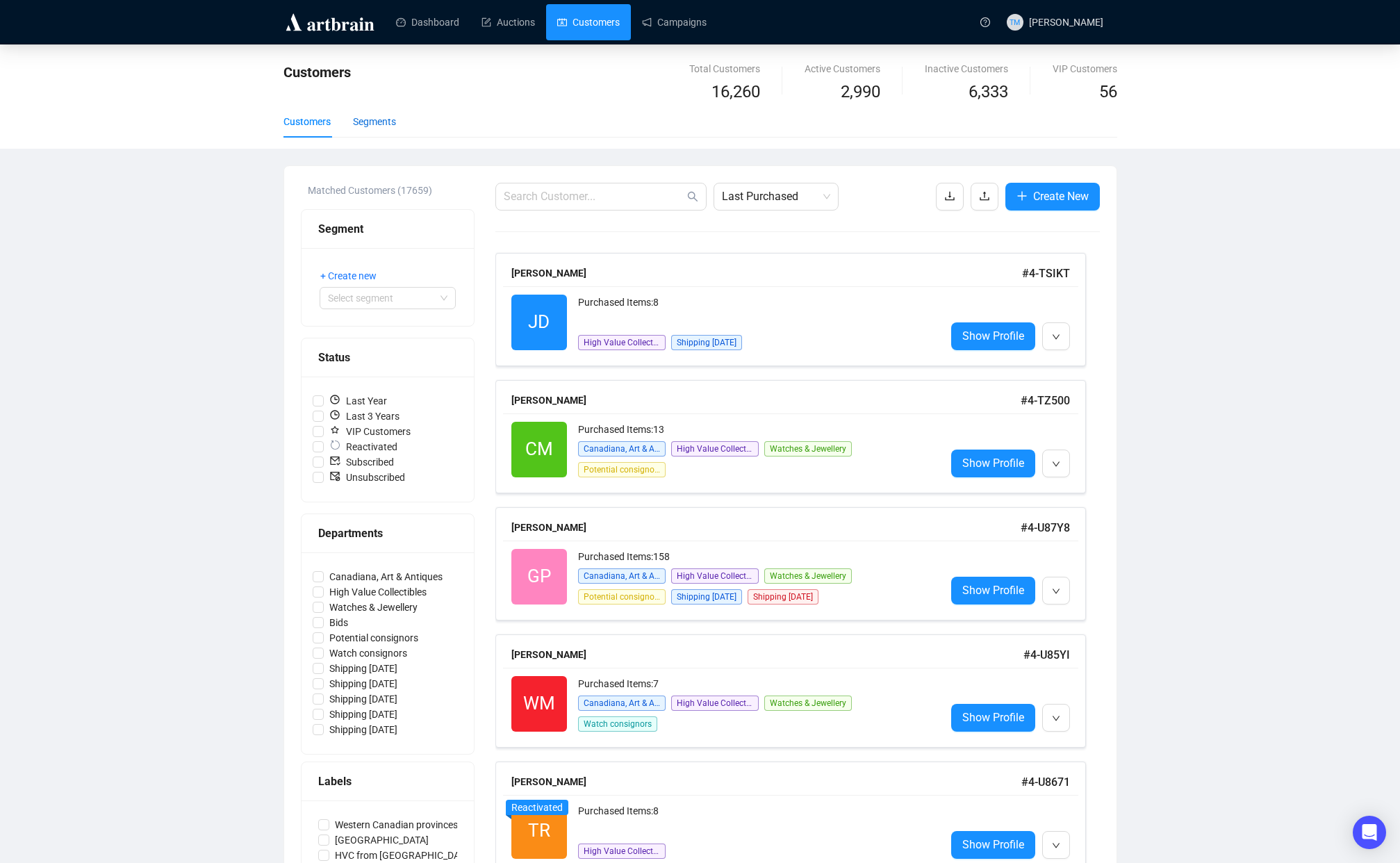
click at [382, 127] on div "Segments" at bounding box center [374, 121] width 43 height 16
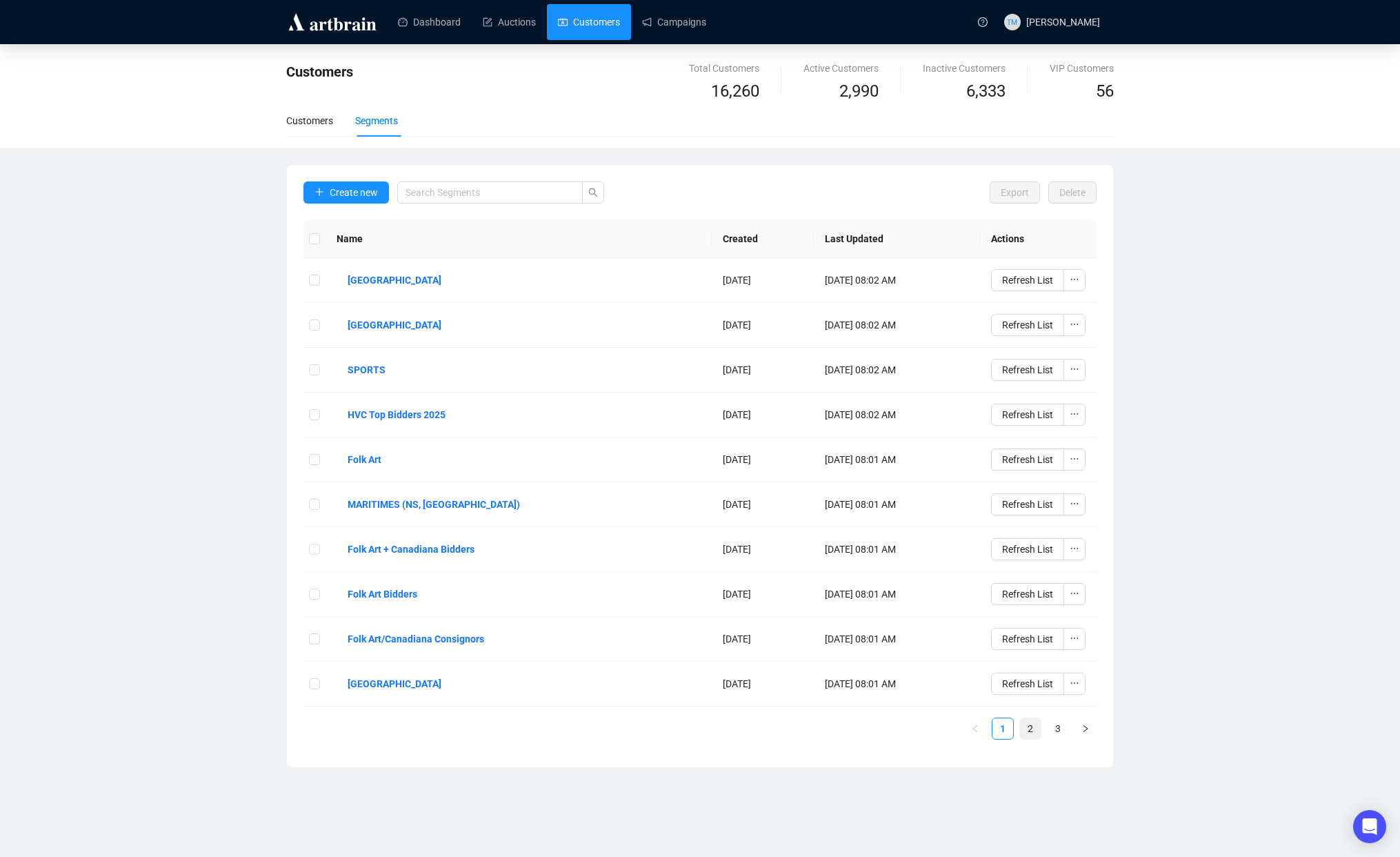
click at [1029, 725] on link "2" at bounding box center [1030, 728] width 20 height 20
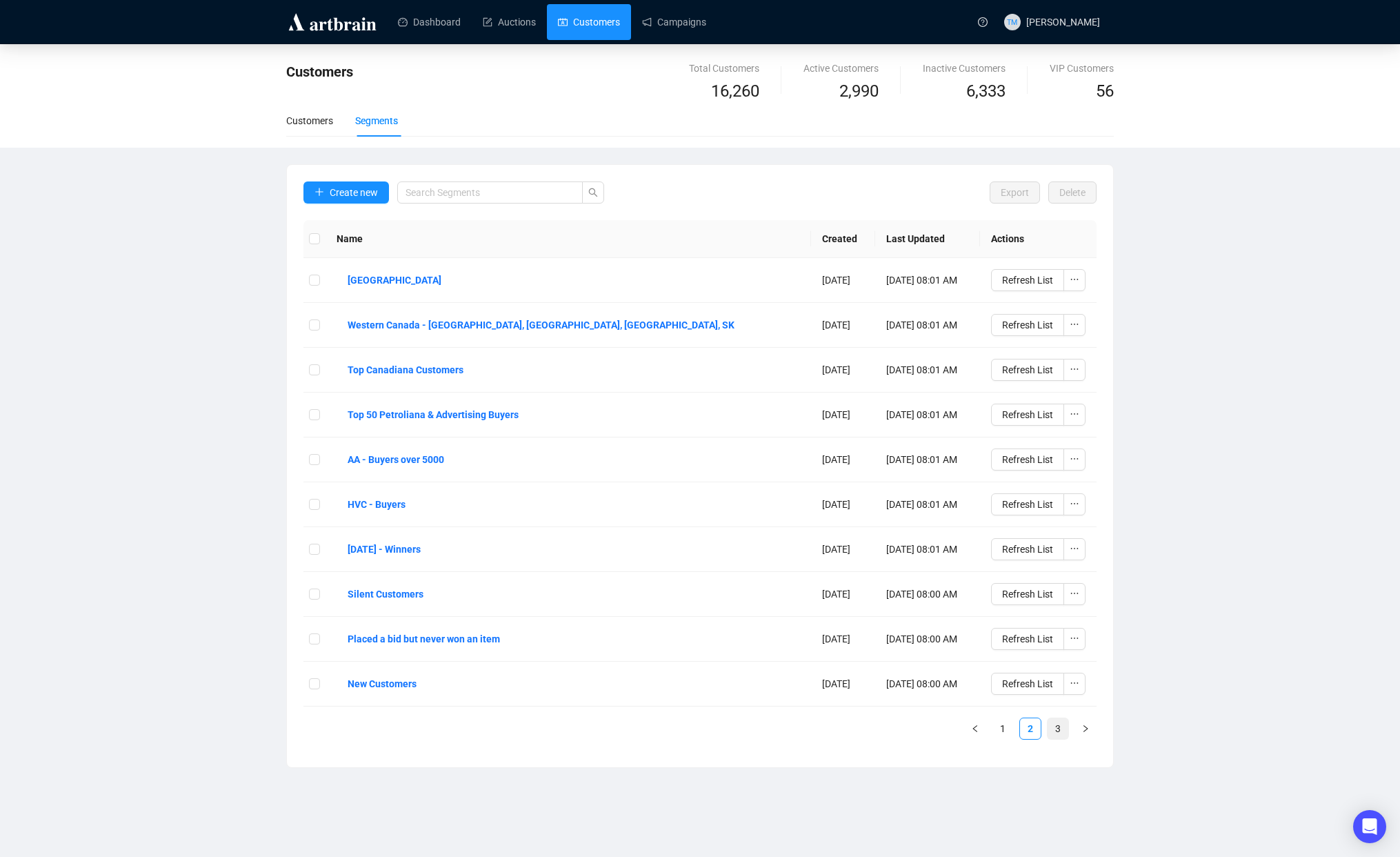
click at [1056, 725] on link "3" at bounding box center [1057, 728] width 20 height 20
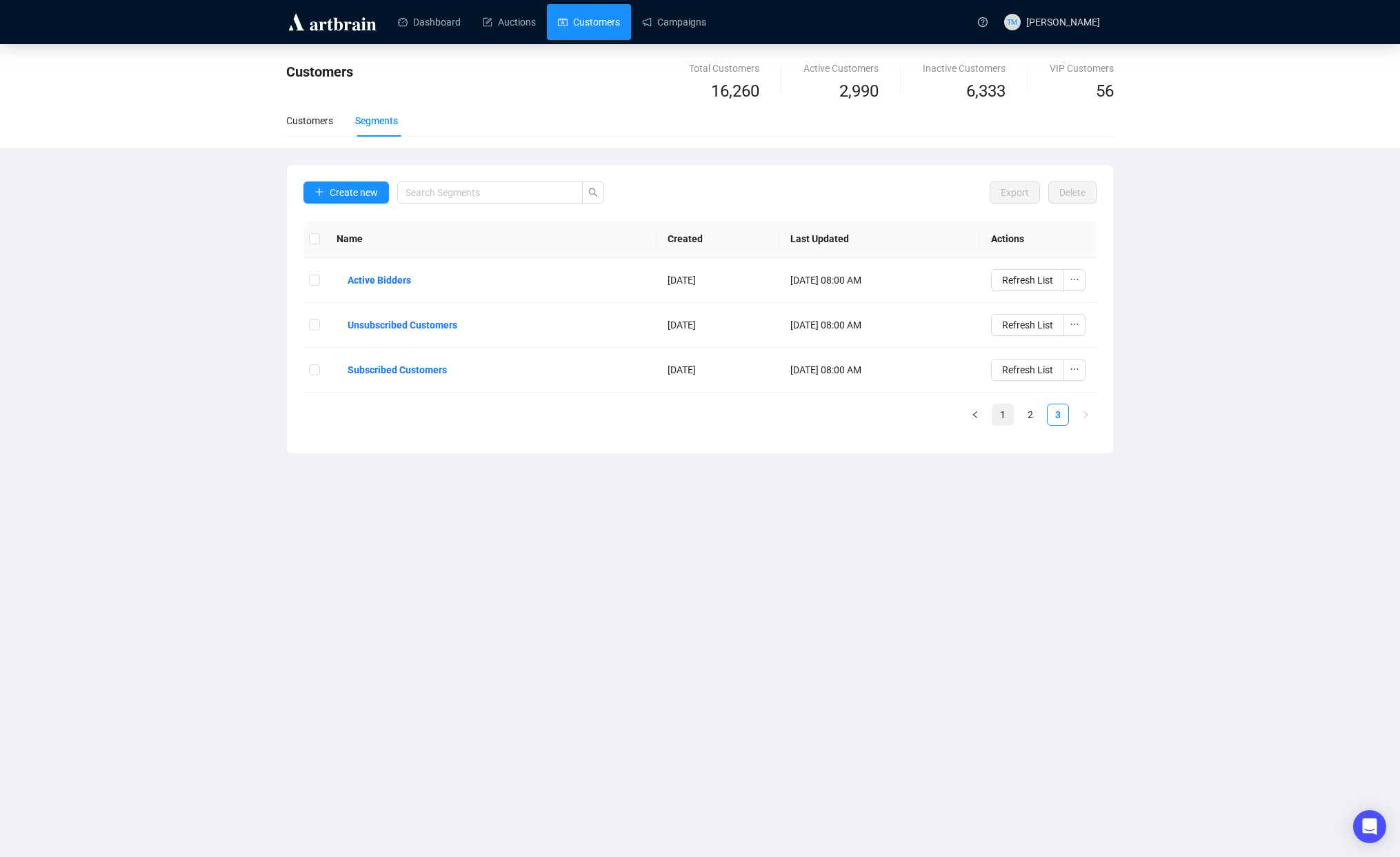
click at [1006, 413] on link "1" at bounding box center [1002, 414] width 20 height 20
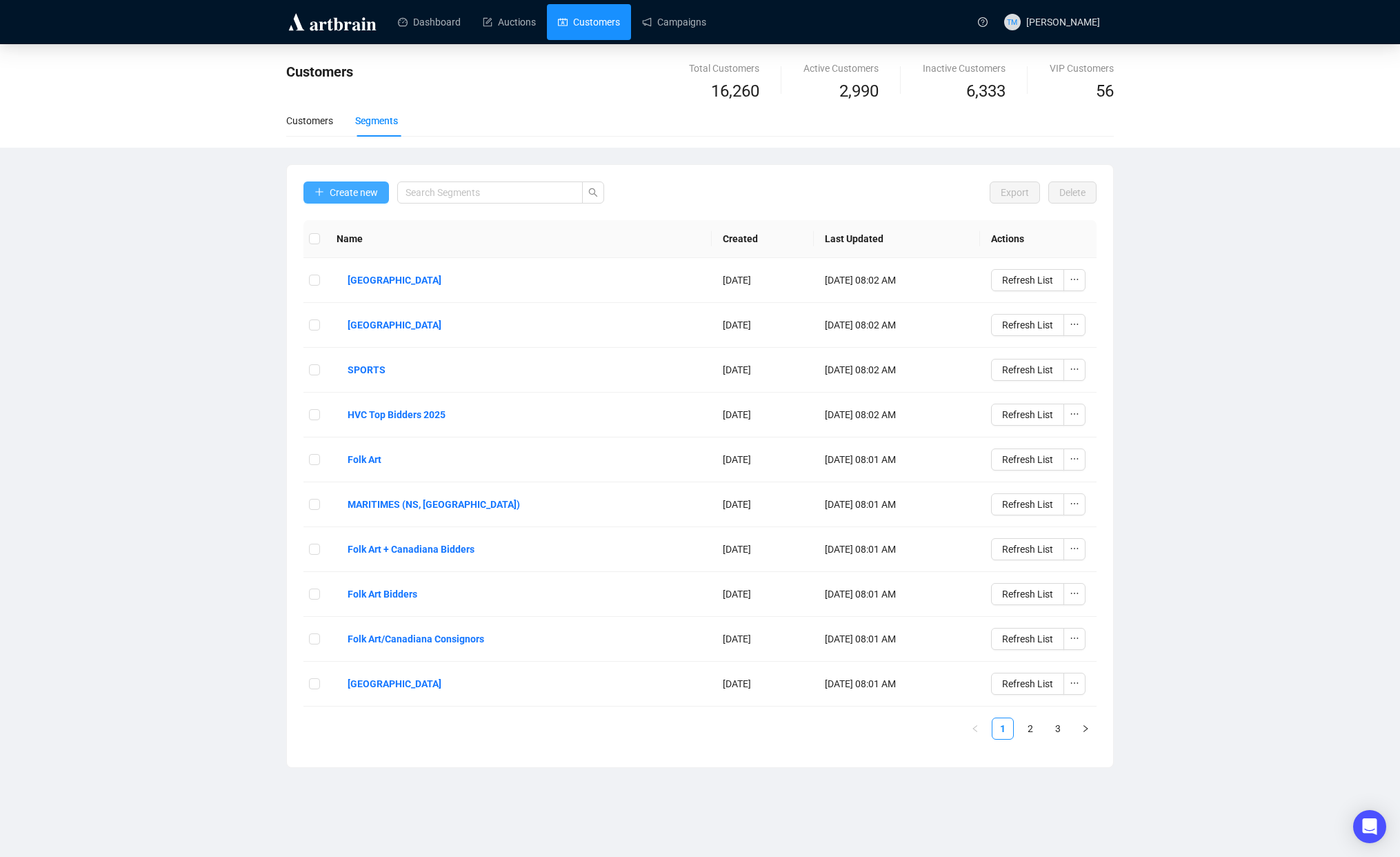
click at [362, 192] on span "Create new" at bounding box center [353, 193] width 48 height 15
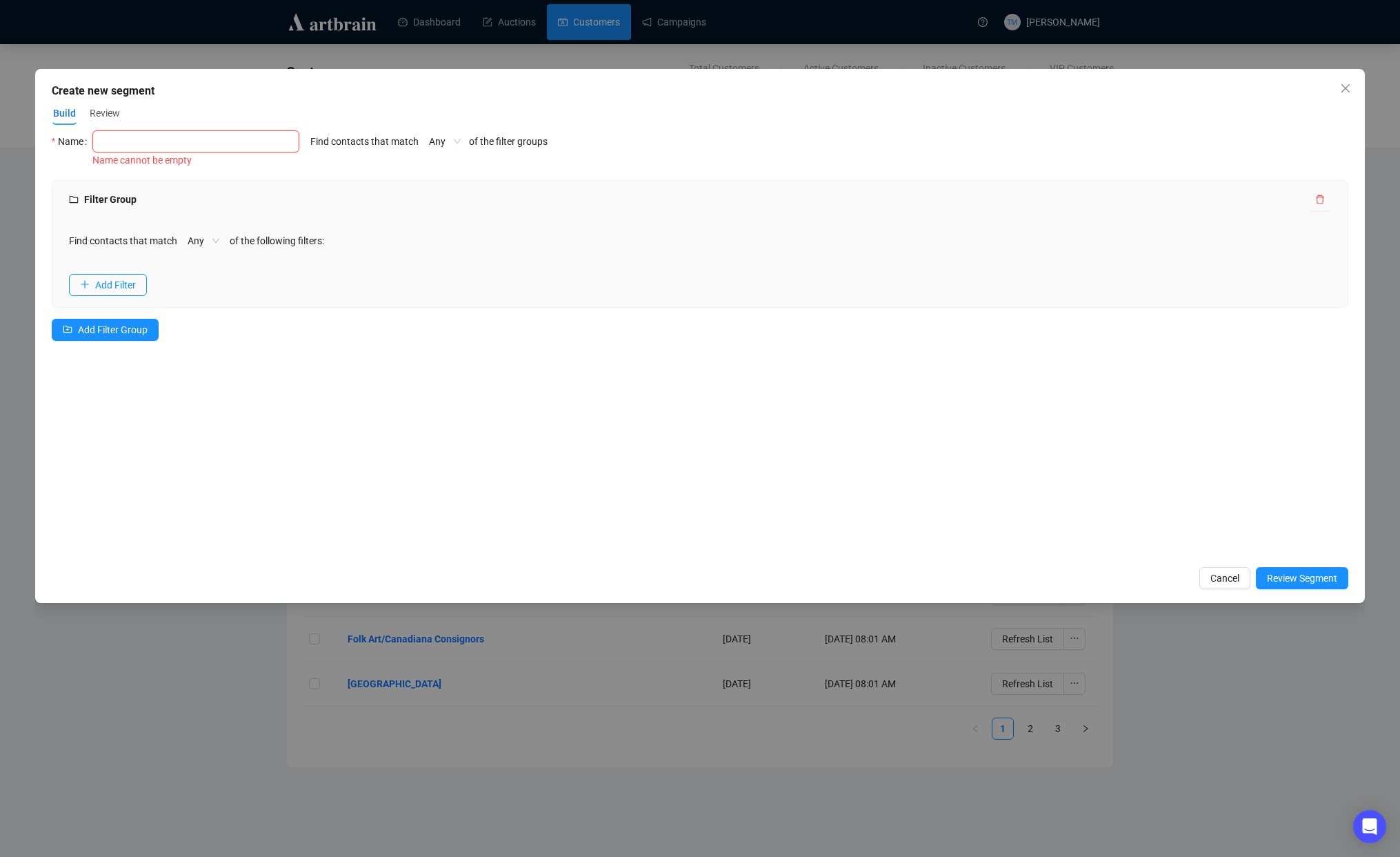
click at [149, 142] on input "text" at bounding box center [196, 141] width 207 height 22
click at [149, 141] on input "u.s. cuSTOMEDR" at bounding box center [196, 141] width 207 height 22
type input "U.S. Customers"
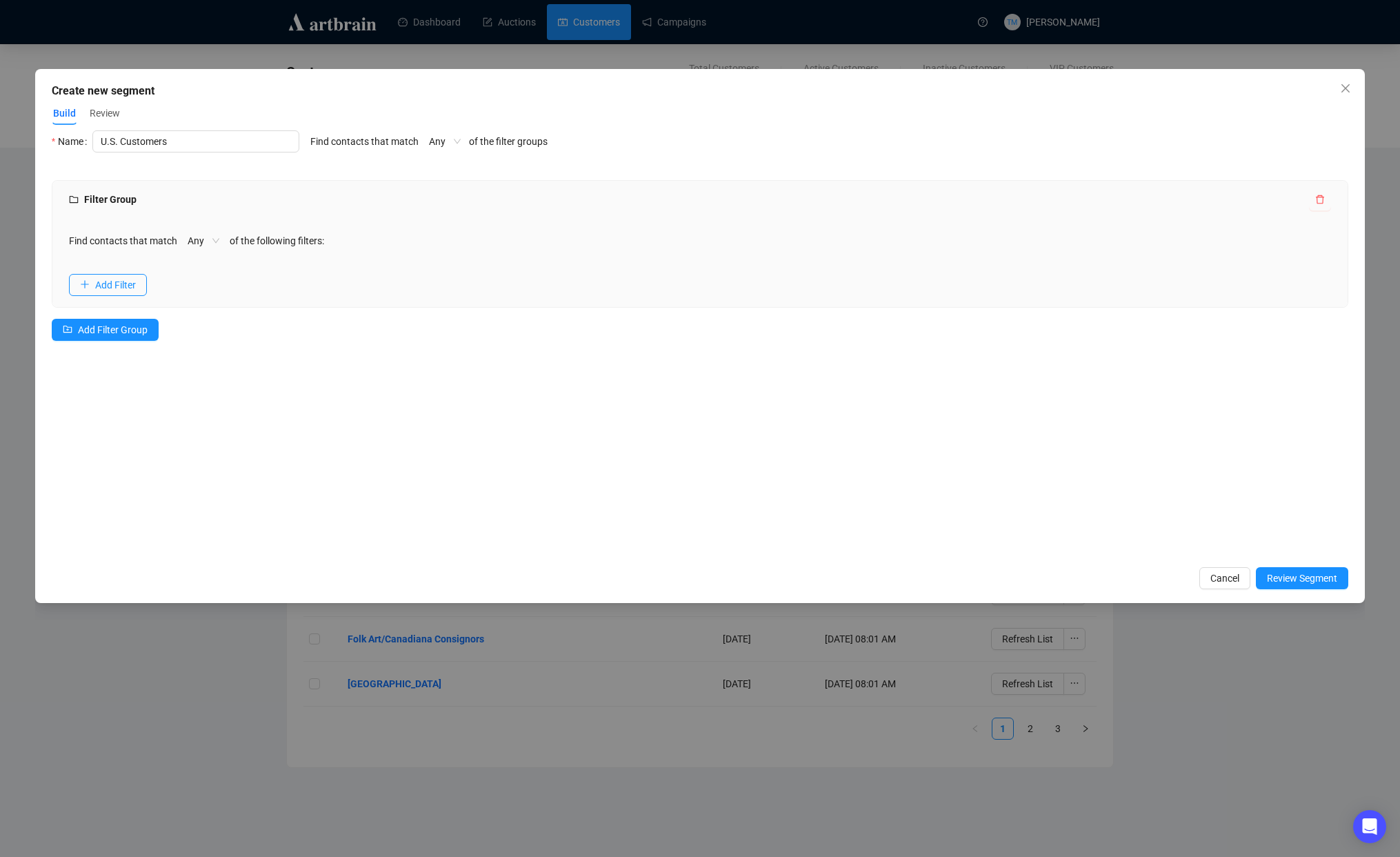
click at [269, 406] on div "Name U.S. Customers Find contacts that match Any of the filter groups Filter Gr…" at bounding box center [700, 344] width 1297 height 428
click at [104, 271] on div "Find contacts that match Any of the following filters: Add Filter" at bounding box center [700, 262] width 1295 height 89
click at [107, 289] on span "Add Filter" at bounding box center [115, 284] width 41 height 15
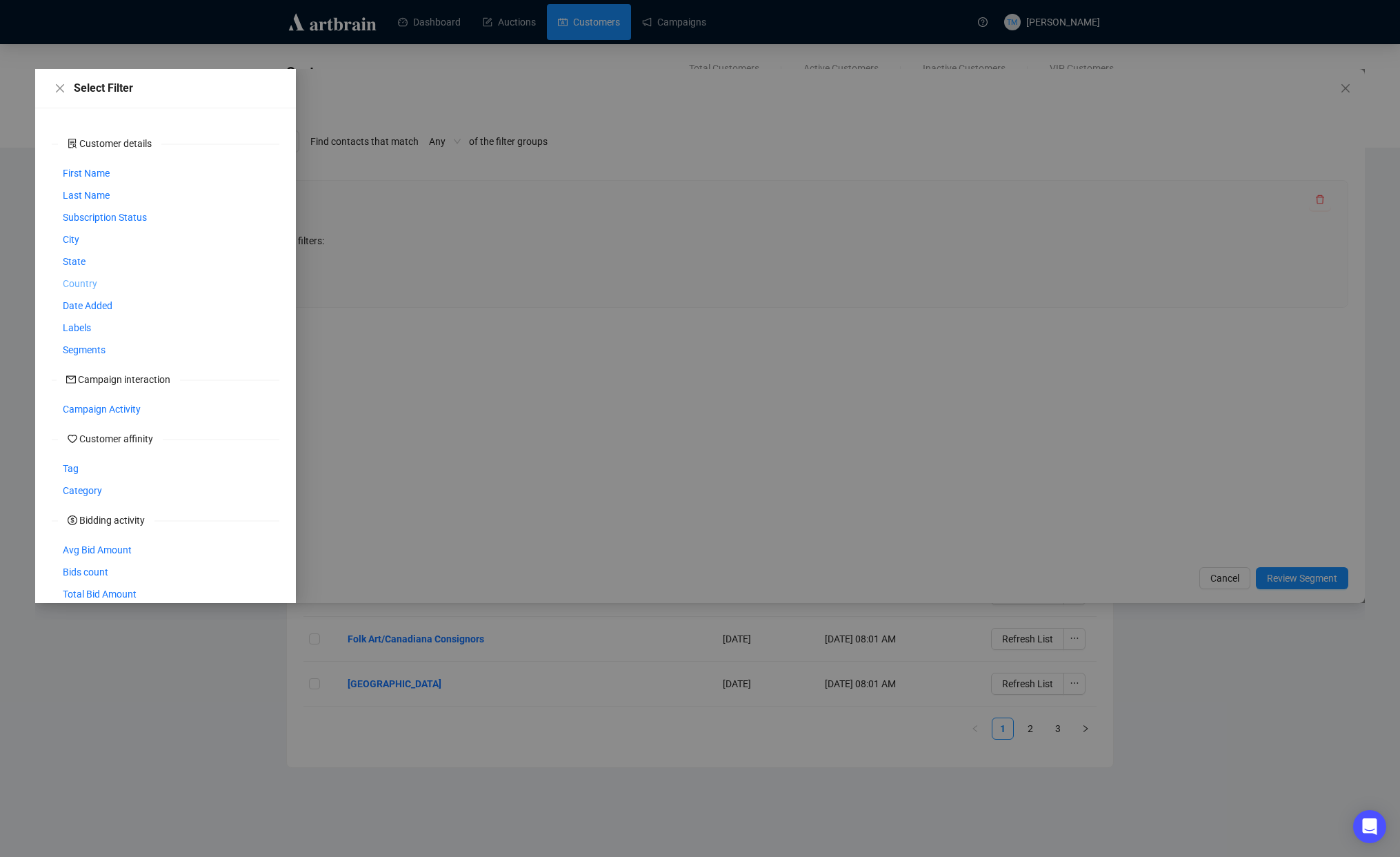
click at [93, 282] on span "Country" at bounding box center [80, 284] width 34 height 15
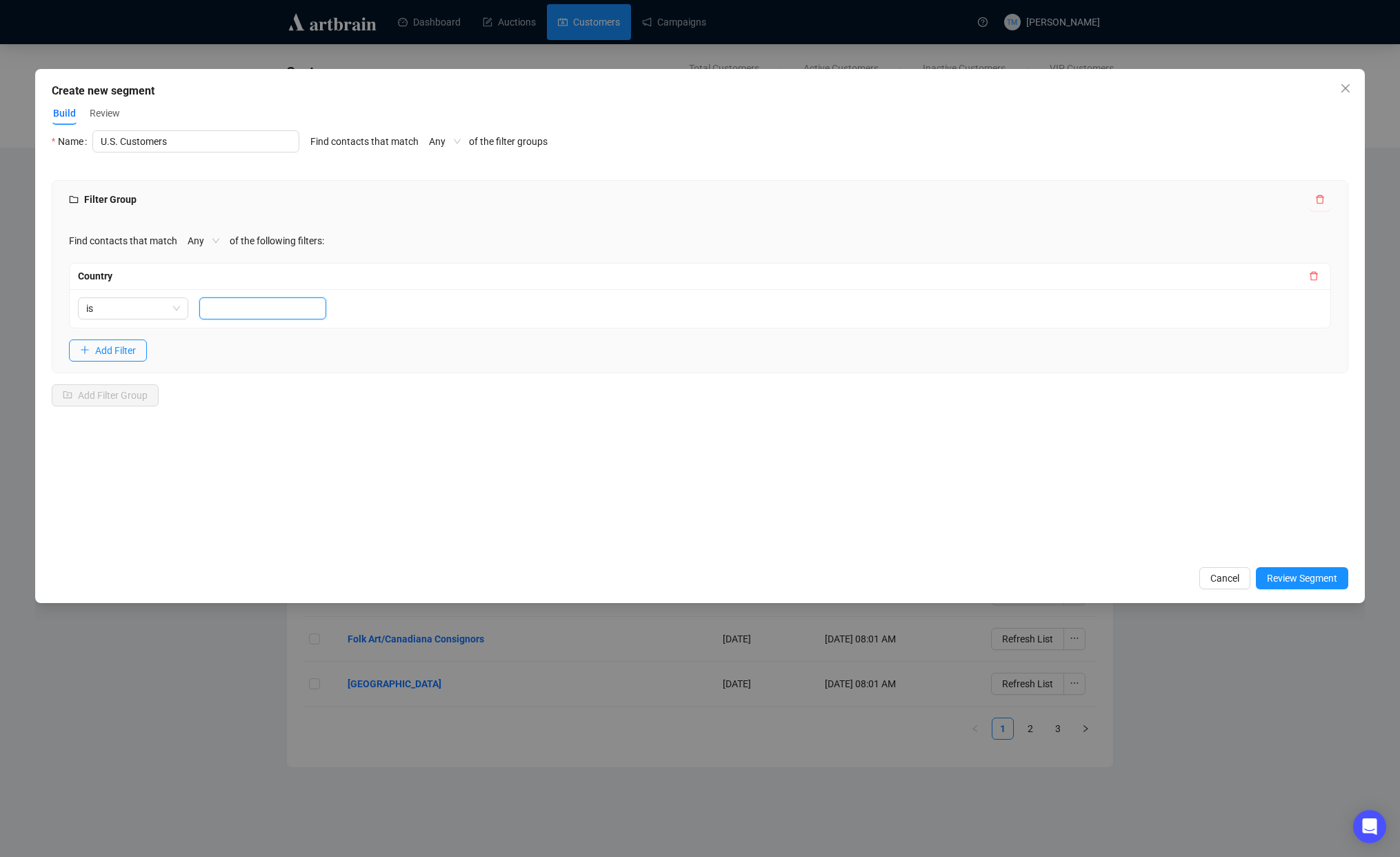
click at [229, 308] on input "text" at bounding box center [262, 308] width 127 height 22
type input "[GEOGRAPHIC_DATA]"
click at [129, 350] on span "Add Filter" at bounding box center [115, 350] width 41 height 15
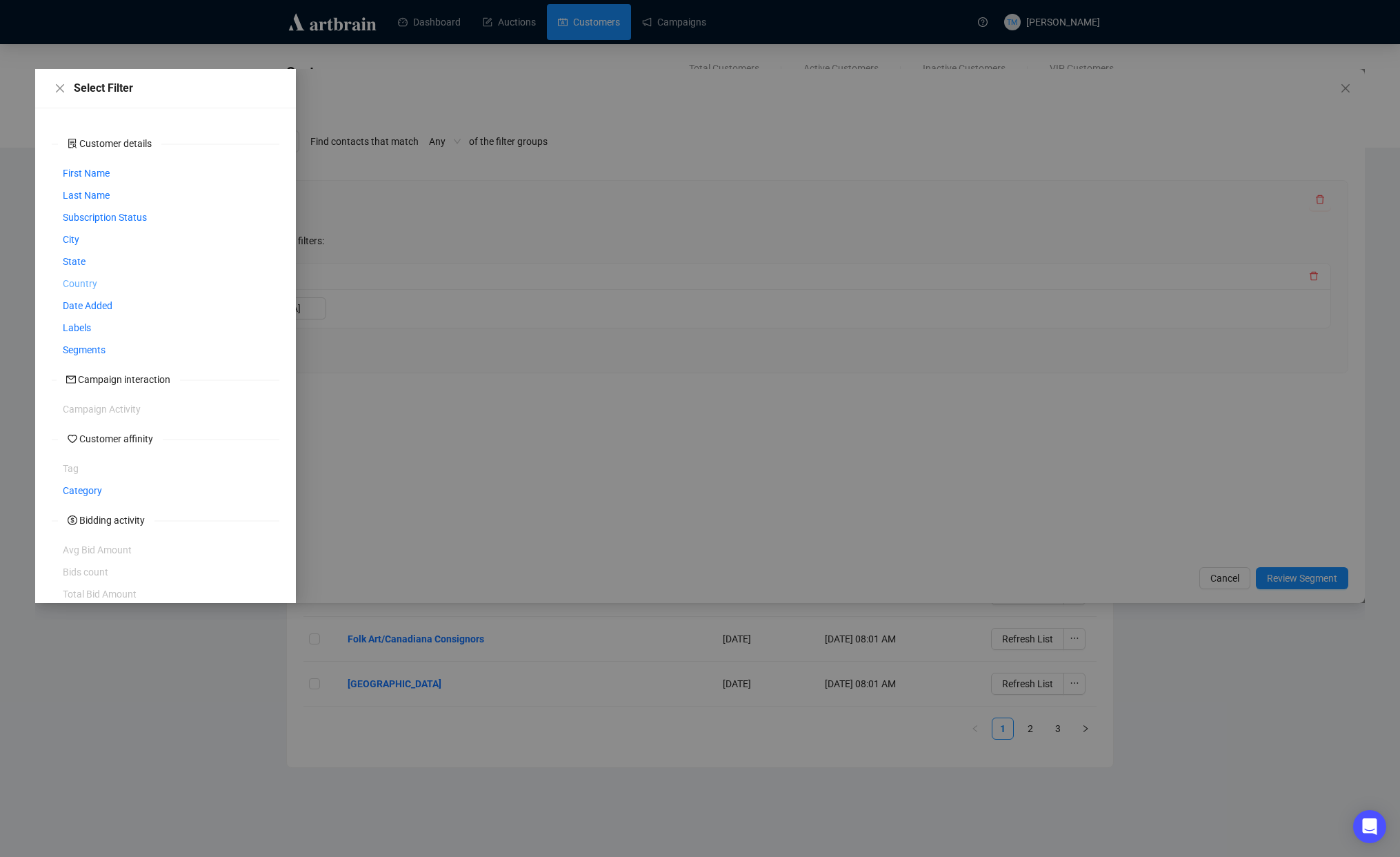
click at [84, 284] on span "Country" at bounding box center [80, 284] width 34 height 15
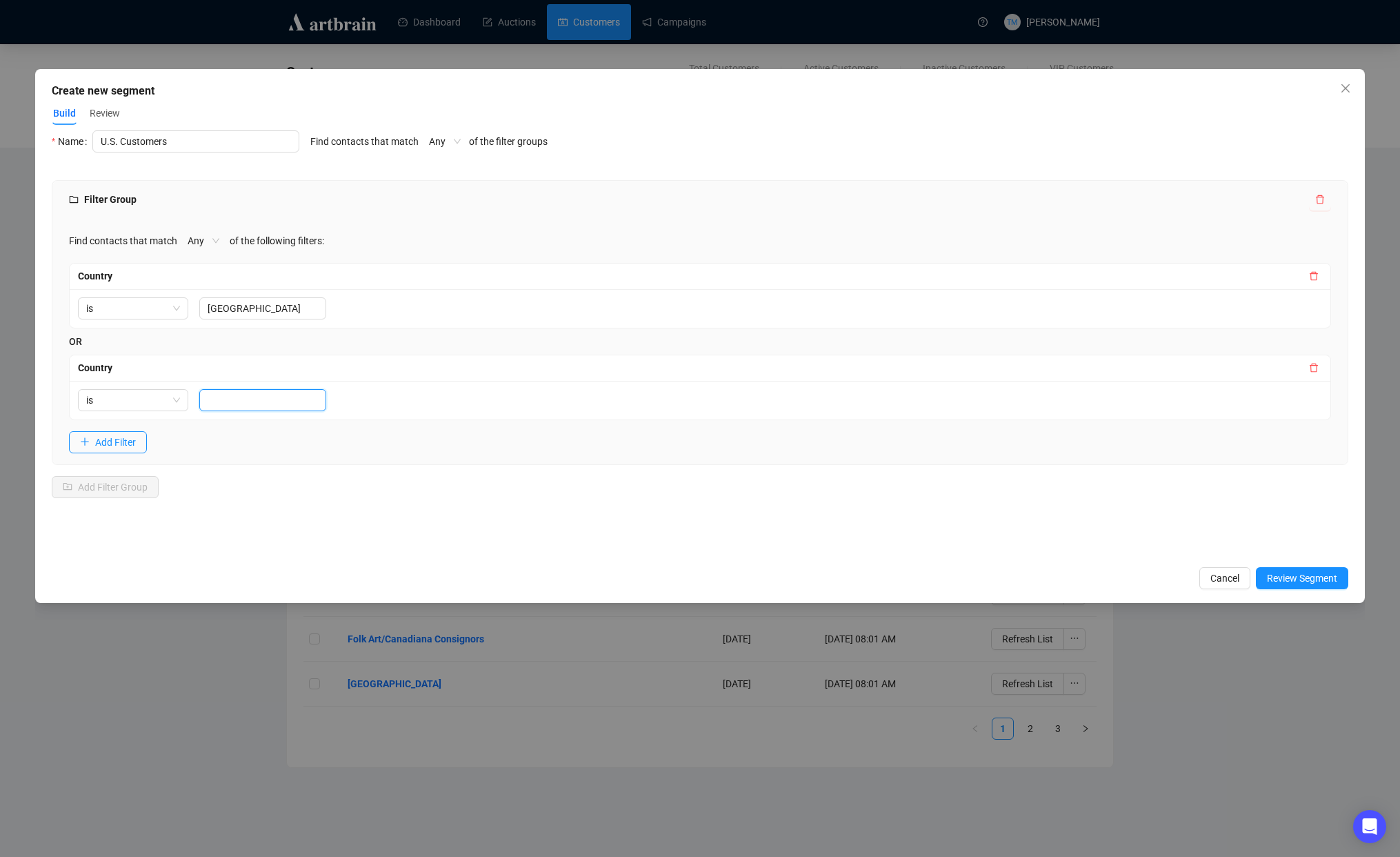
click at [227, 397] on input "text" at bounding box center [262, 400] width 127 height 22
type input "[GEOGRAPHIC_DATA]"
click at [107, 442] on span "Add Filter" at bounding box center [115, 442] width 41 height 15
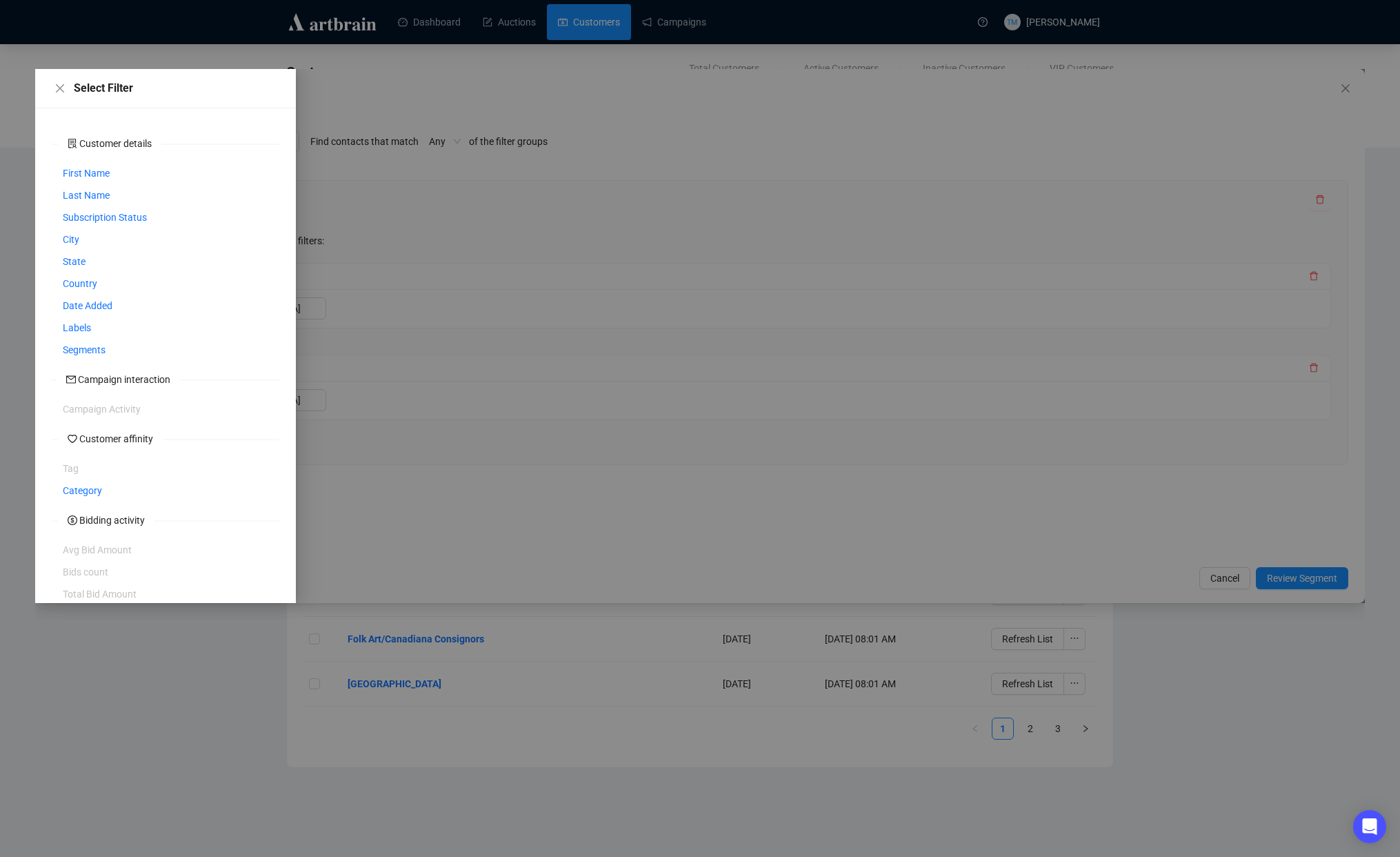
drag, startPoint x: 81, startPoint y: 489, endPoint x: 153, endPoint y: 344, distance: 161.9
click at [153, 344] on div "Customer details First Name Last Name Subscription Status City State Country Da…" at bounding box center [165, 355] width 261 height 495
click at [74, 286] on span "Country" at bounding box center [80, 284] width 34 height 15
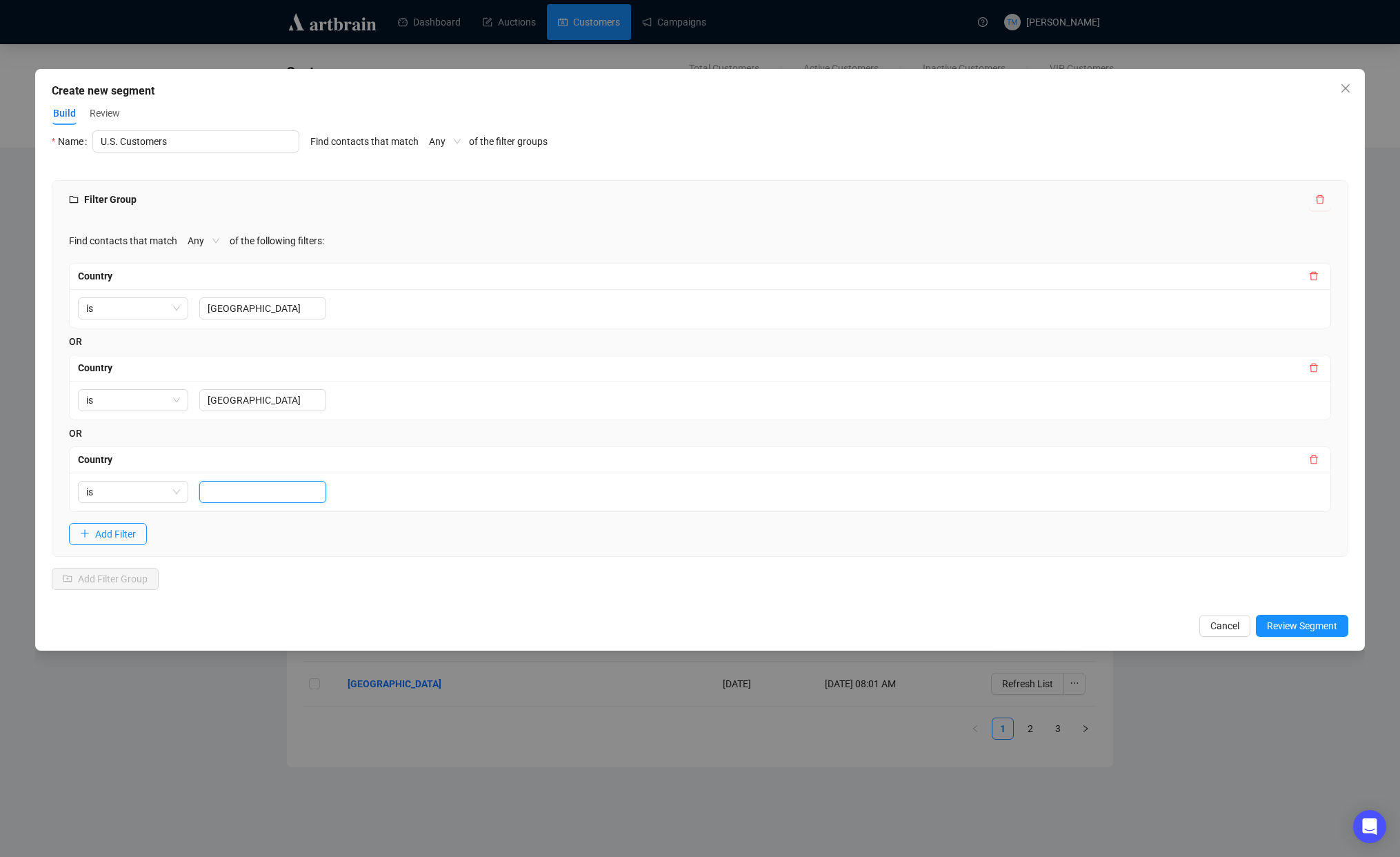
click at [227, 482] on input "text" at bounding box center [262, 491] width 127 height 22
type input "US"
click at [278, 552] on div "Find contacts that match Any of the following filters: Country is [GEOGRAPHIC_D…" at bounding box center [700, 387] width 1295 height 337
drag, startPoint x: 1323, startPoint y: 625, endPoint x: 1056, endPoint y: 578, distance: 271.1
click at [1323, 625] on span "Review Segment" at bounding box center [1302, 625] width 71 height 15
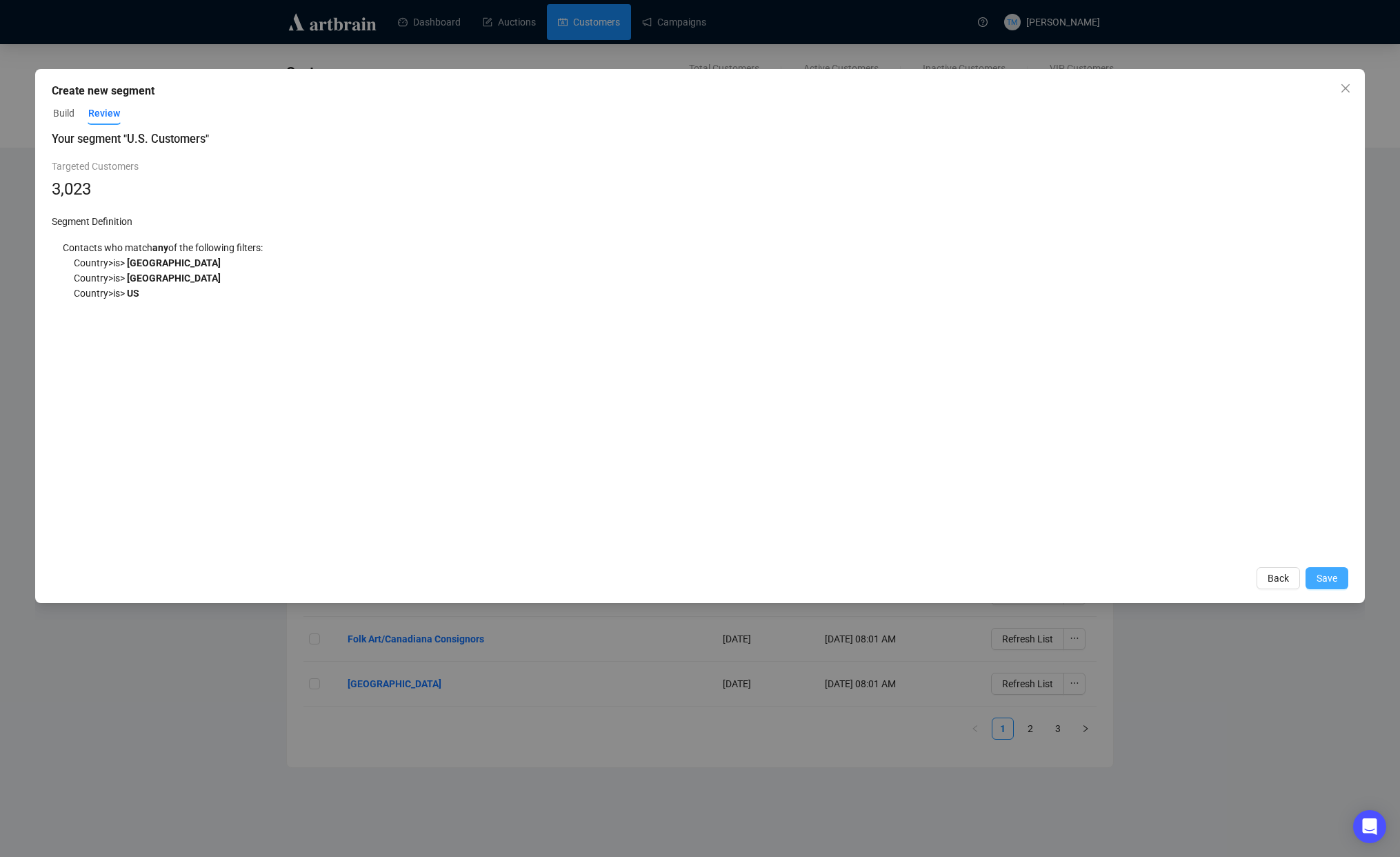
click at [1321, 574] on span "Save" at bounding box center [1326, 578] width 20 height 15
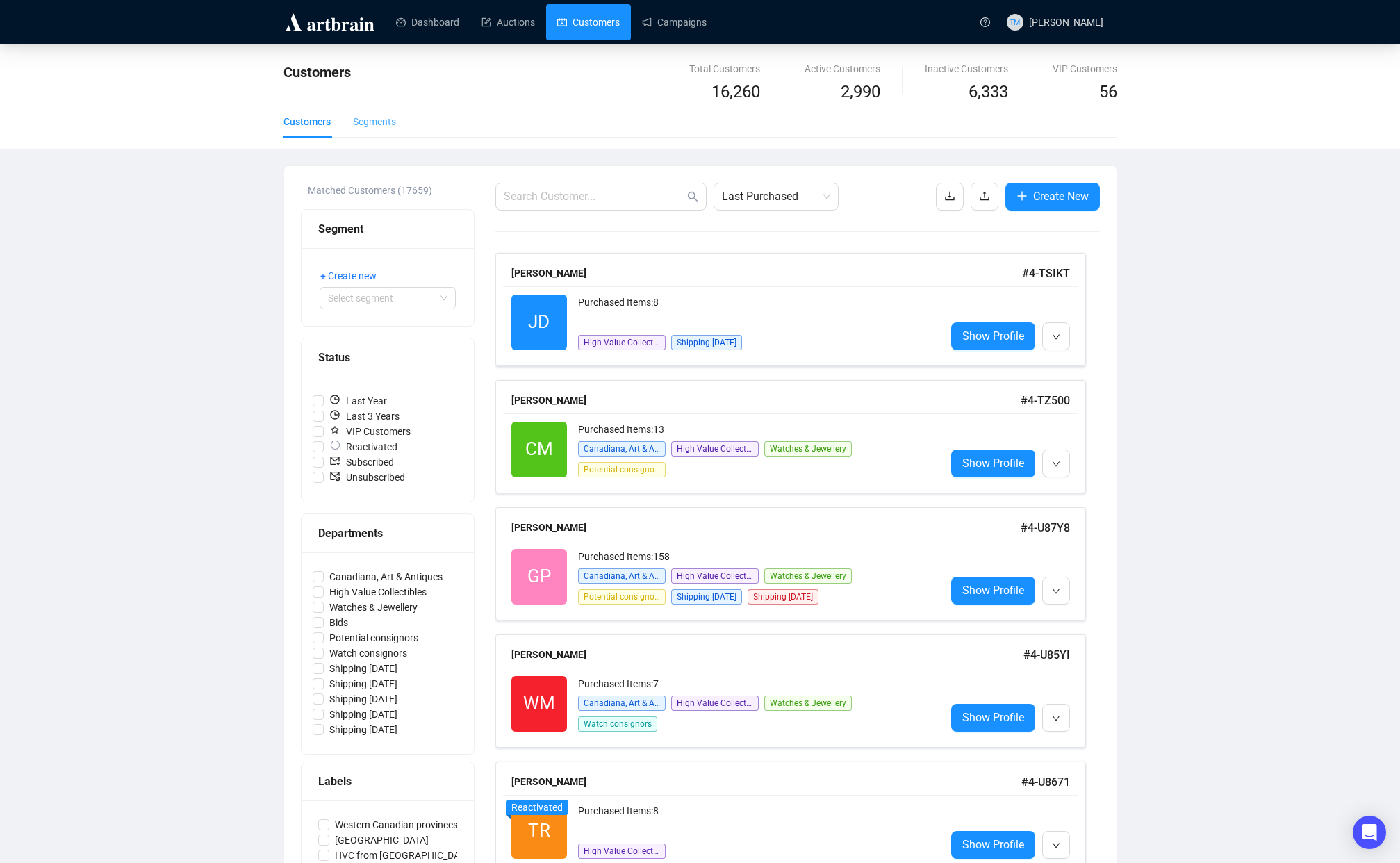
click at [389, 101] on div "Customers" at bounding box center [533, 83] width 502 height 44
click at [389, 111] on div "Segments" at bounding box center [374, 121] width 43 height 32
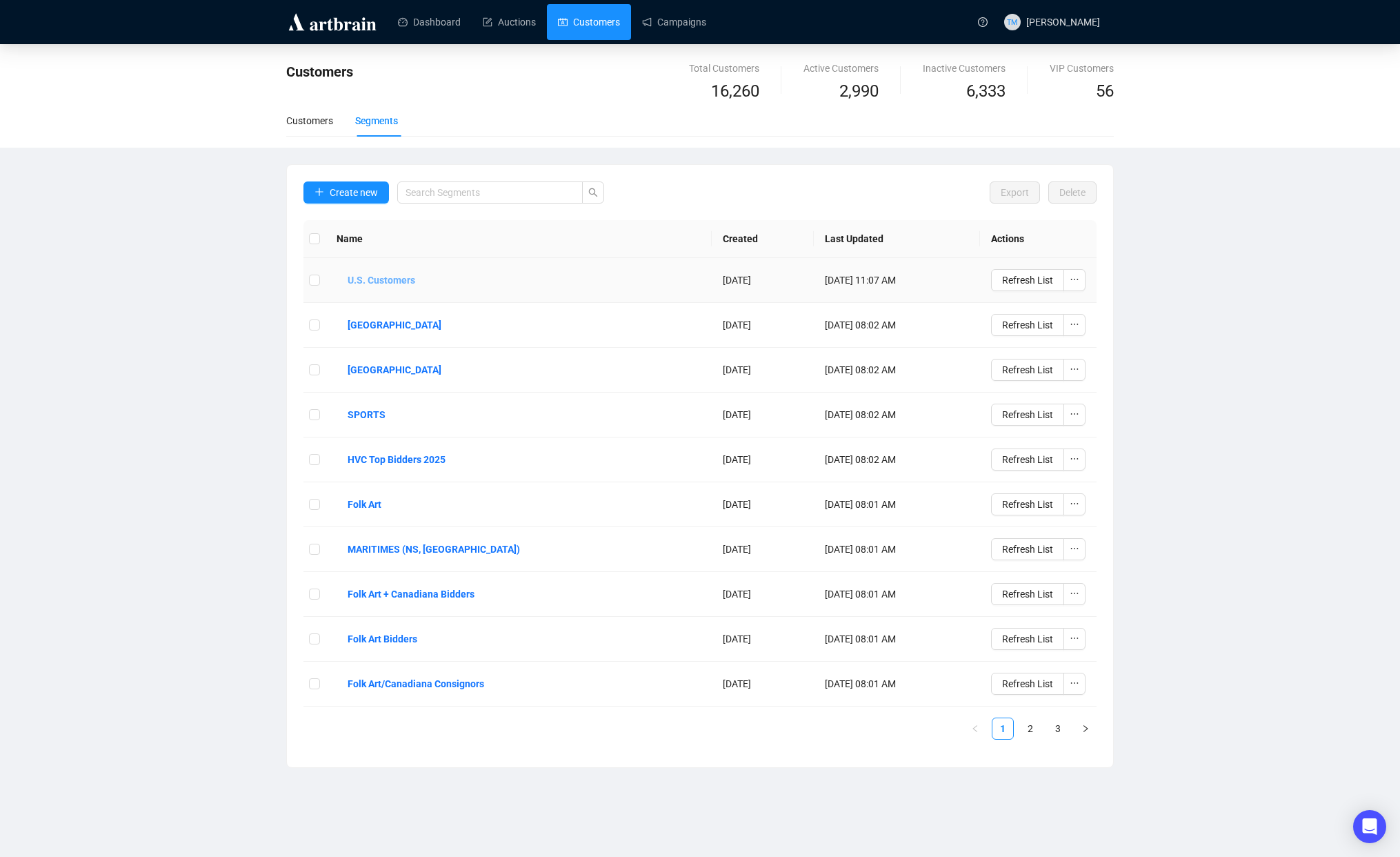
click at [379, 277] on b "U.S. Customers" at bounding box center [381, 279] width 67 height 15
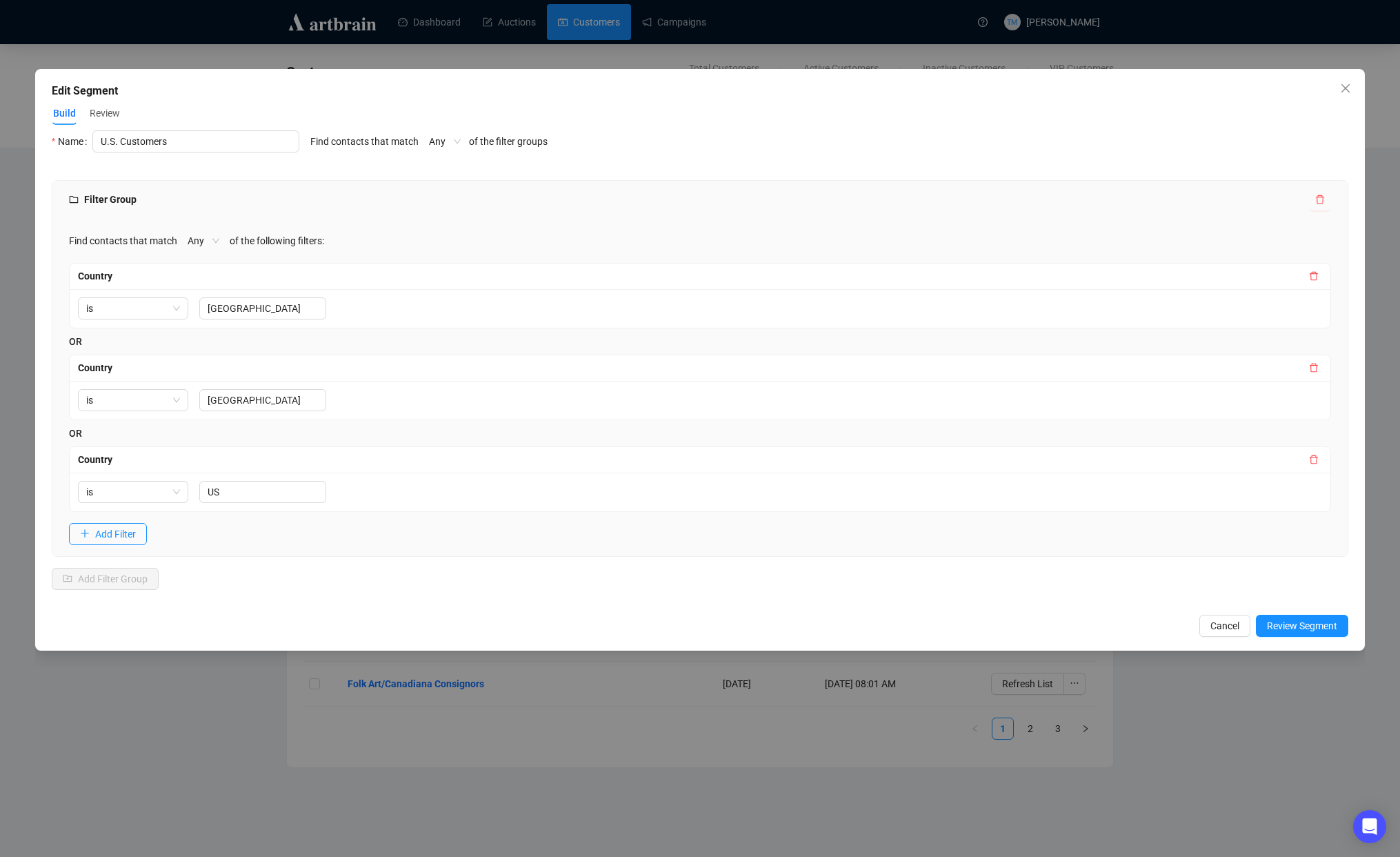
click at [217, 715] on div "Edit Segment Build Review Name U.S. Customers Find contacts that match Any of t…" at bounding box center [700, 428] width 1400 height 857
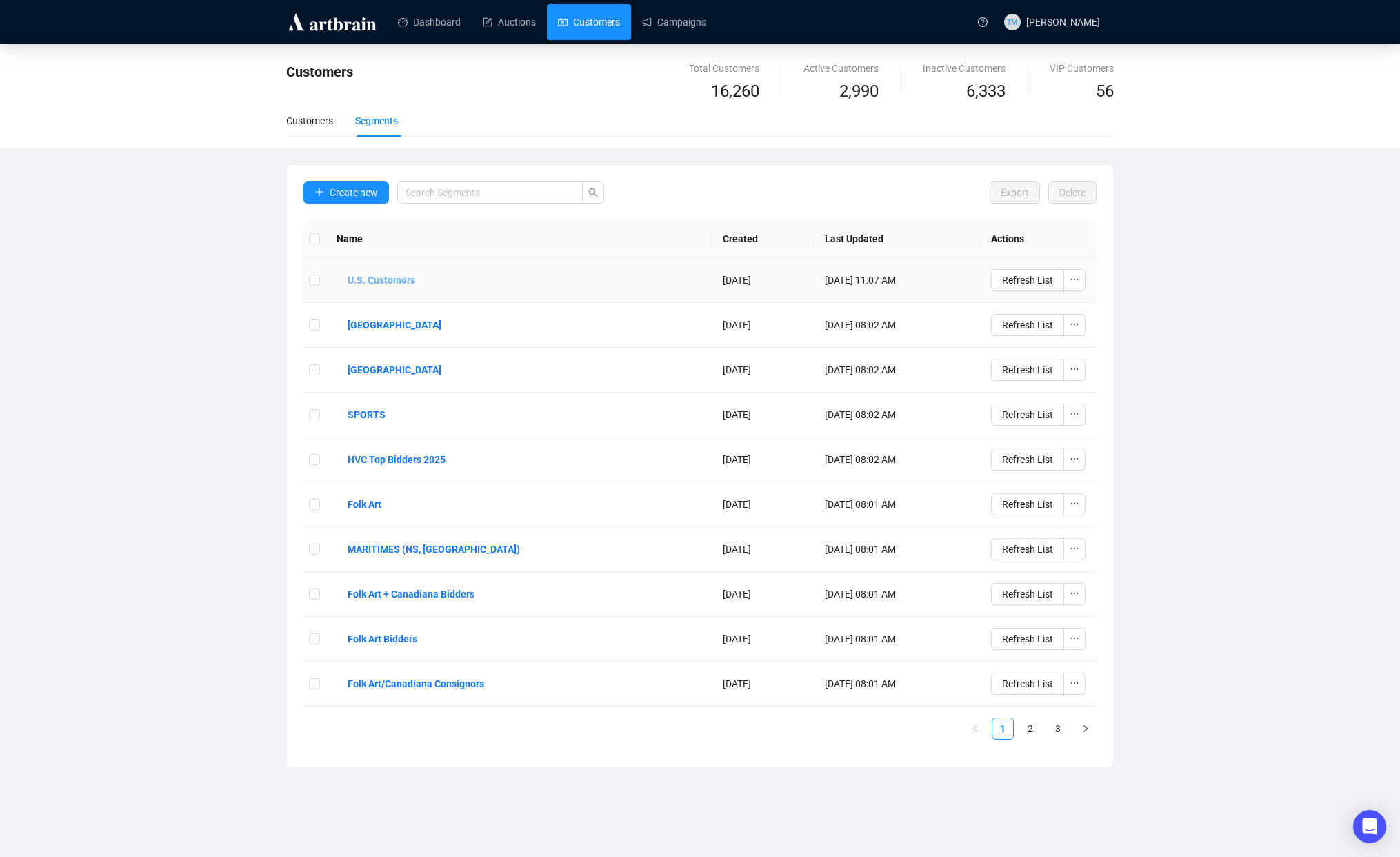
click at [377, 276] on b "U.S. Customers" at bounding box center [381, 279] width 67 height 15
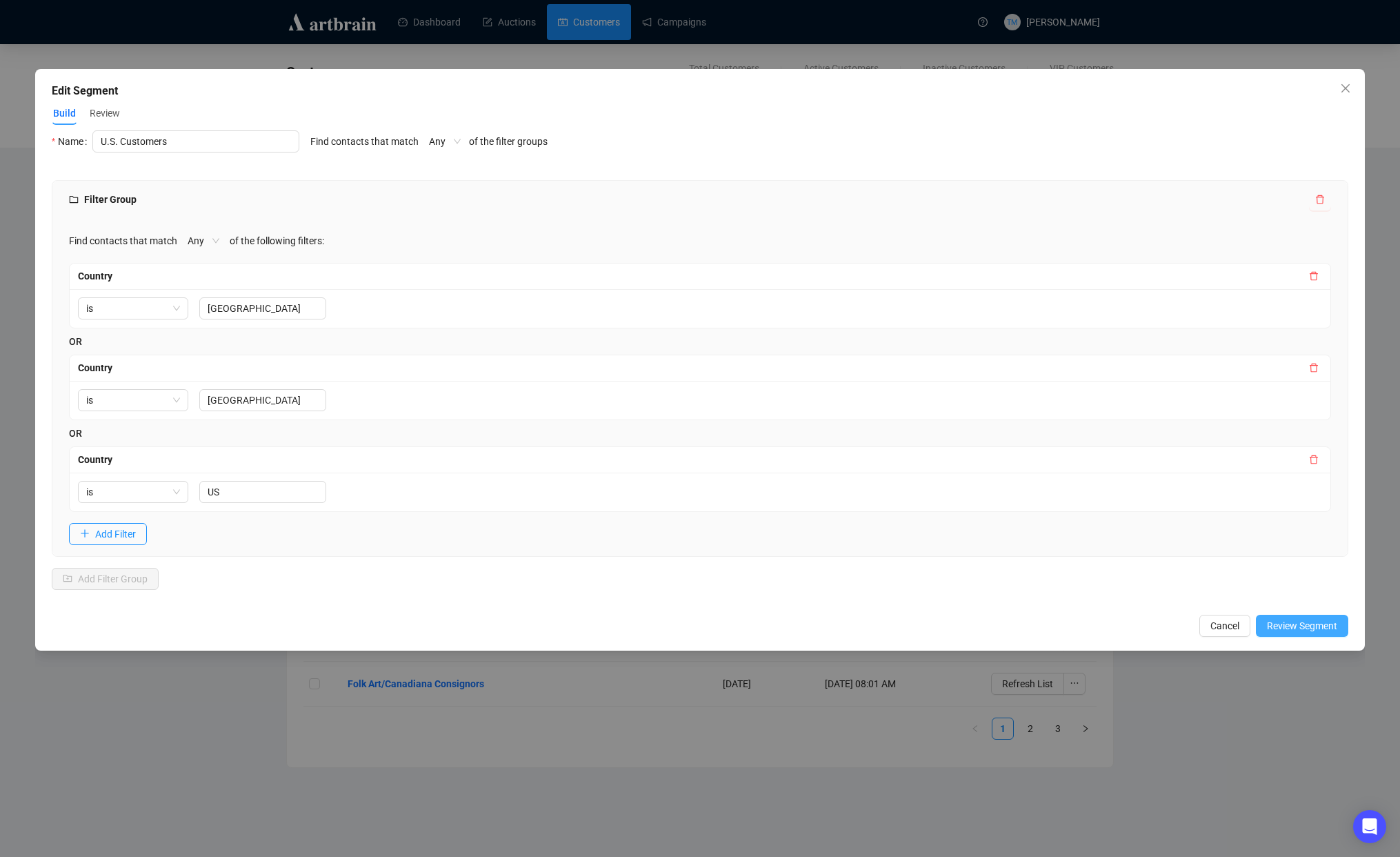
click at [1276, 624] on span "Review Segment" at bounding box center [1302, 625] width 71 height 15
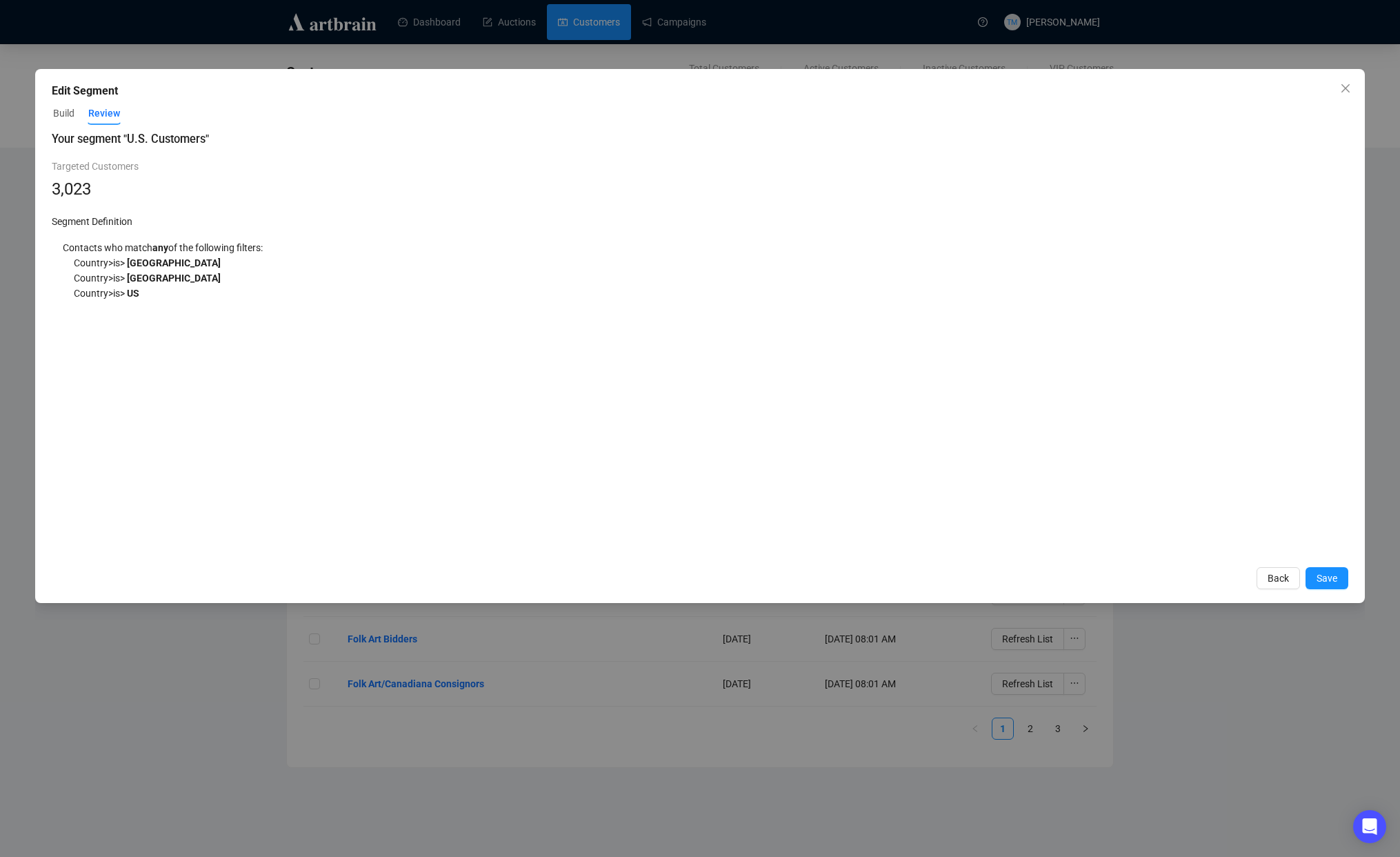
click at [198, 692] on div "Edit Segment Build Review Your segment " U.S. Customers " Targeted Customers 3,…" at bounding box center [700, 428] width 1400 height 857
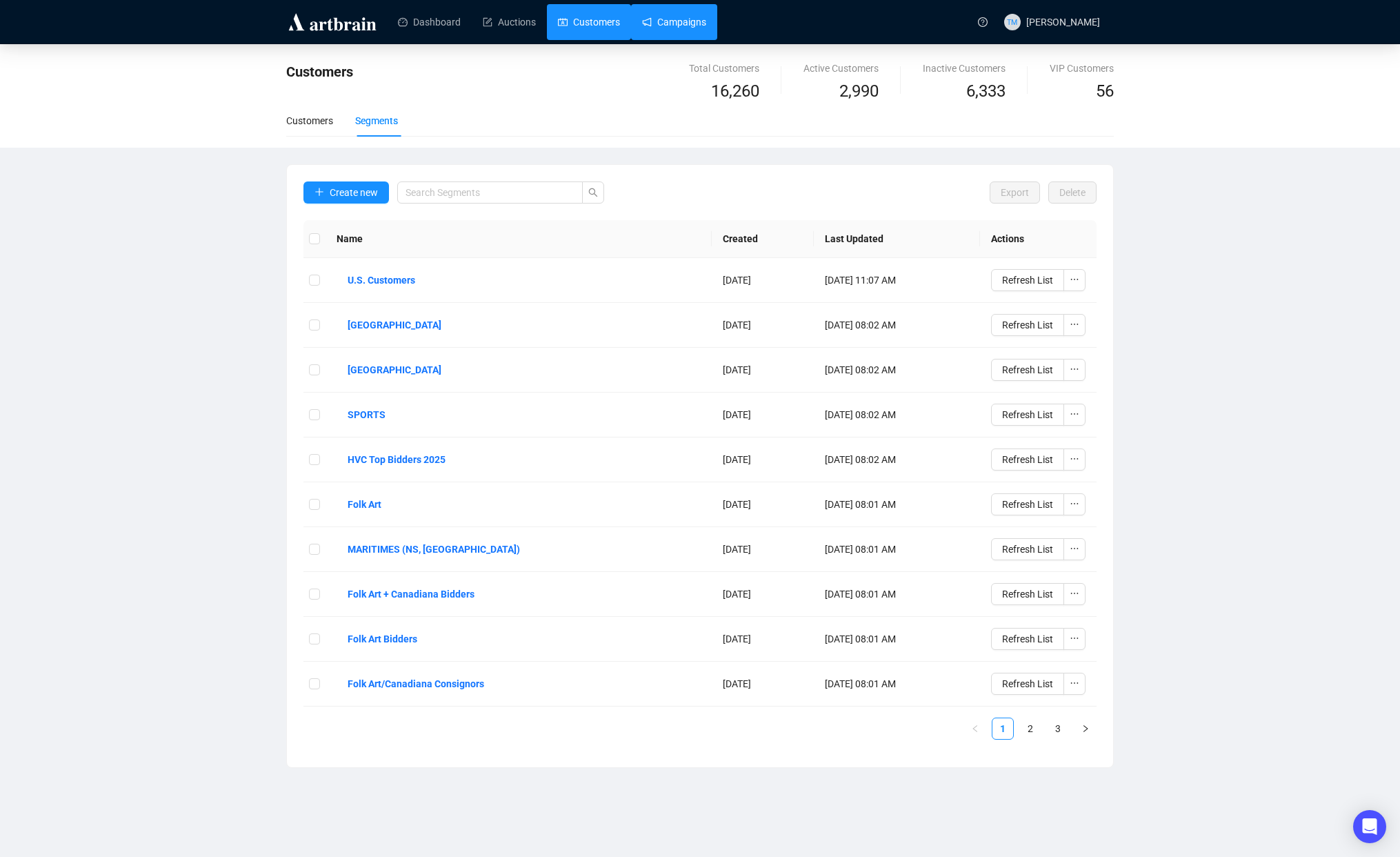
click at [681, 15] on link "Campaigns" at bounding box center [673, 22] width 64 height 36
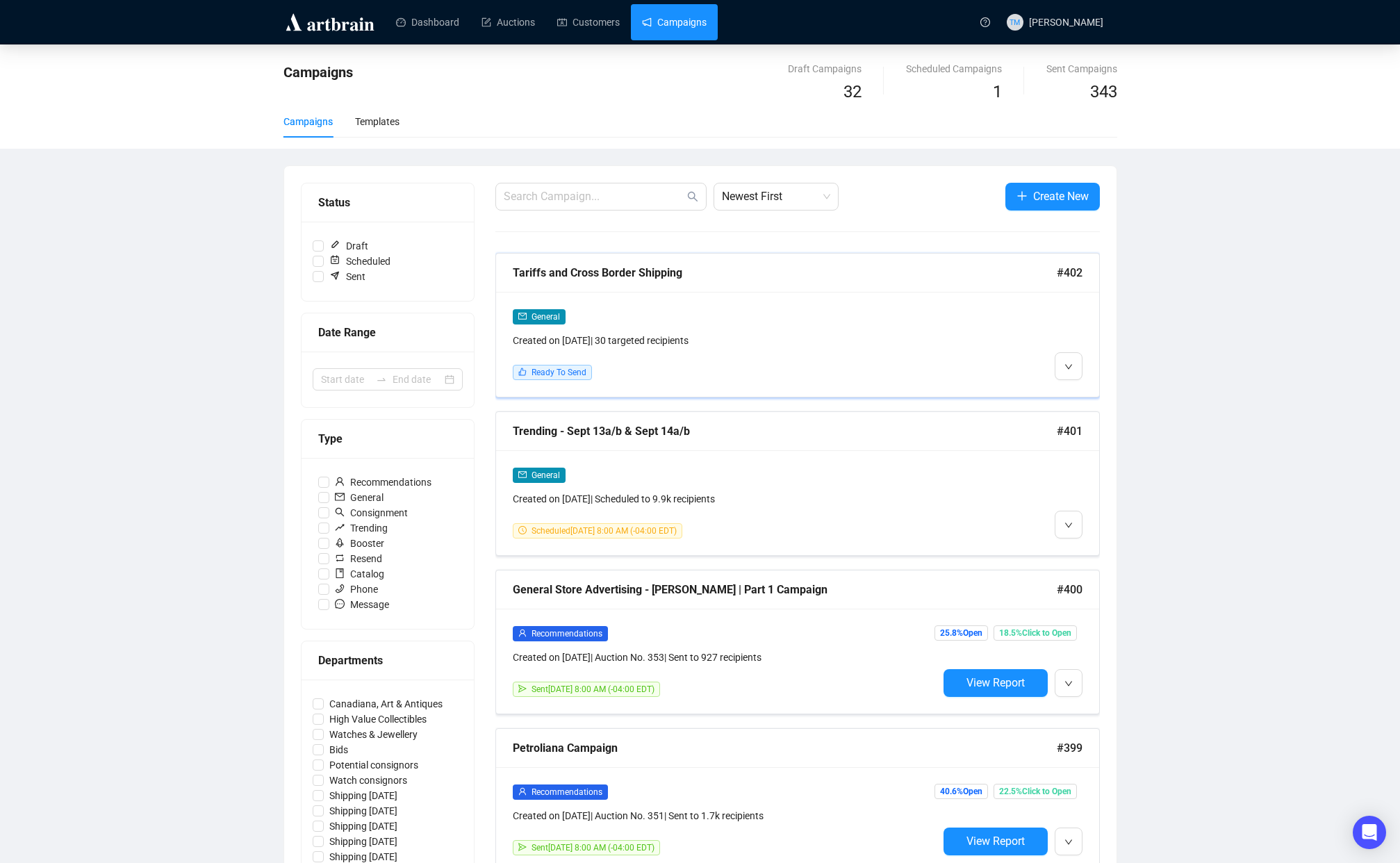
click at [1082, 374] on div "General Created on Sep 4, 2025 | 30 targeted recipients Ready To Send" at bounding box center [797, 344] width 603 height 105
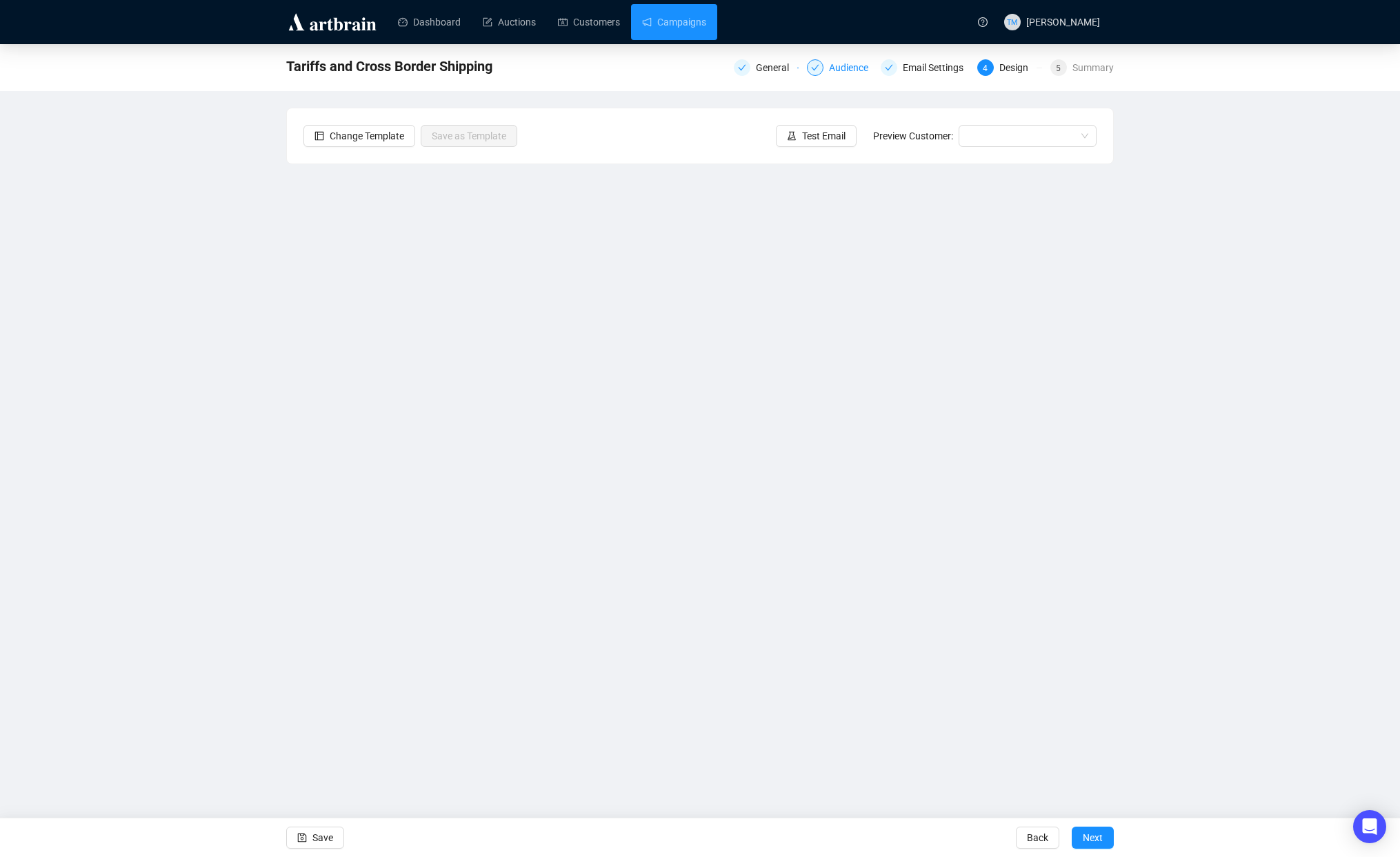
click at [829, 71] on div "Audience" at bounding box center [853, 67] width 48 height 16
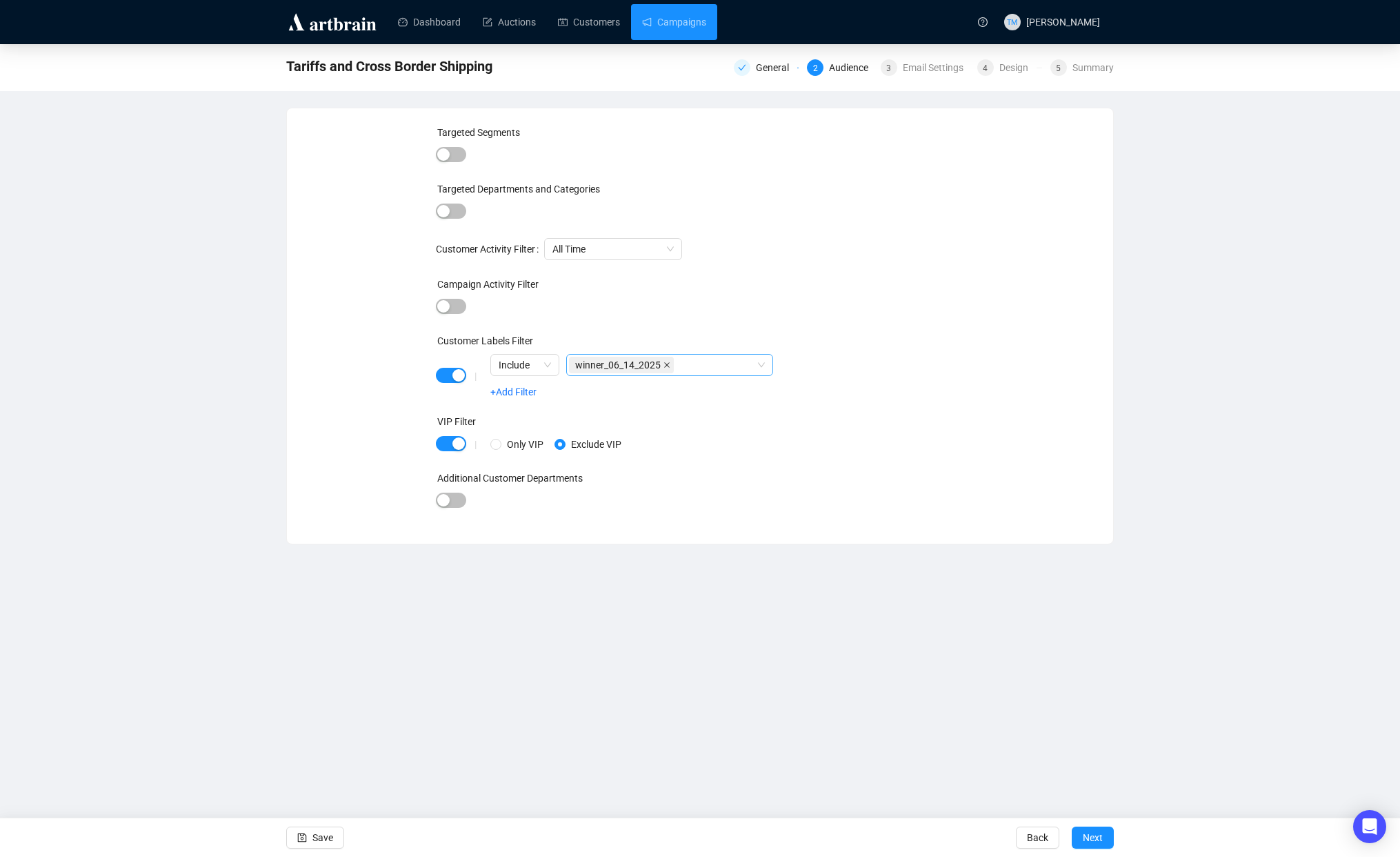
click at [670, 363] on icon "close" at bounding box center [667, 365] width 6 height 6
click at [452, 378] on div "button" at bounding box center [458, 374] width 12 height 12
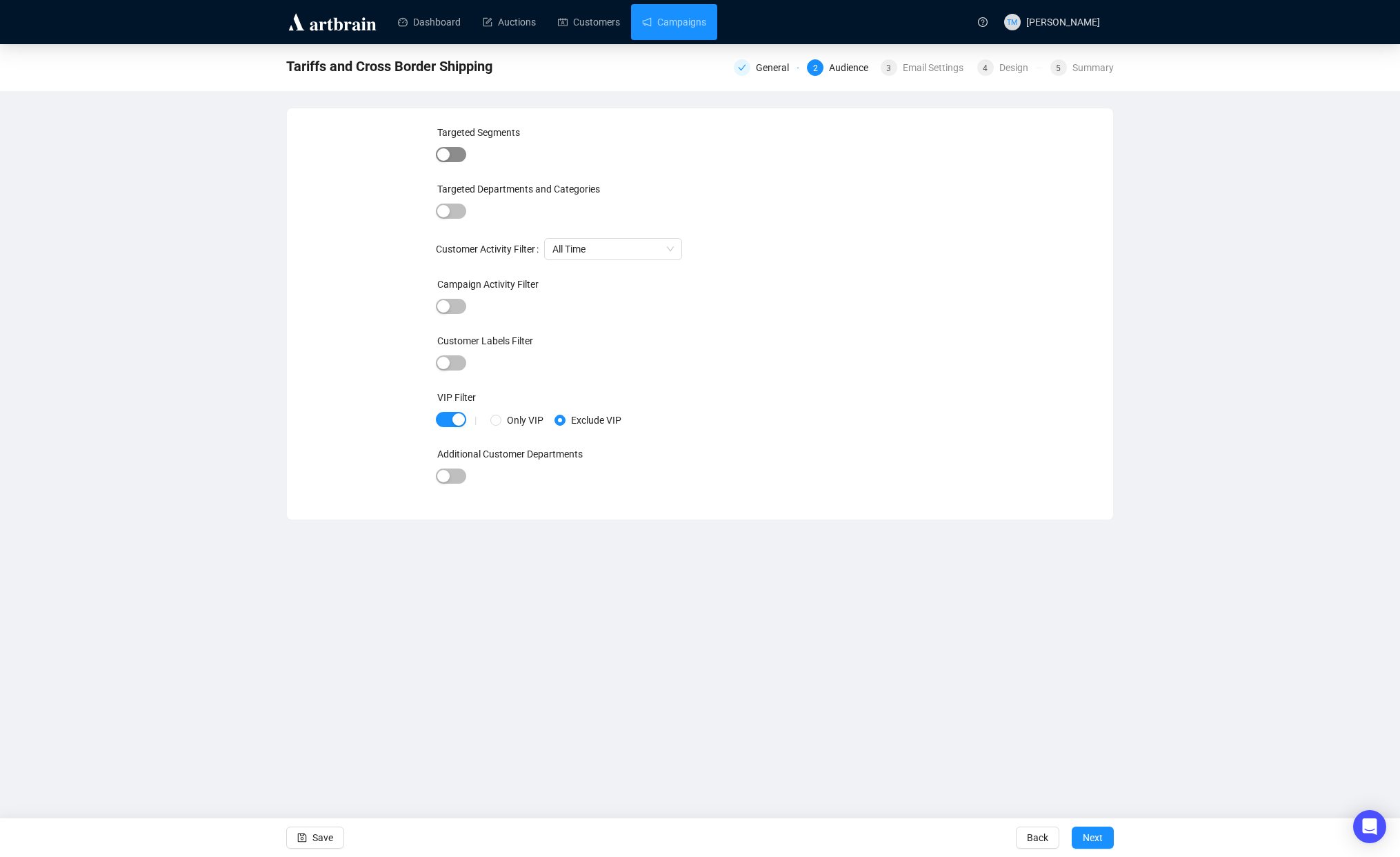
click at [458, 157] on span "button" at bounding box center [451, 154] width 30 height 15
click at [544, 159] on div at bounding box center [672, 157] width 359 height 19
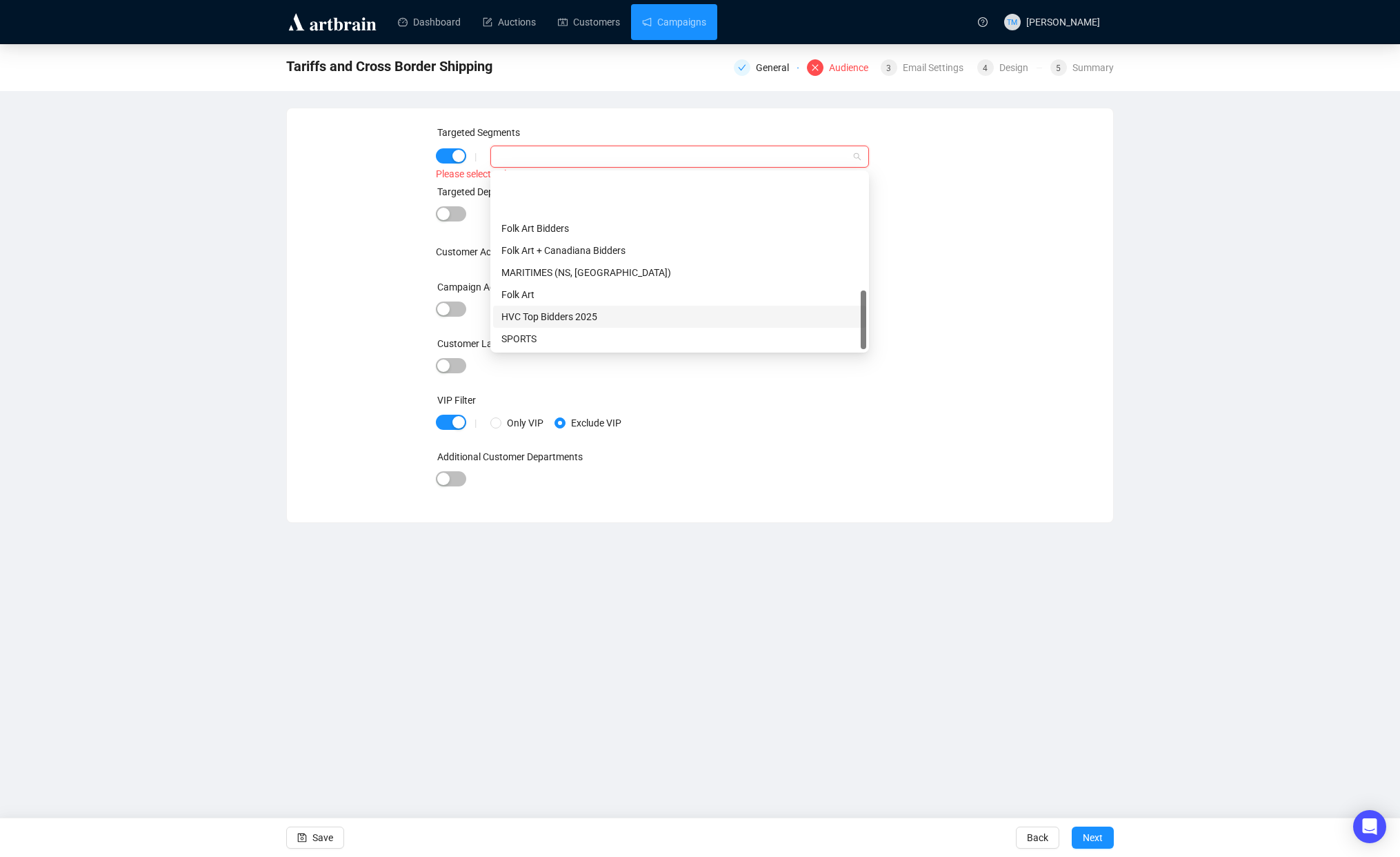
scroll to position [350, 0]
click at [555, 344] on div "U.S. Customers" at bounding box center [679, 341] width 356 height 15
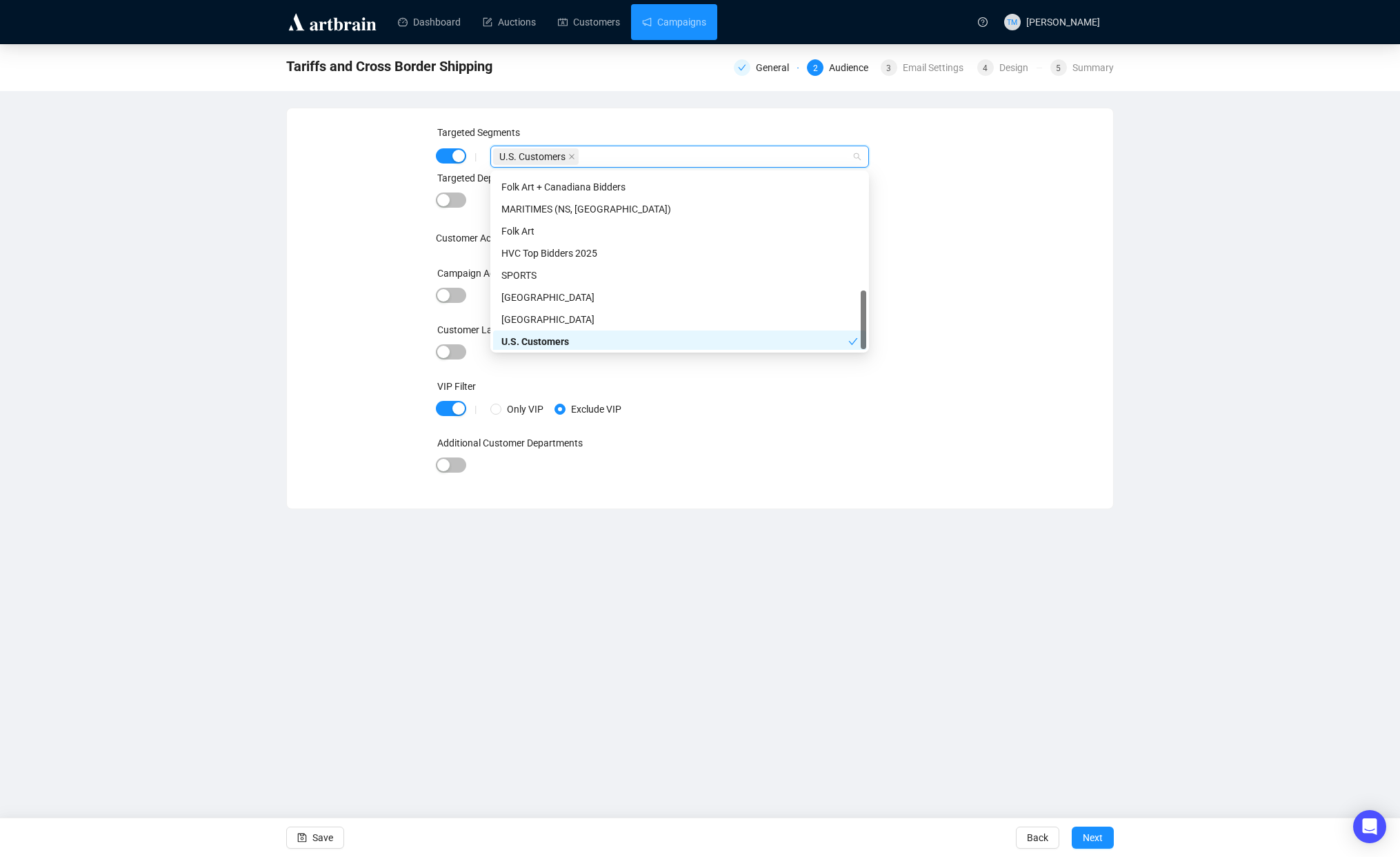
click at [374, 314] on div "Targeted Segments | U.S. Customers Targeted Departments and Categories Customer…" at bounding box center [700, 309] width 793 height 367
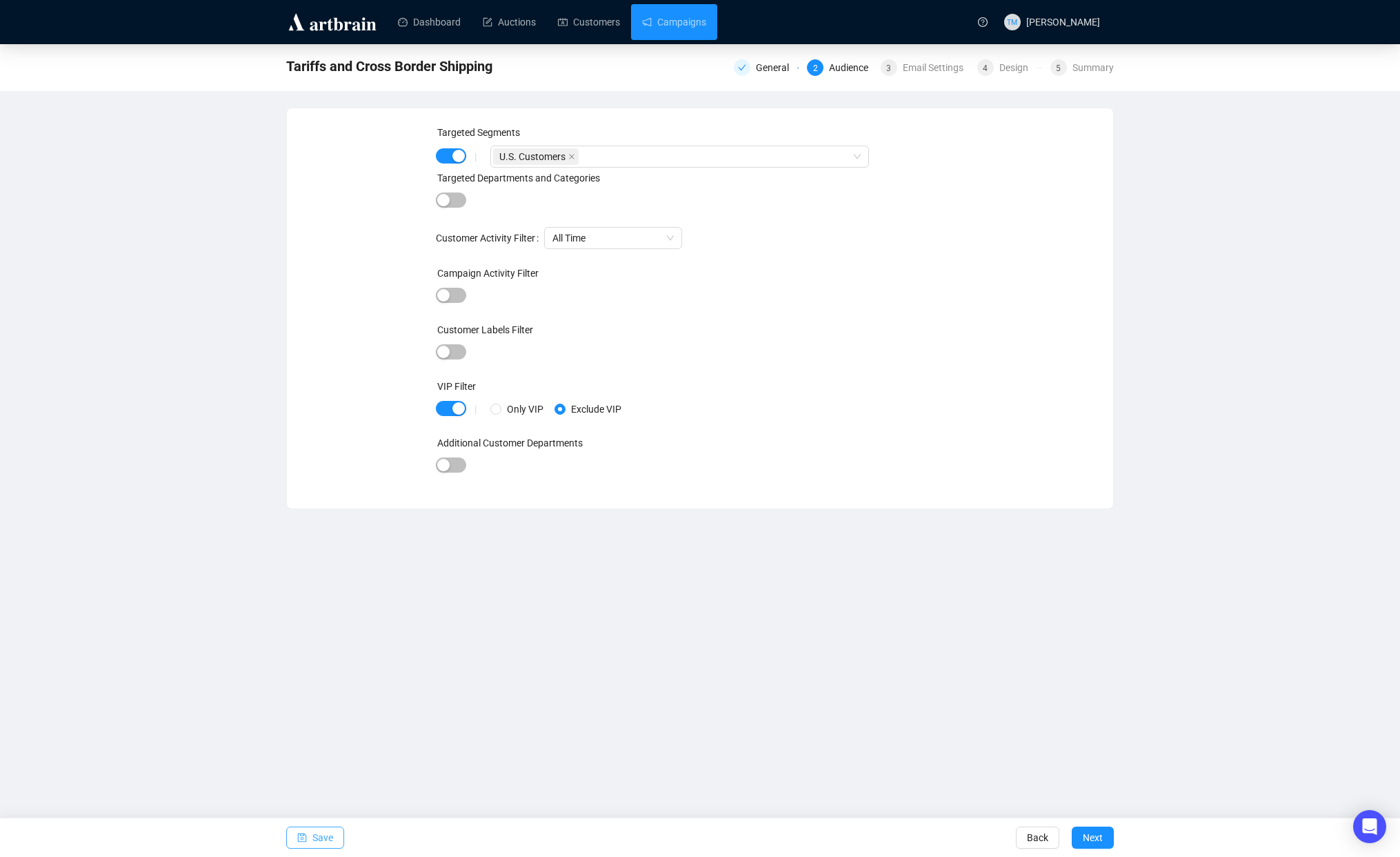
click at [329, 833] on span "Save" at bounding box center [322, 838] width 20 height 39
click at [1090, 837] on span "Next" at bounding box center [1092, 838] width 20 height 39
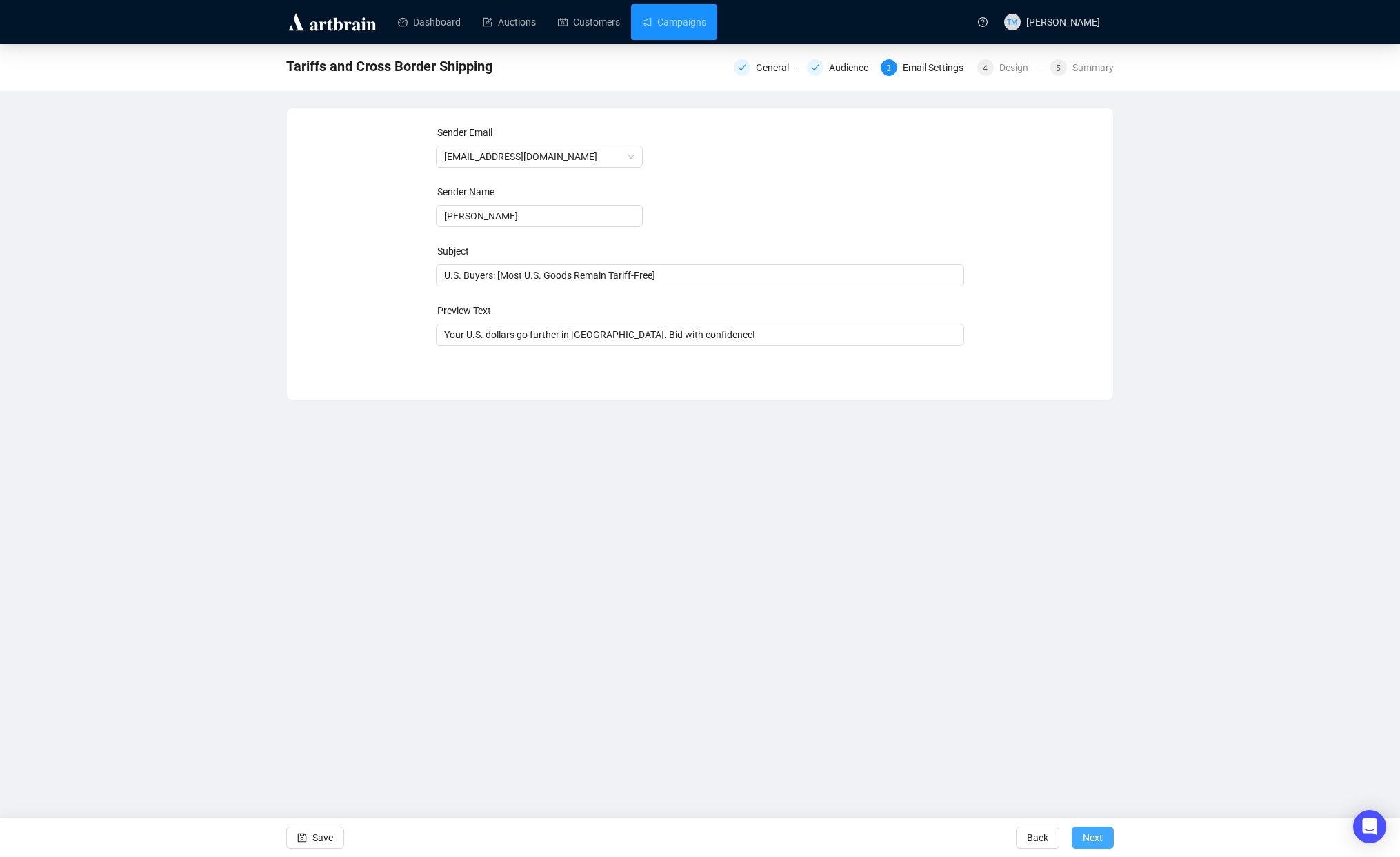
click at [1099, 831] on span "Next" at bounding box center [1092, 838] width 20 height 39
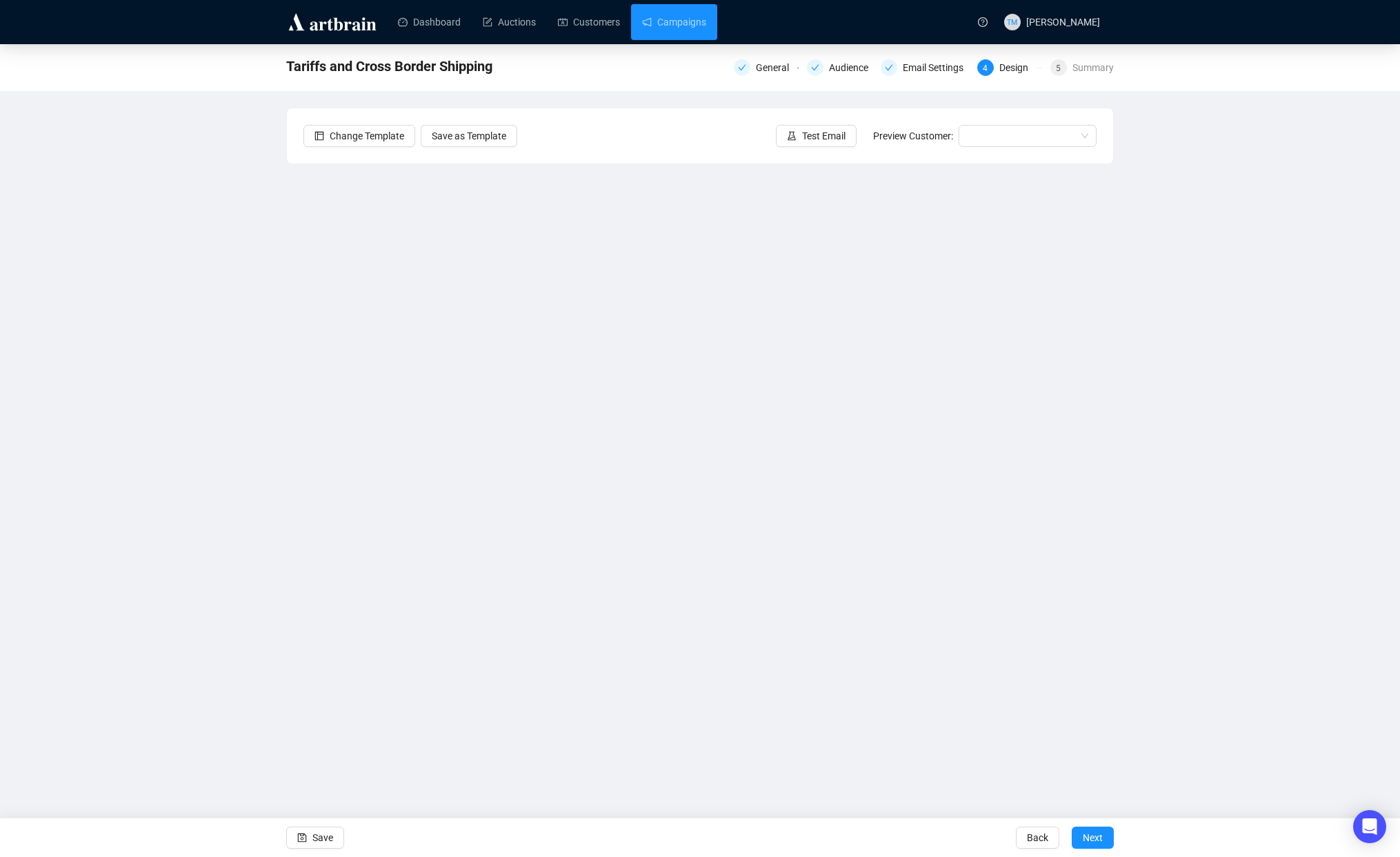
click at [194, 226] on div "Tariffs and Cross Border Shipping General Audience Email Settings 4 Design 5 Su…" at bounding box center [700, 370] width 1400 height 651
drag, startPoint x: 153, startPoint y: 230, endPoint x: 511, endPoint y: 62, distance: 395.5
click at [153, 229] on div "Tariffs and Cross Border Shipping General Audience Email Settings 4 Design 5 Su…" at bounding box center [700, 370] width 1400 height 651
click at [320, 833] on span "Save" at bounding box center [322, 838] width 20 height 39
